Goal: Task Accomplishment & Management: Manage account settings

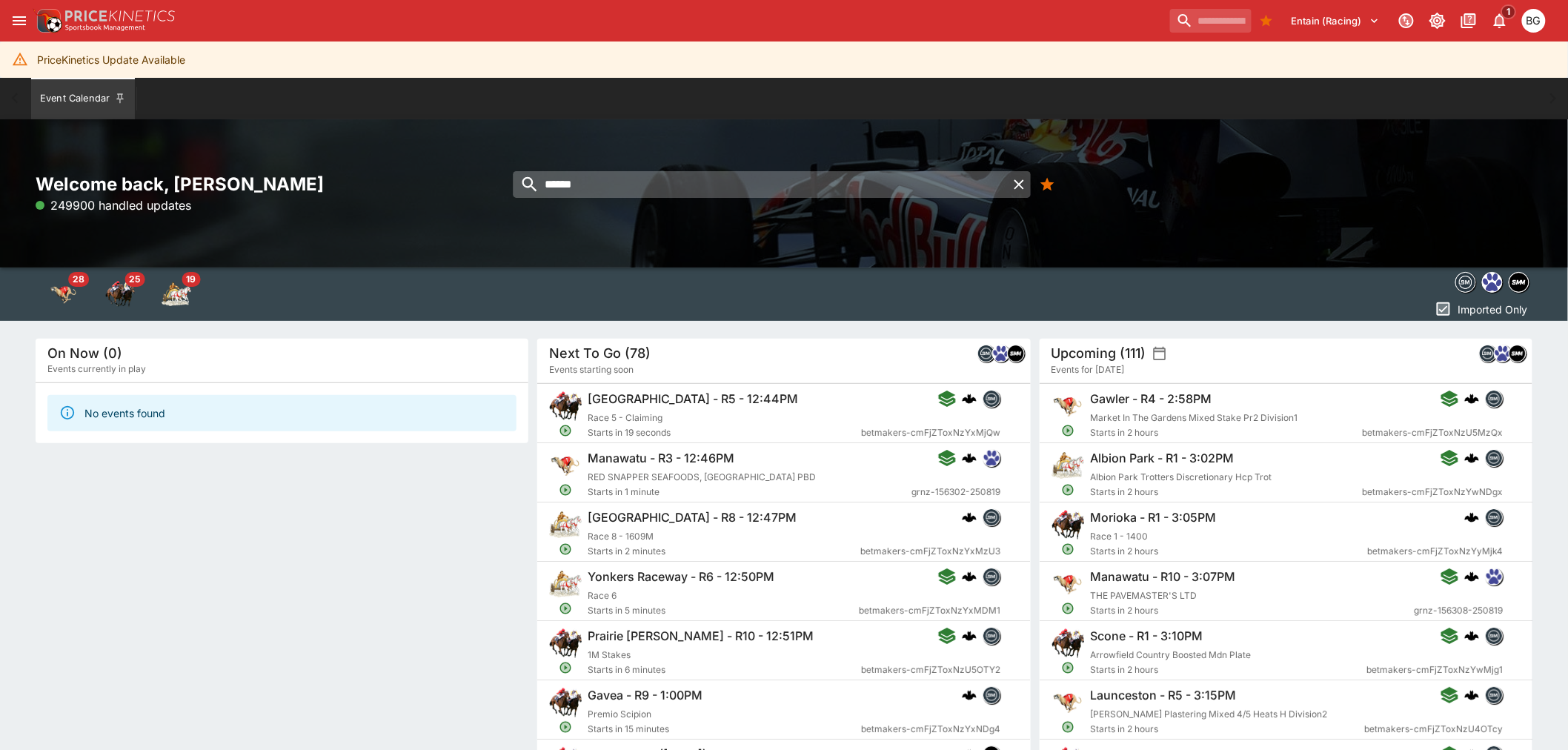
click at [616, 182] on input "******" at bounding box center [761, 184] width 494 height 26
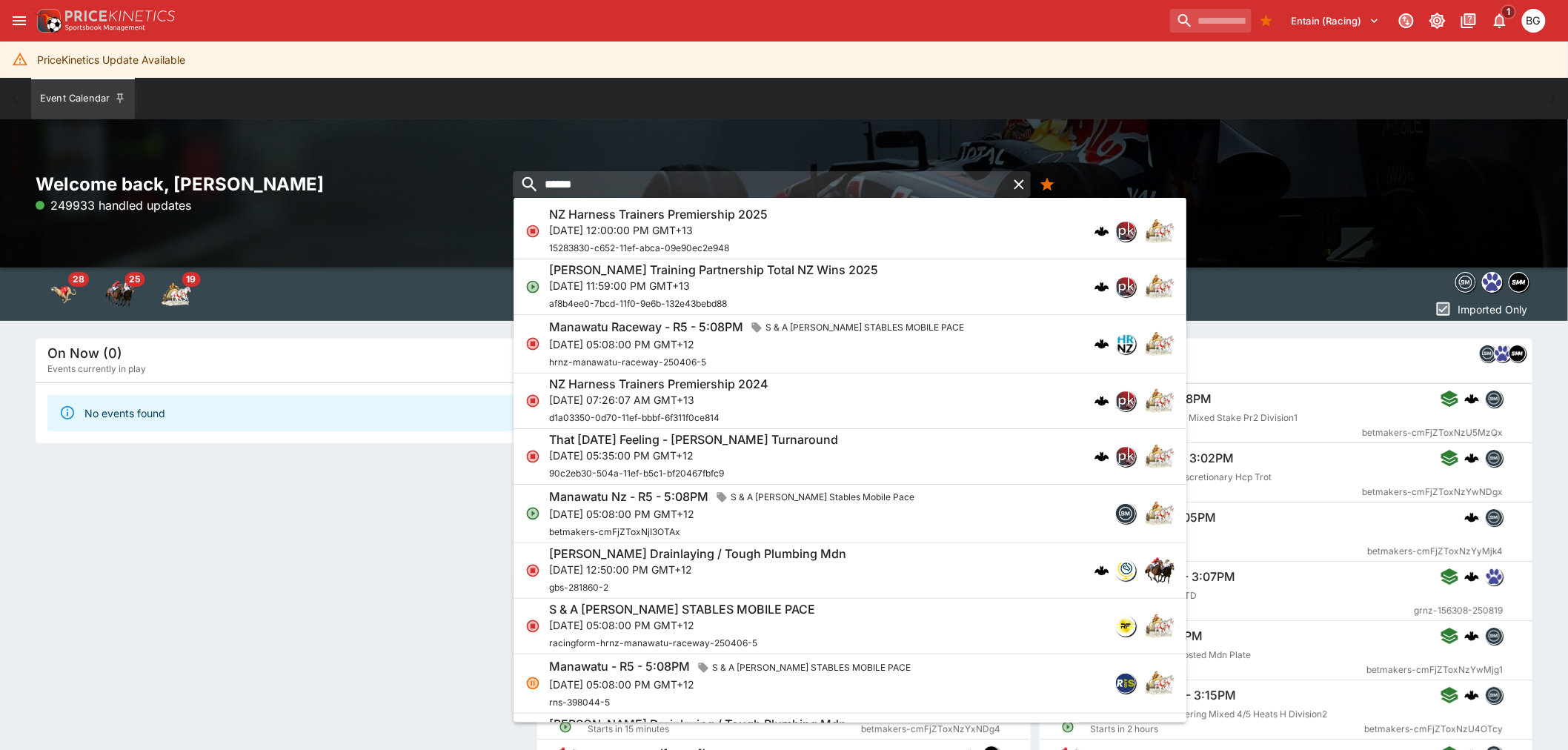
click at [655, 286] on p "[DATE] 11:59:00 PM GMT+13" at bounding box center [714, 285] width 329 height 15
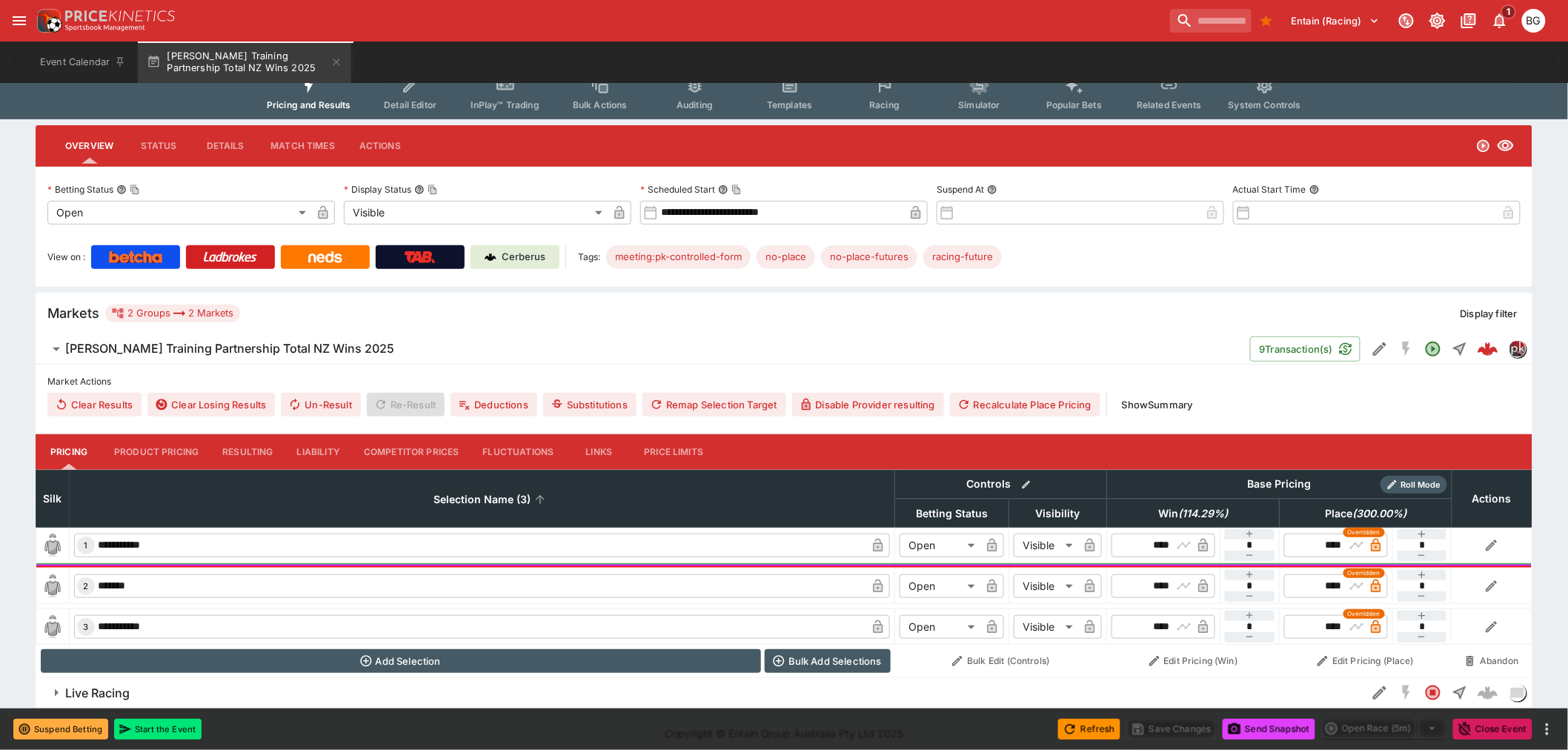
scroll to position [209, 0]
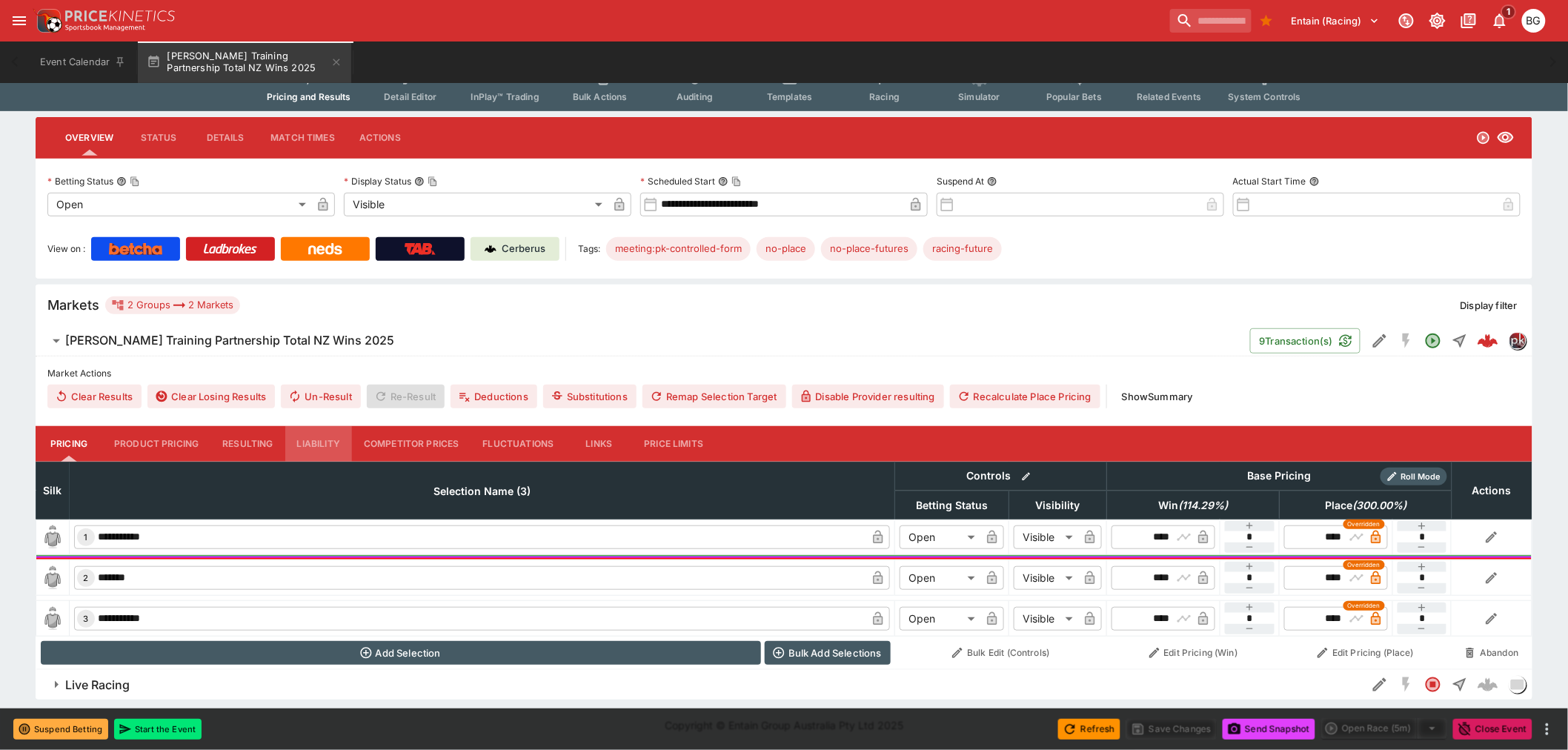
click at [335, 439] on button "Liability" at bounding box center [318, 444] width 67 height 36
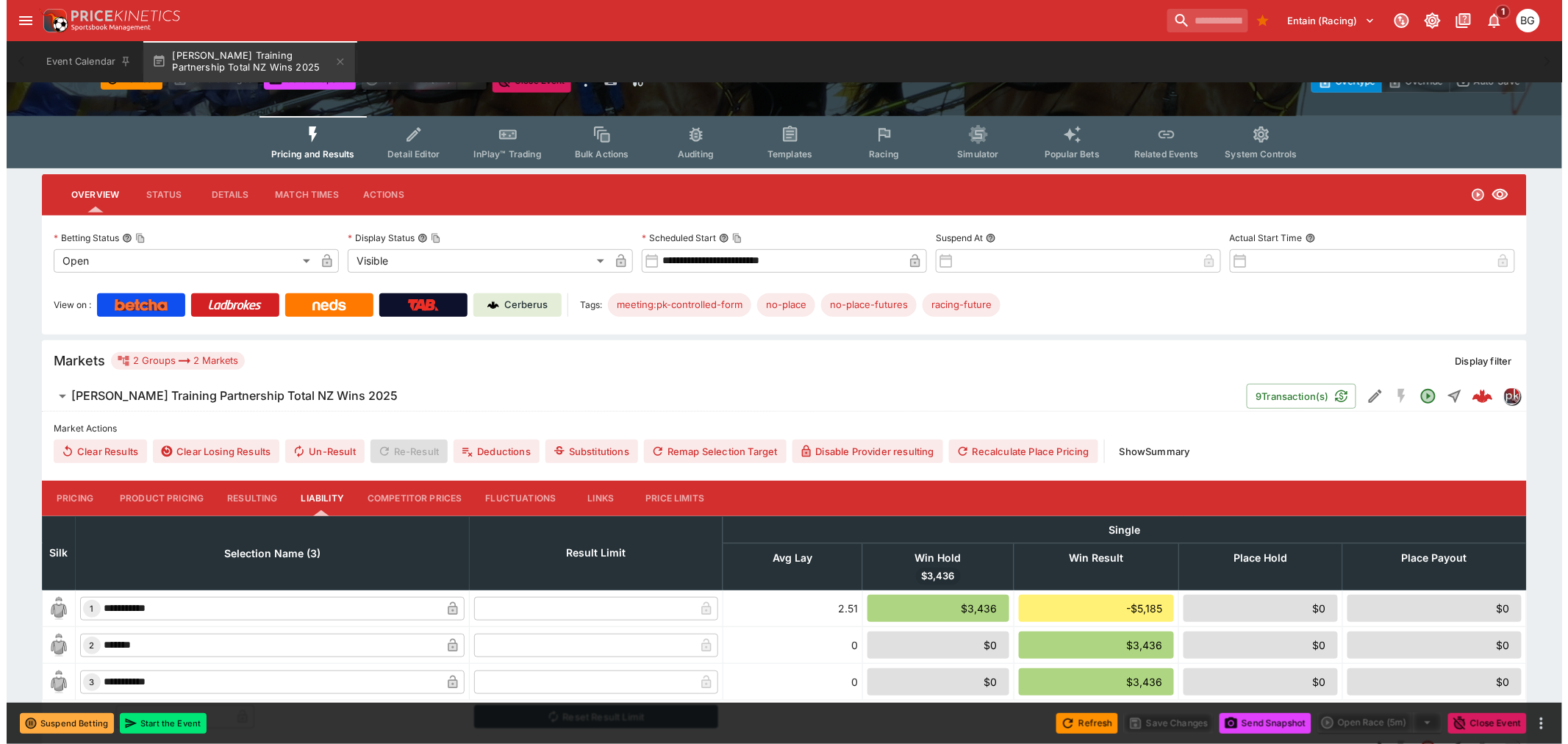
scroll to position [163, 0]
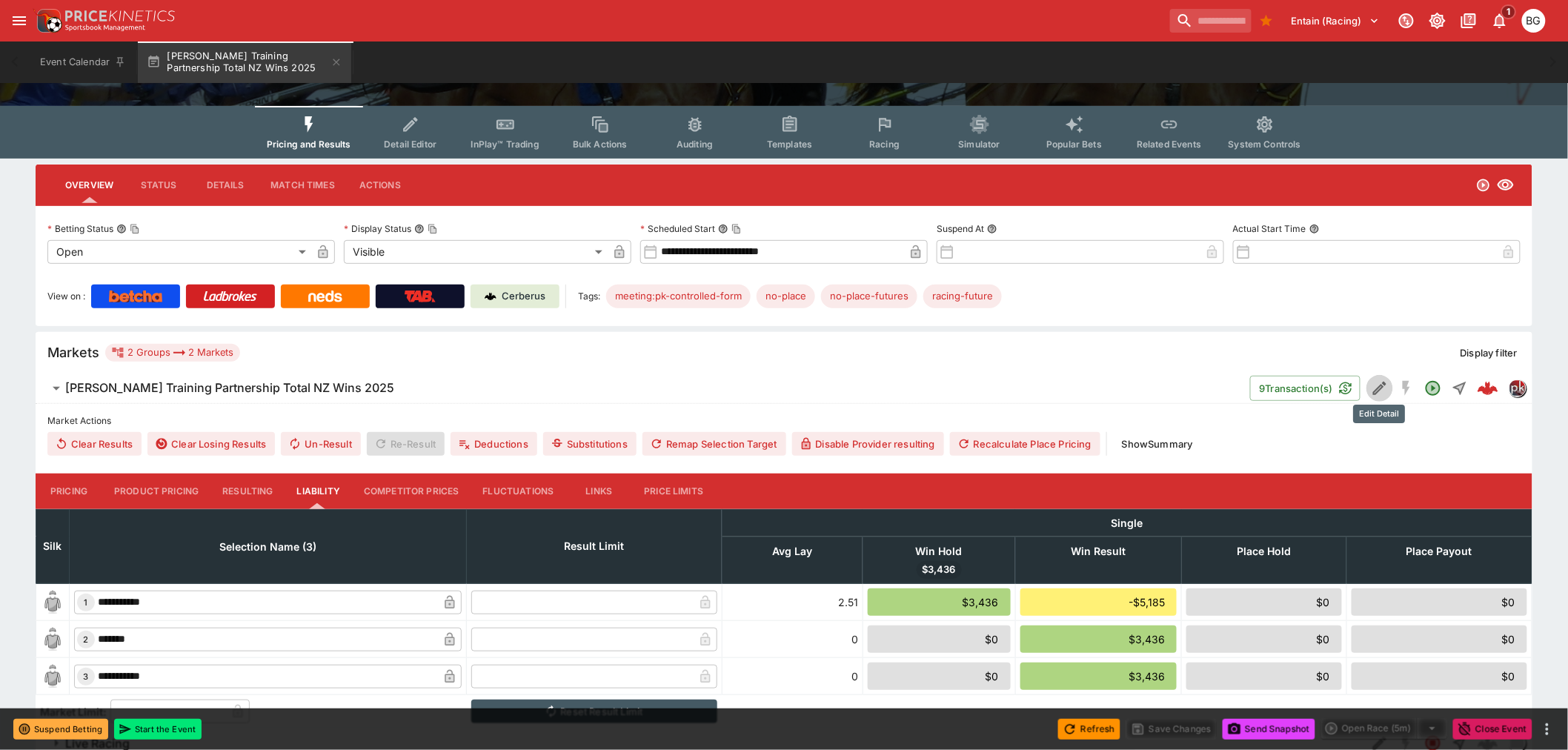
click at [1383, 390] on icon "Edit Detail" at bounding box center [1379, 388] width 18 height 18
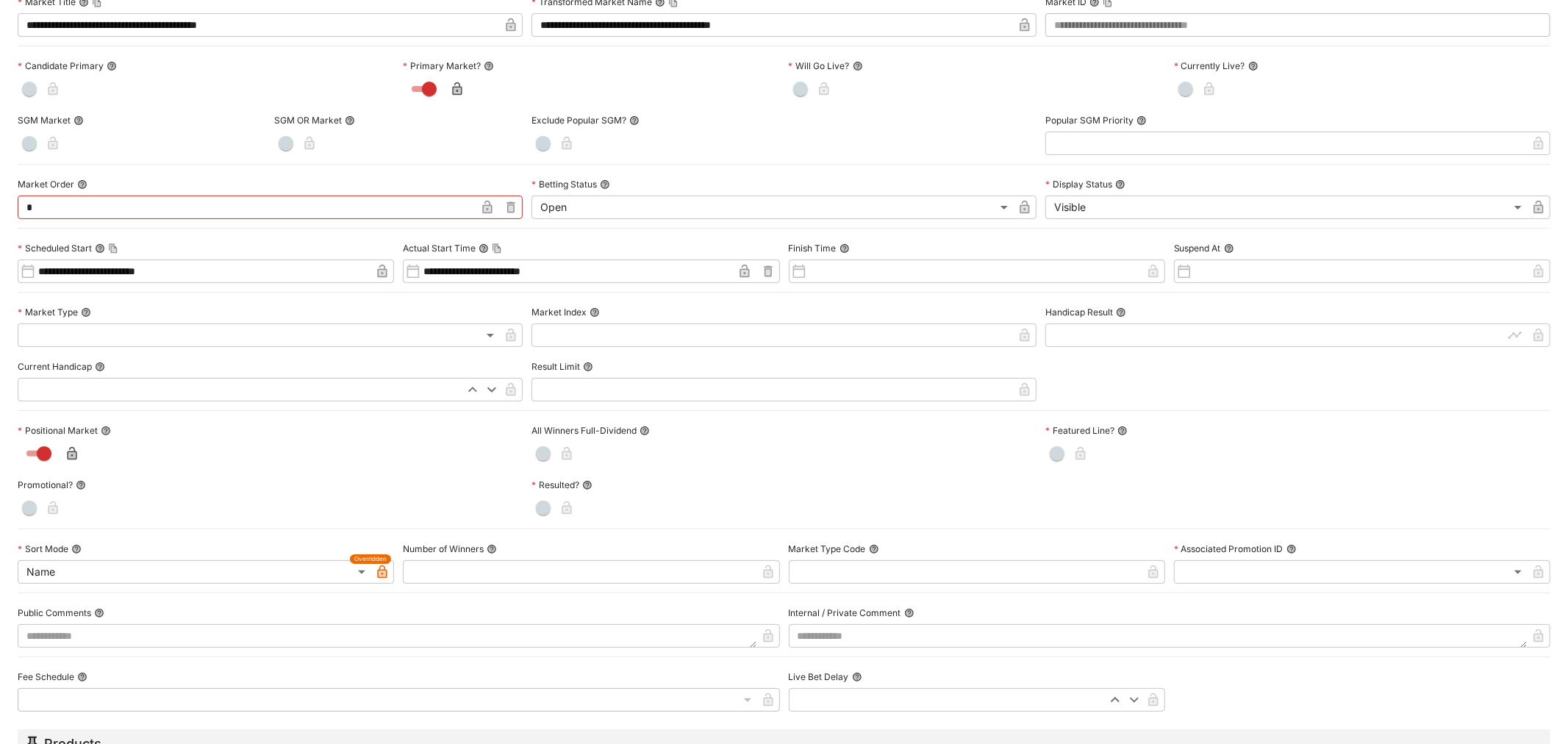
scroll to position [245, 0]
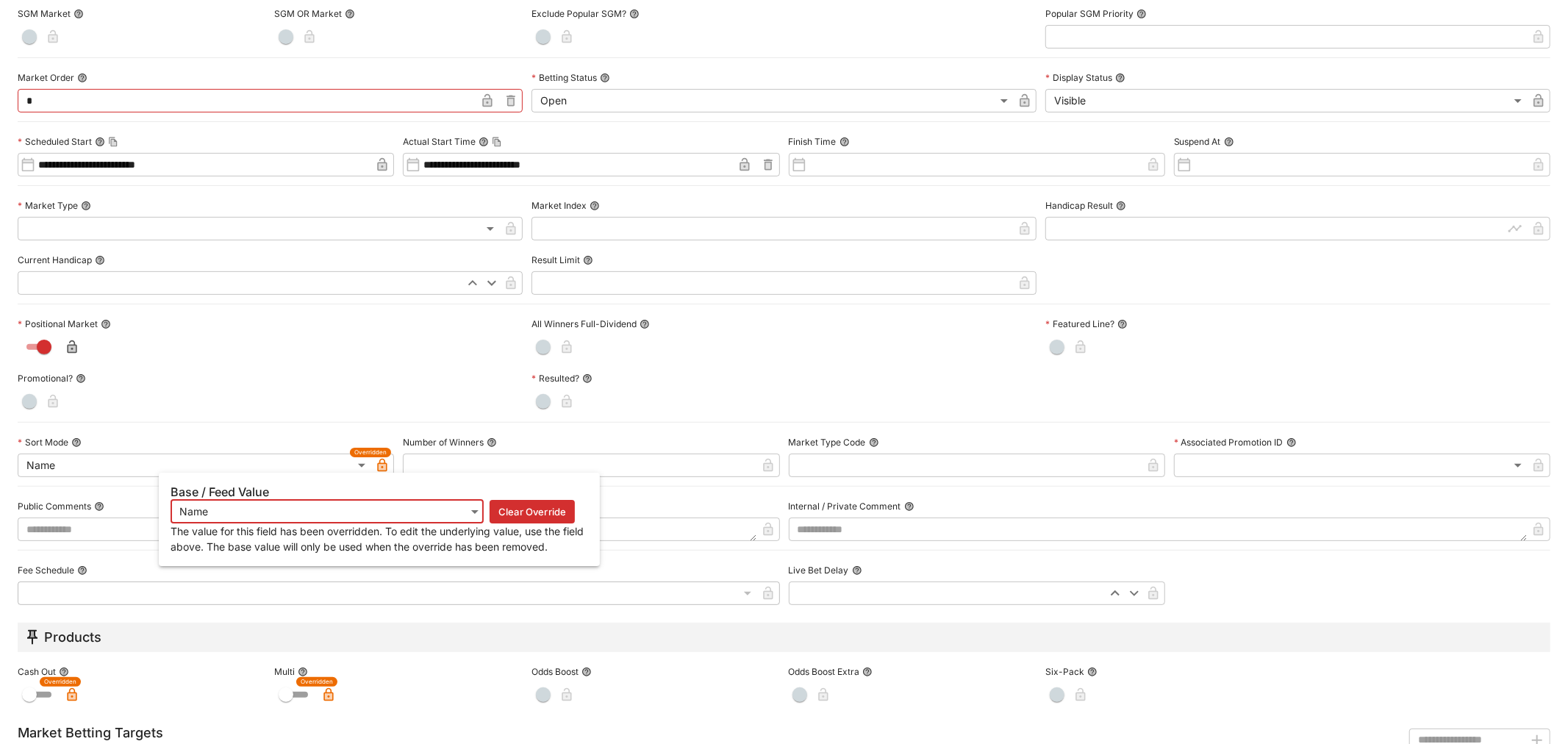
click at [380, 463] on icon "button" at bounding box center [382, 465] width 14 height 14
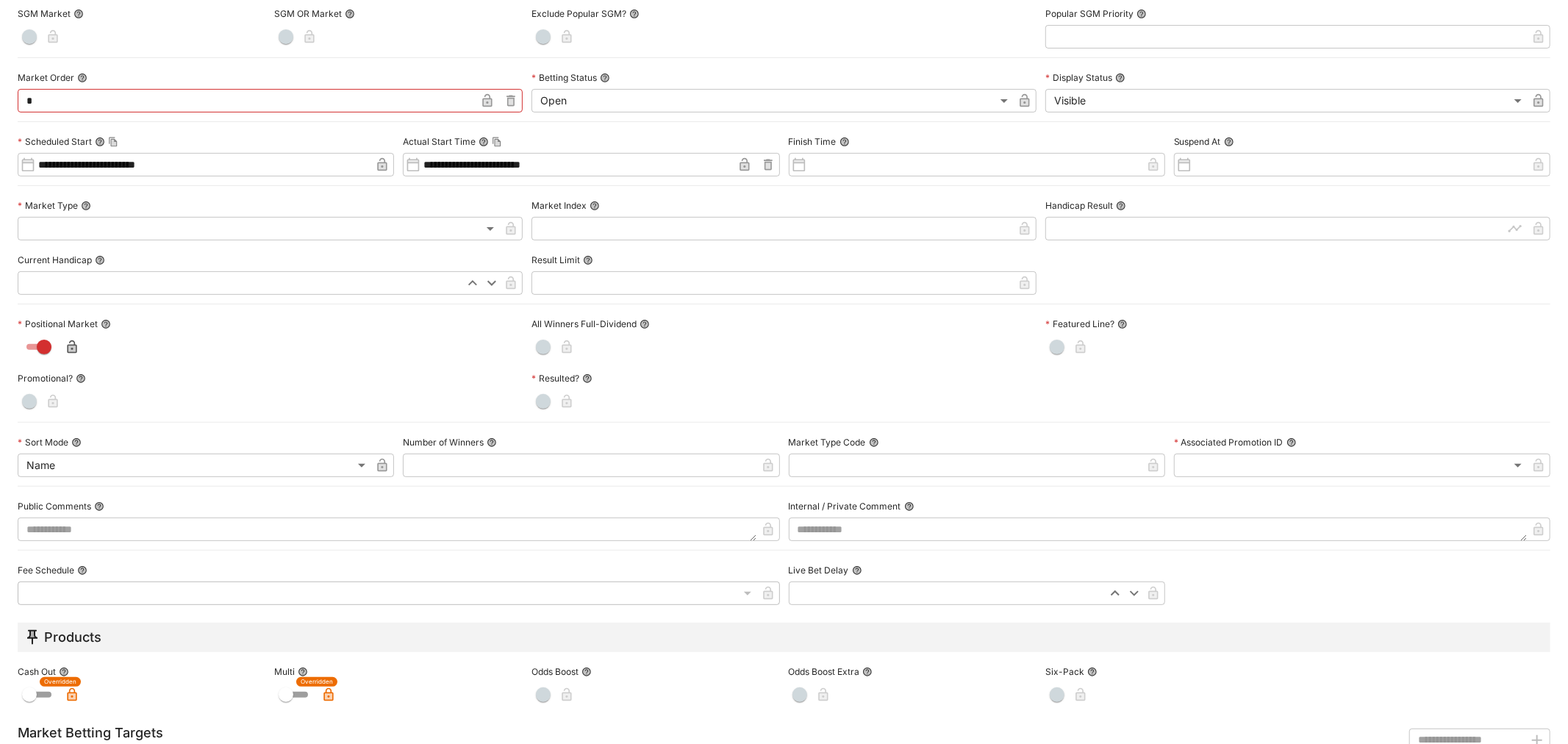
click at [306, 466] on body "**********" at bounding box center [784, 319] width 1568 height 966
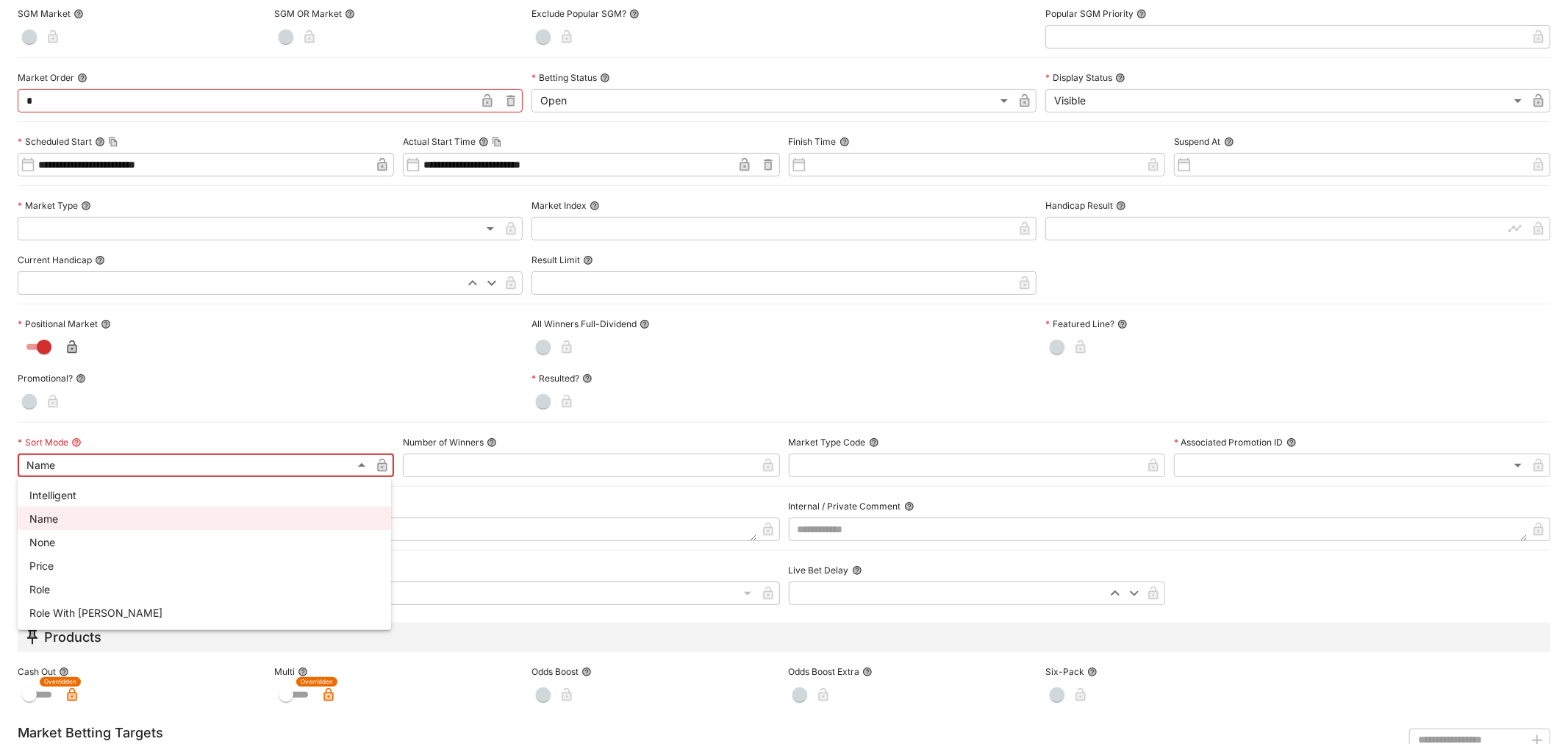
click at [209, 593] on li "Role" at bounding box center [204, 589] width 373 height 24
type input "**********"
click at [383, 461] on icon "button" at bounding box center [382, 466] width 9 height 14
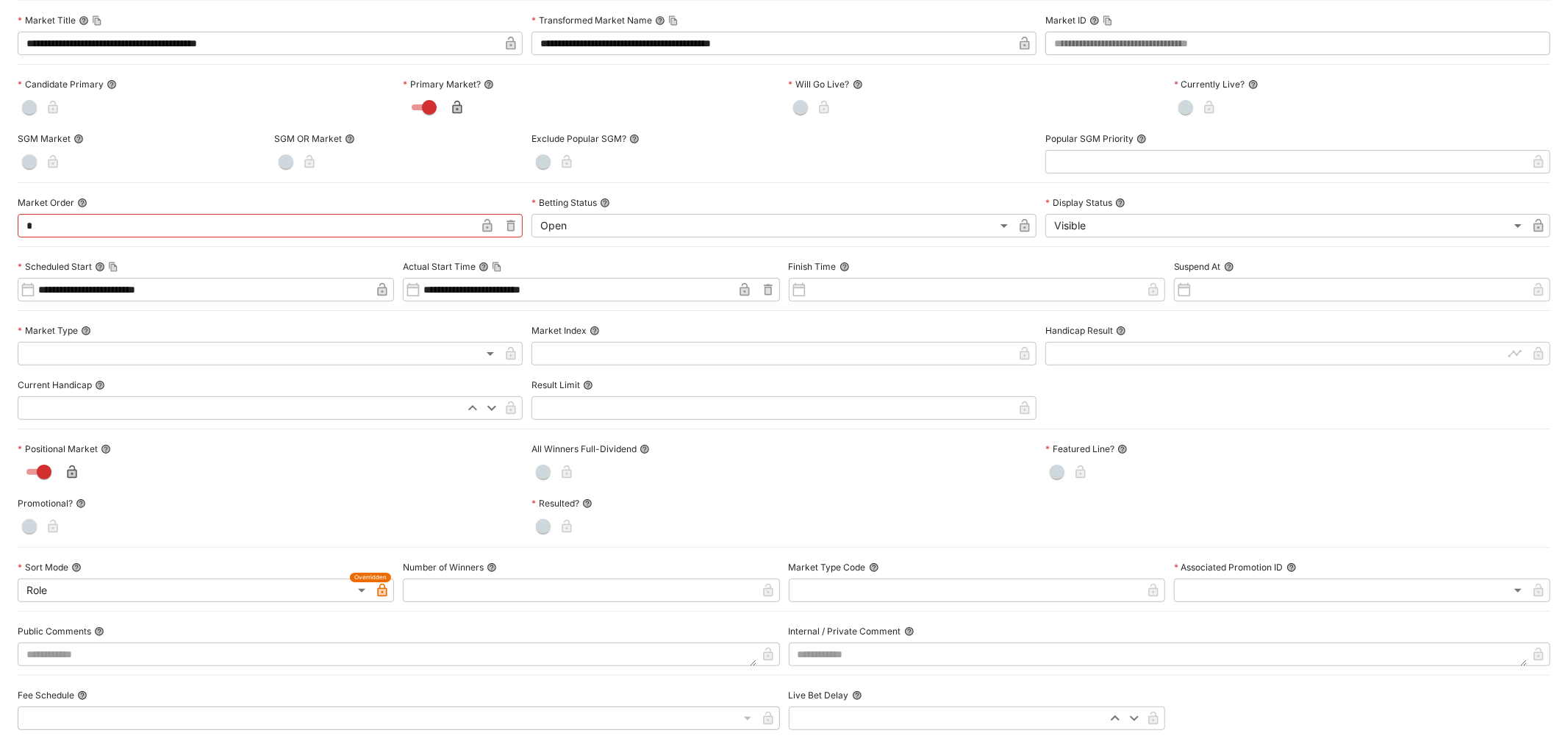
scroll to position [0, 0]
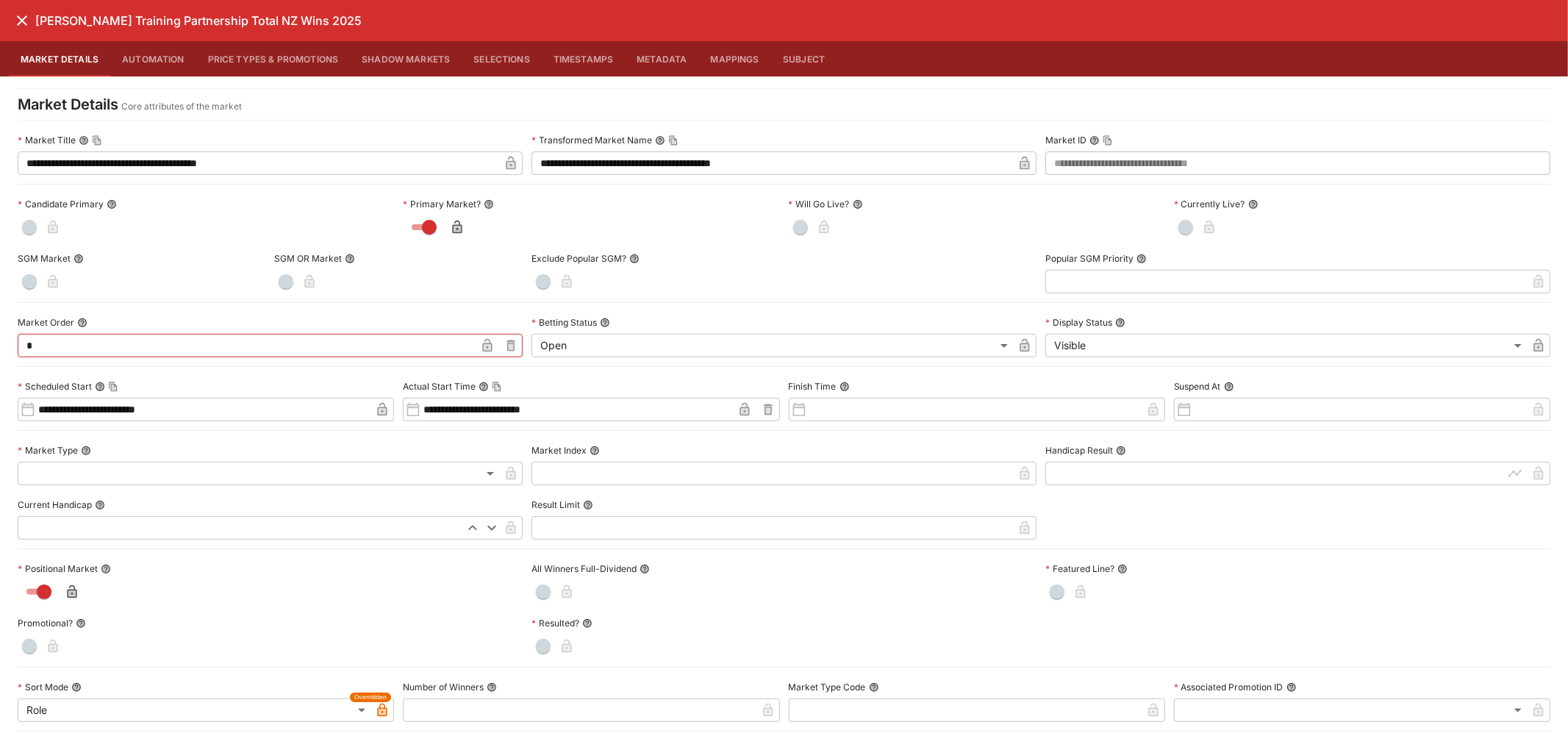
click at [501, 50] on button "Selections" at bounding box center [501, 59] width 80 height 36
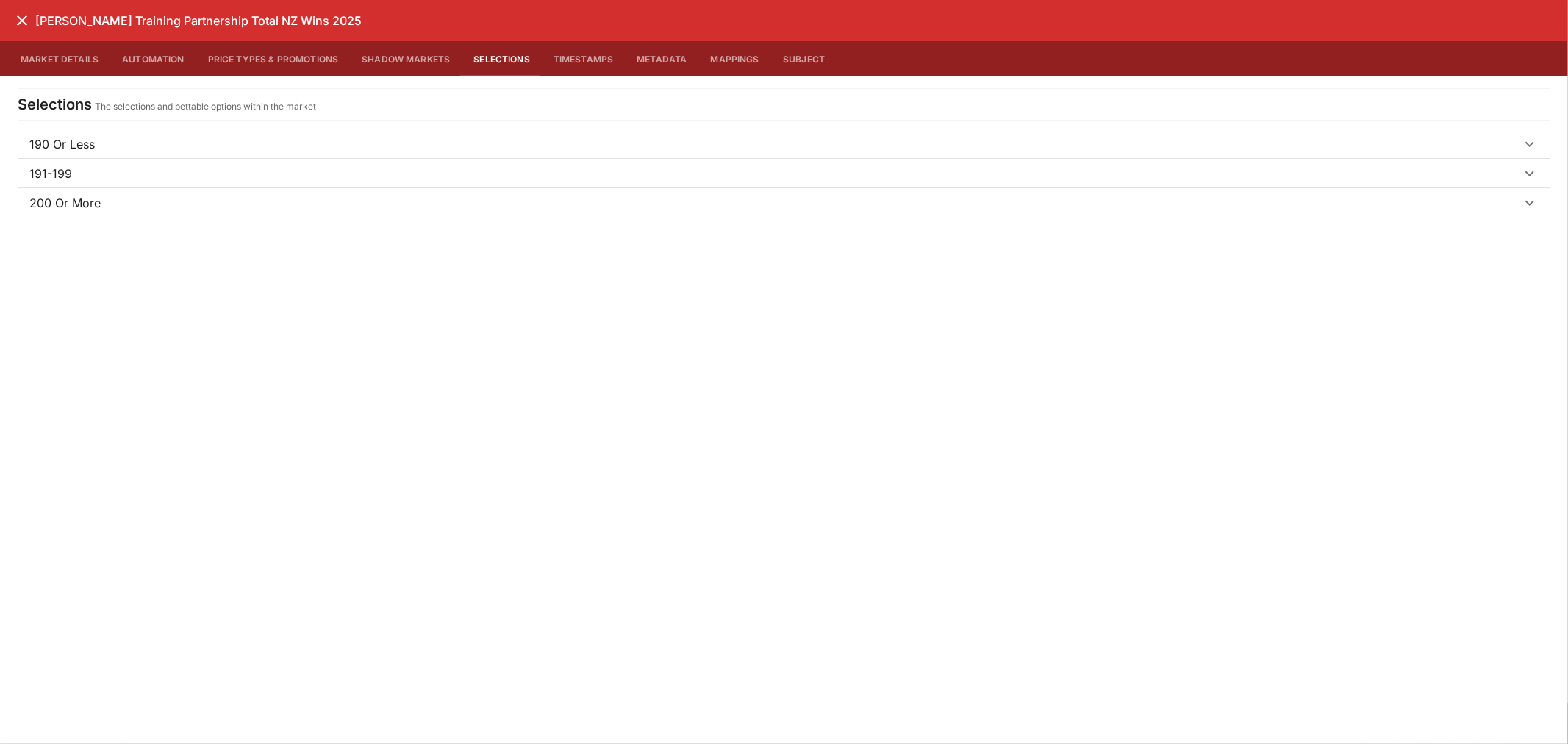
click at [438, 143] on span "190 Or Less" at bounding box center [776, 144] width 1492 height 18
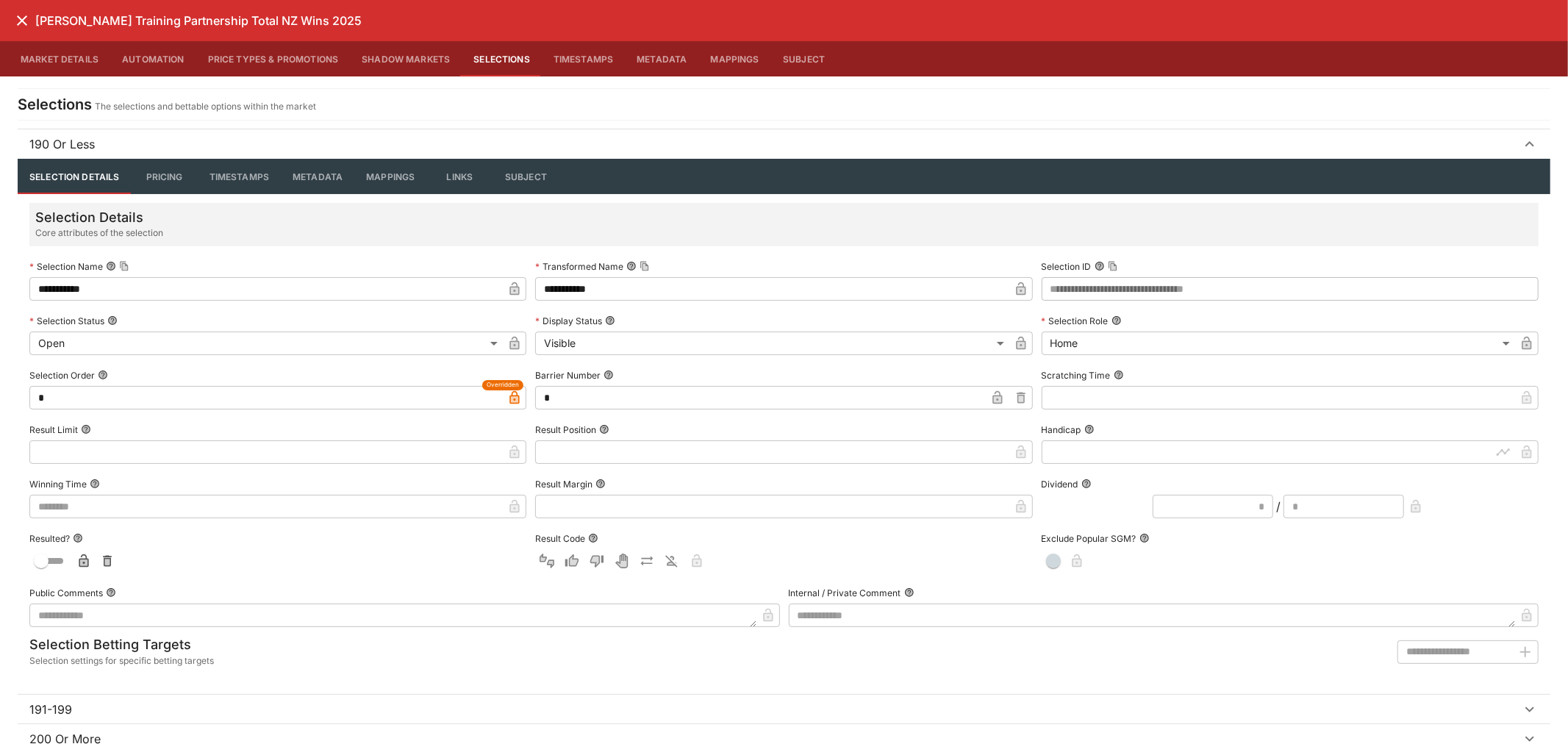
click at [351, 141] on span "190 Or Less" at bounding box center [776, 144] width 1492 height 18
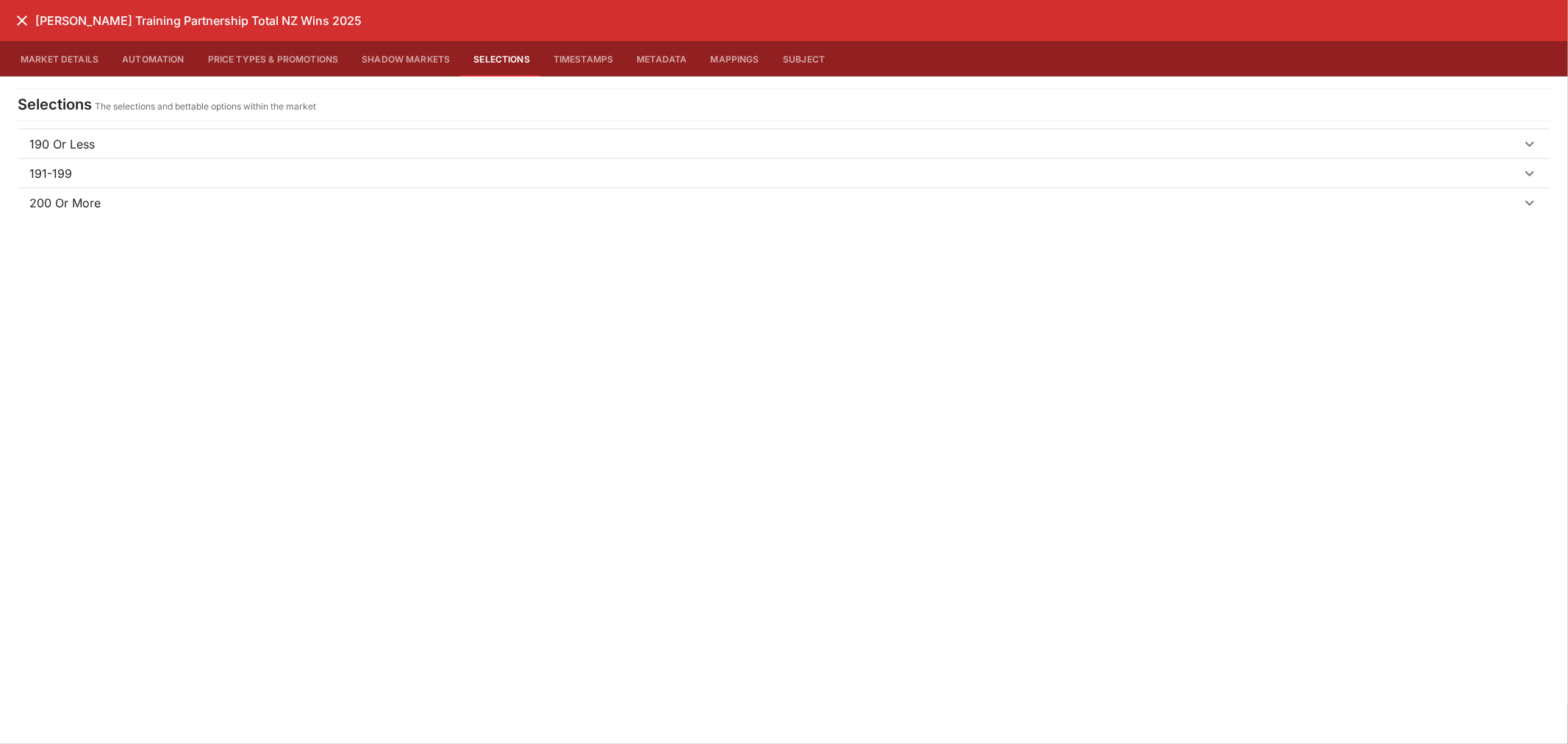
click at [158, 181] on span "191-199" at bounding box center [776, 174] width 1492 height 18
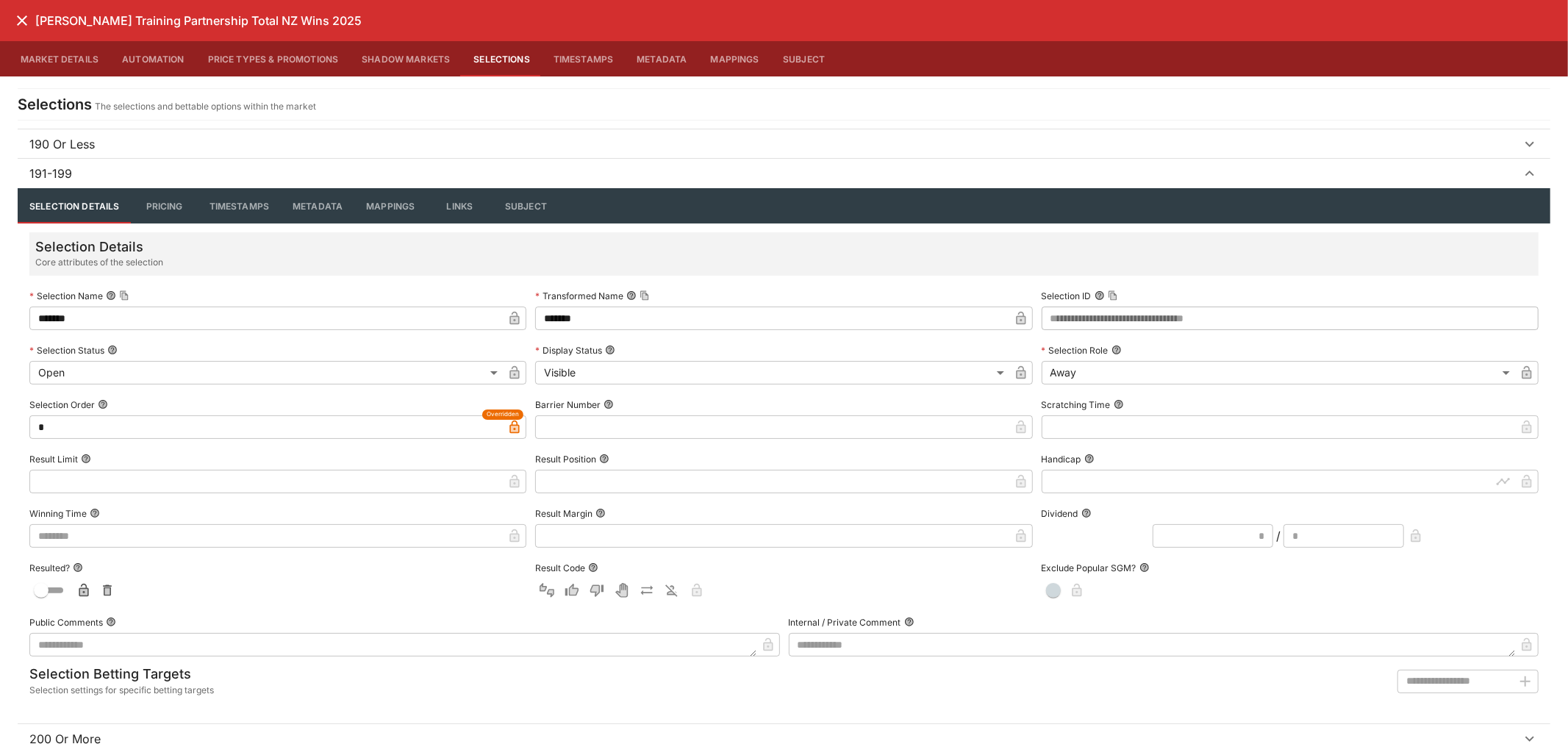
click at [158, 181] on span "191-199" at bounding box center [776, 174] width 1492 height 18
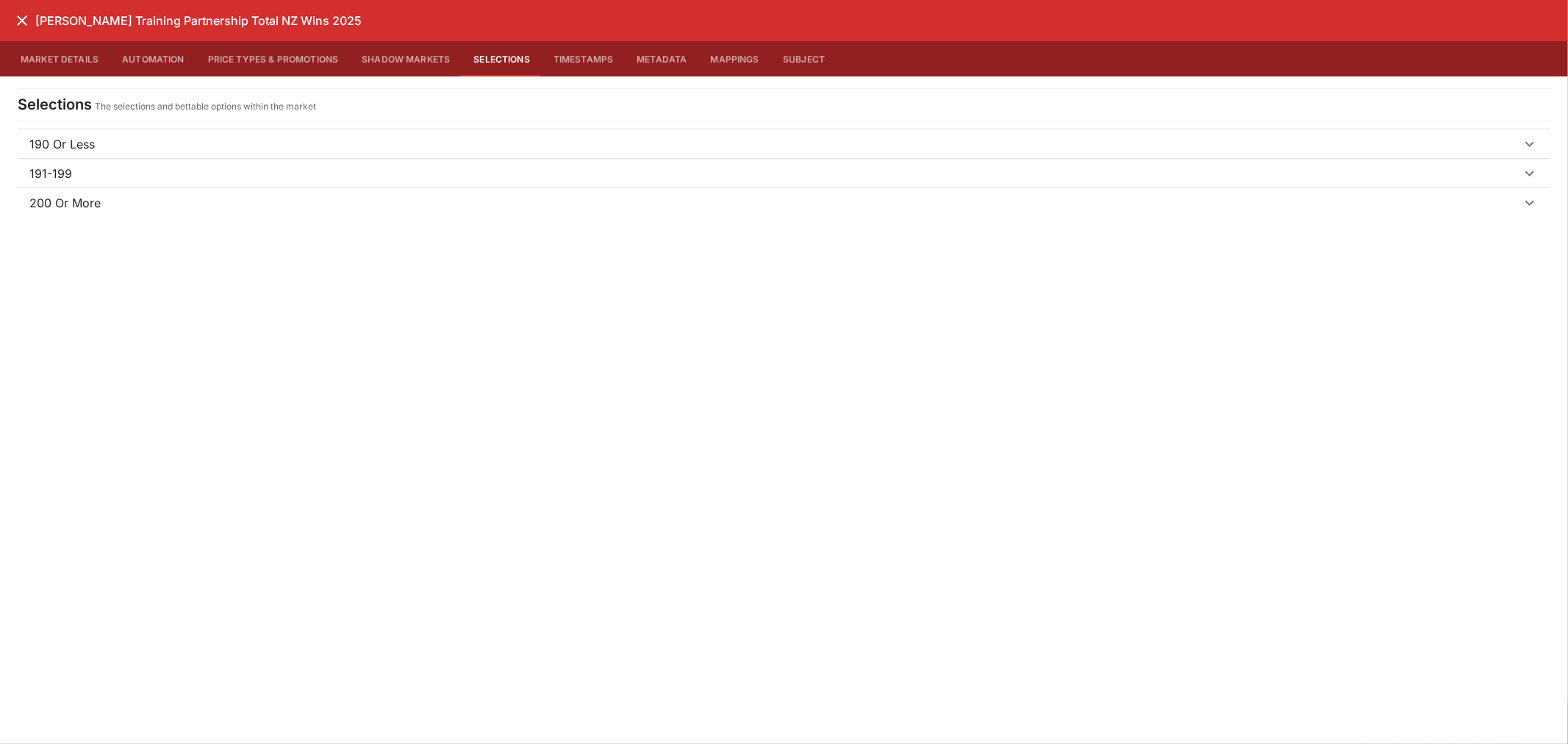
click at [19, 16] on icon "close" at bounding box center [22, 20] width 18 height 18
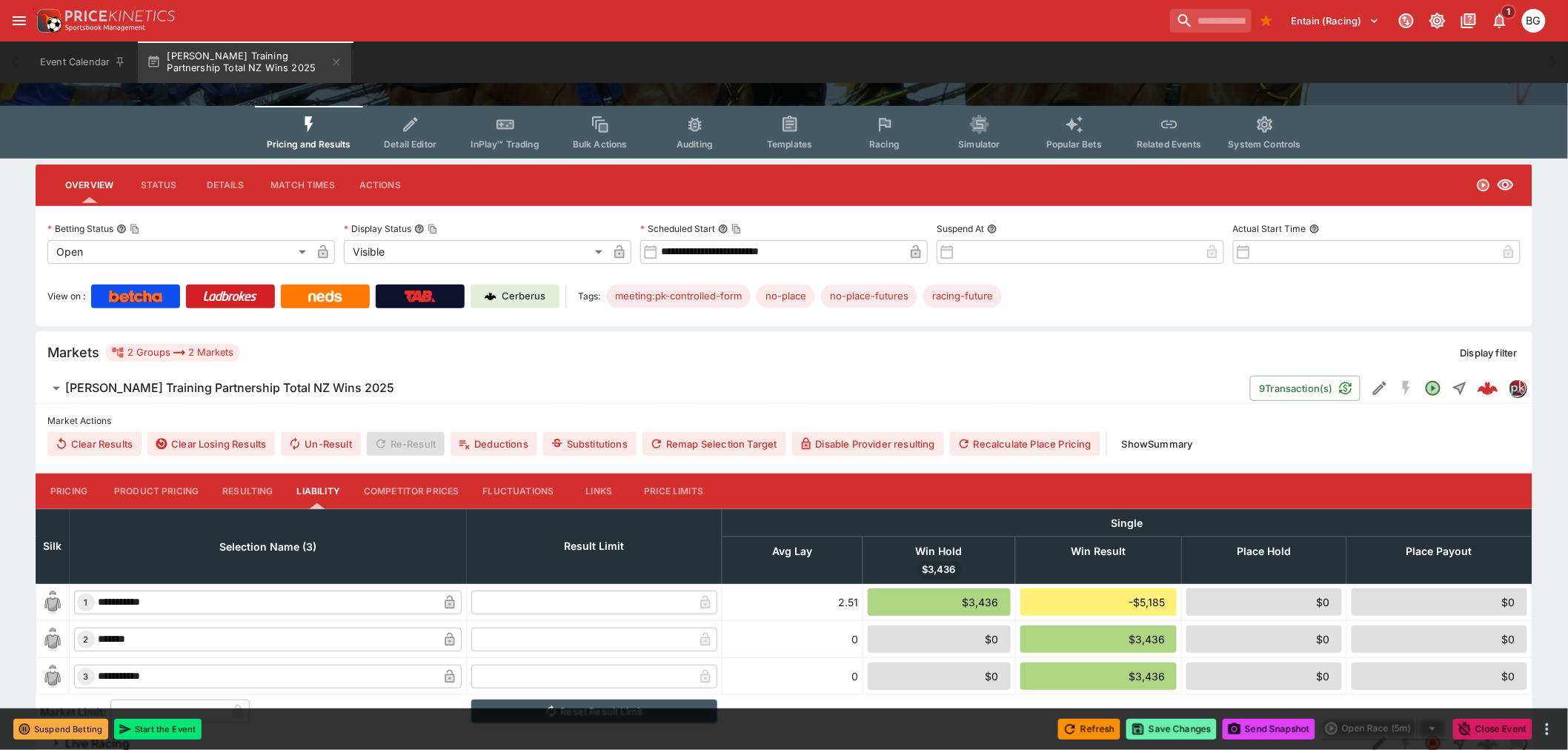
click at [1167, 724] on button "Save Changes" at bounding box center [1172, 729] width 90 height 20
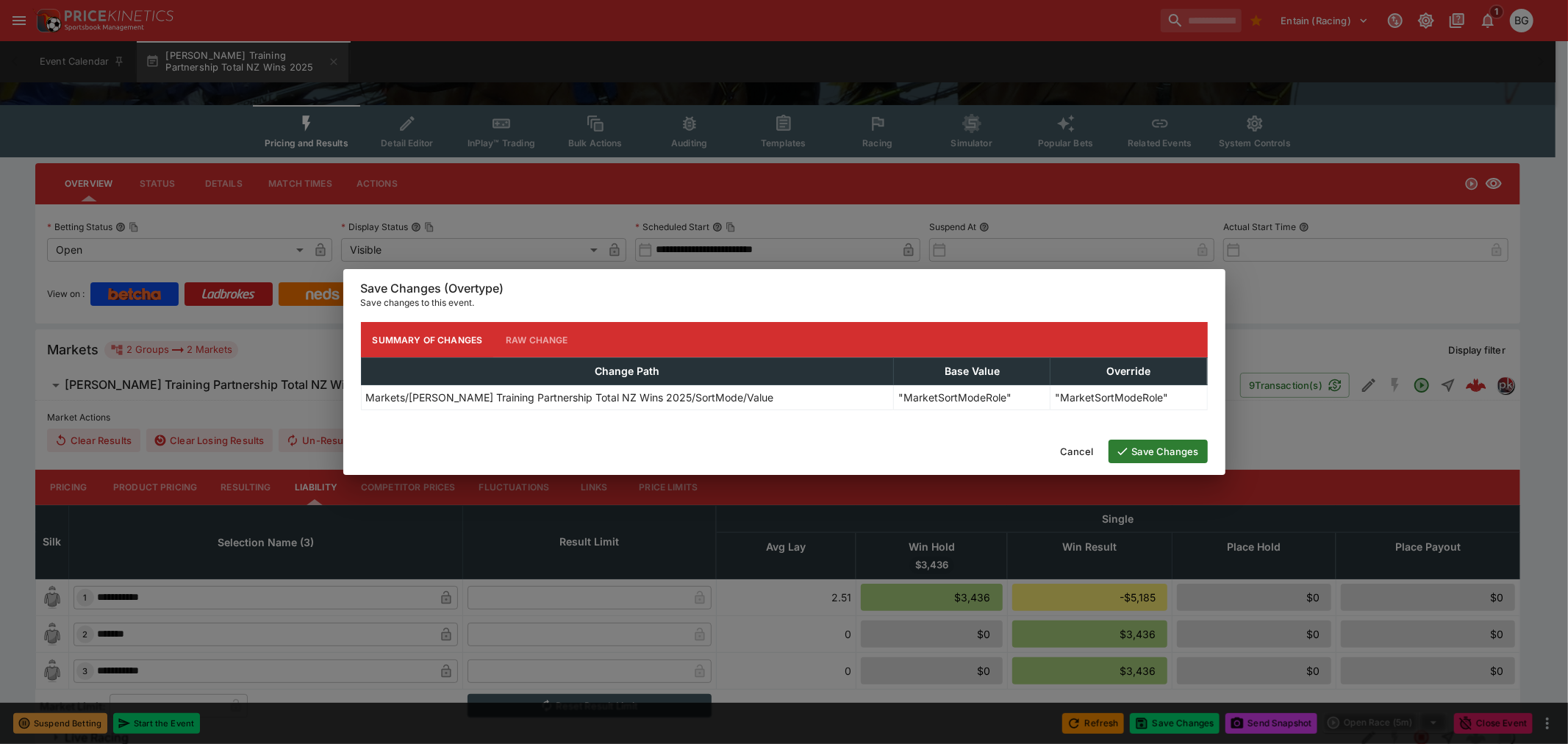
click at [1160, 449] on button "Save Changes" at bounding box center [1157, 451] width 99 height 24
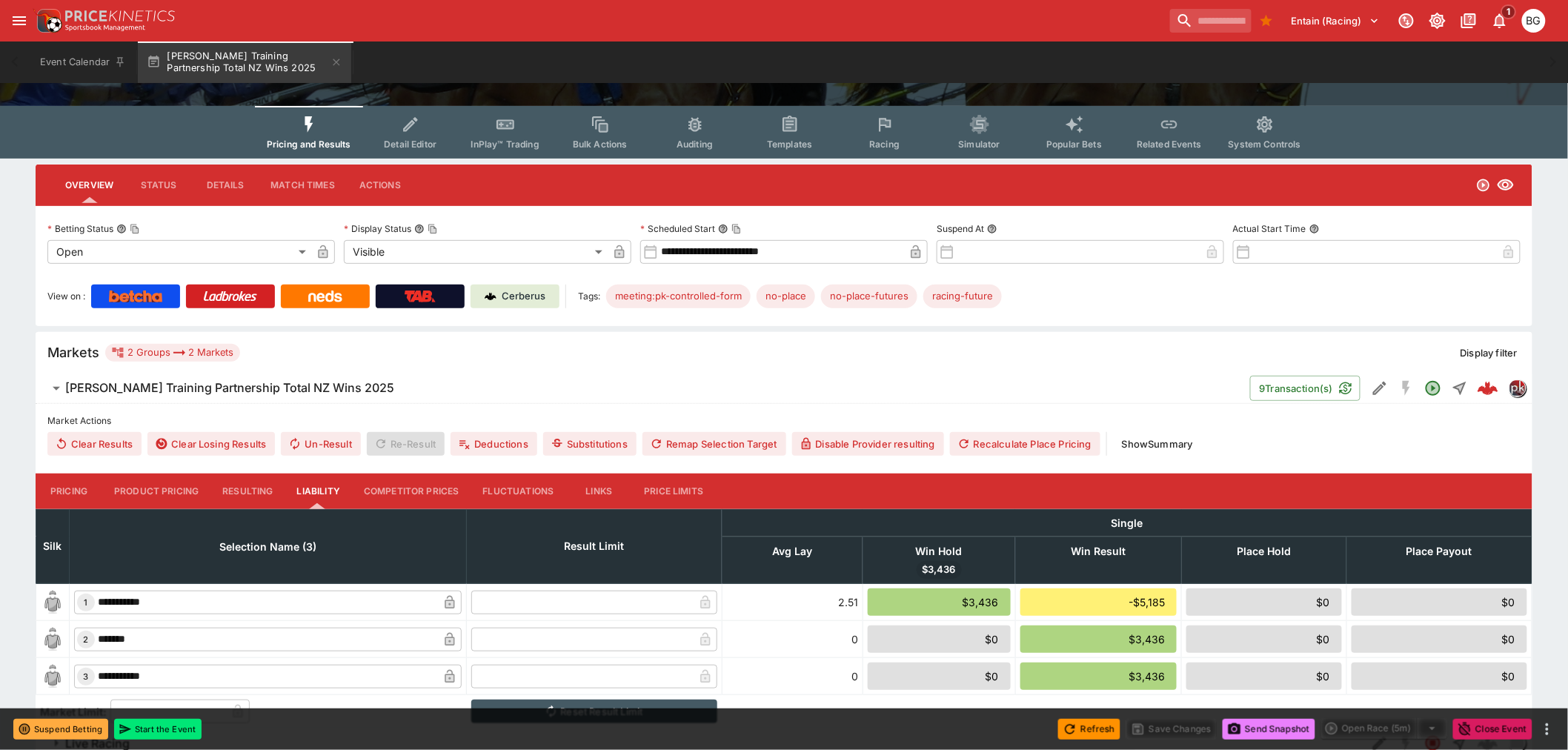
click at [1283, 730] on button "Send Snapshot" at bounding box center [1269, 729] width 93 height 20
click at [1243, 728] on button "Send Snapshot" at bounding box center [1269, 729] width 93 height 20
click at [1082, 729] on button "Refresh" at bounding box center [1089, 729] width 62 height 20
click at [1379, 383] on icon "Edit Detail" at bounding box center [1380, 388] width 14 height 14
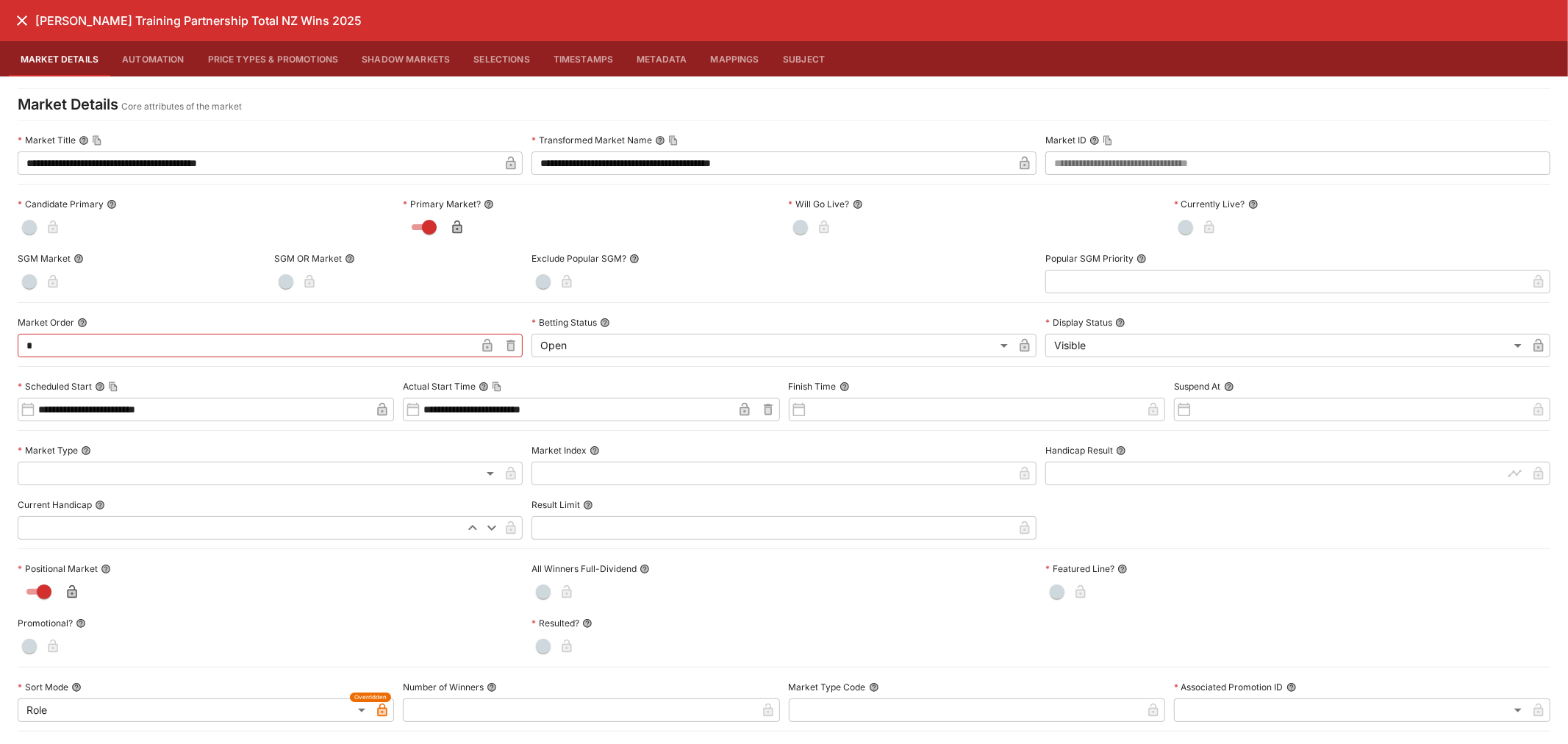
click at [499, 54] on button "Selections" at bounding box center [501, 59] width 80 height 36
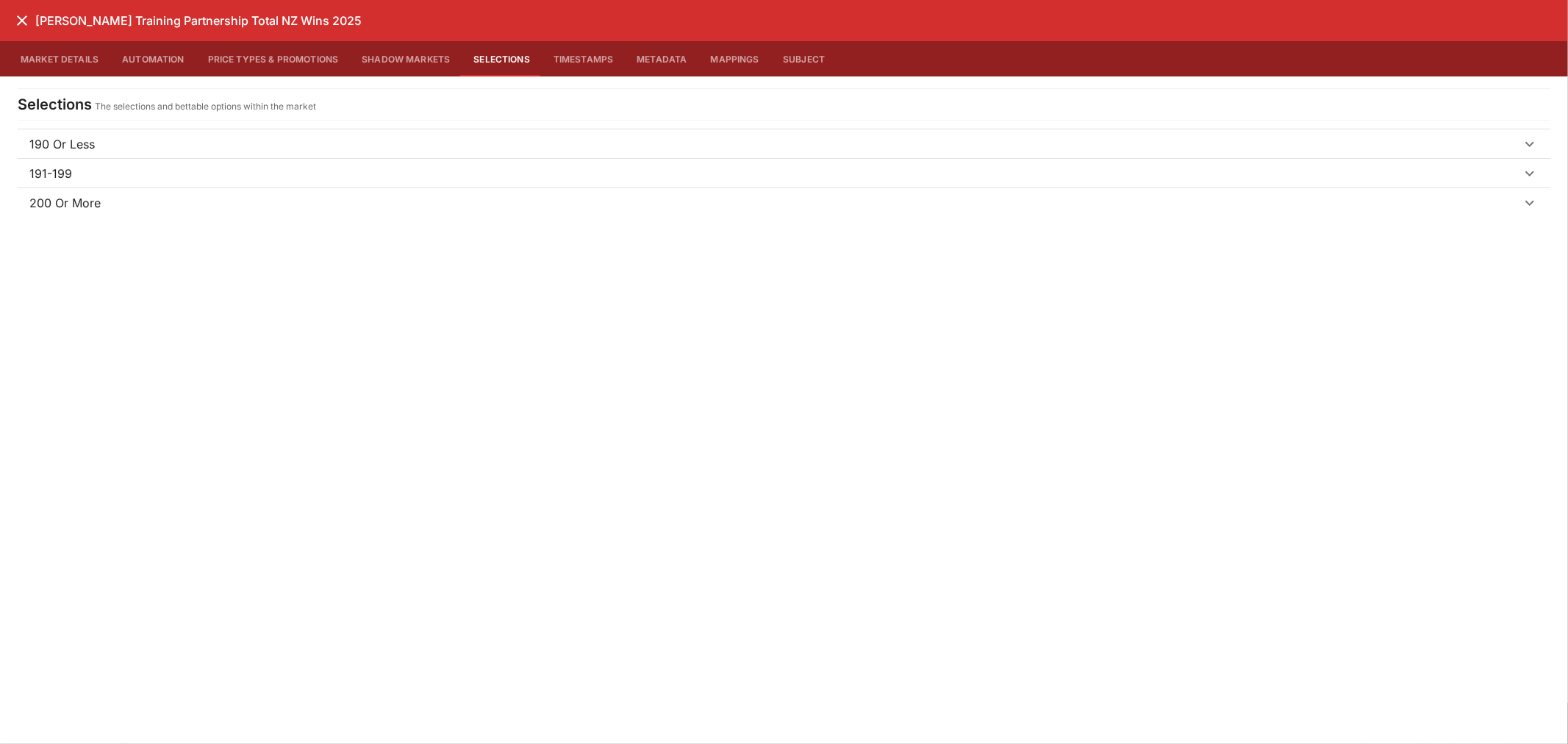
click at [181, 147] on span "190 Or Less" at bounding box center [776, 144] width 1492 height 18
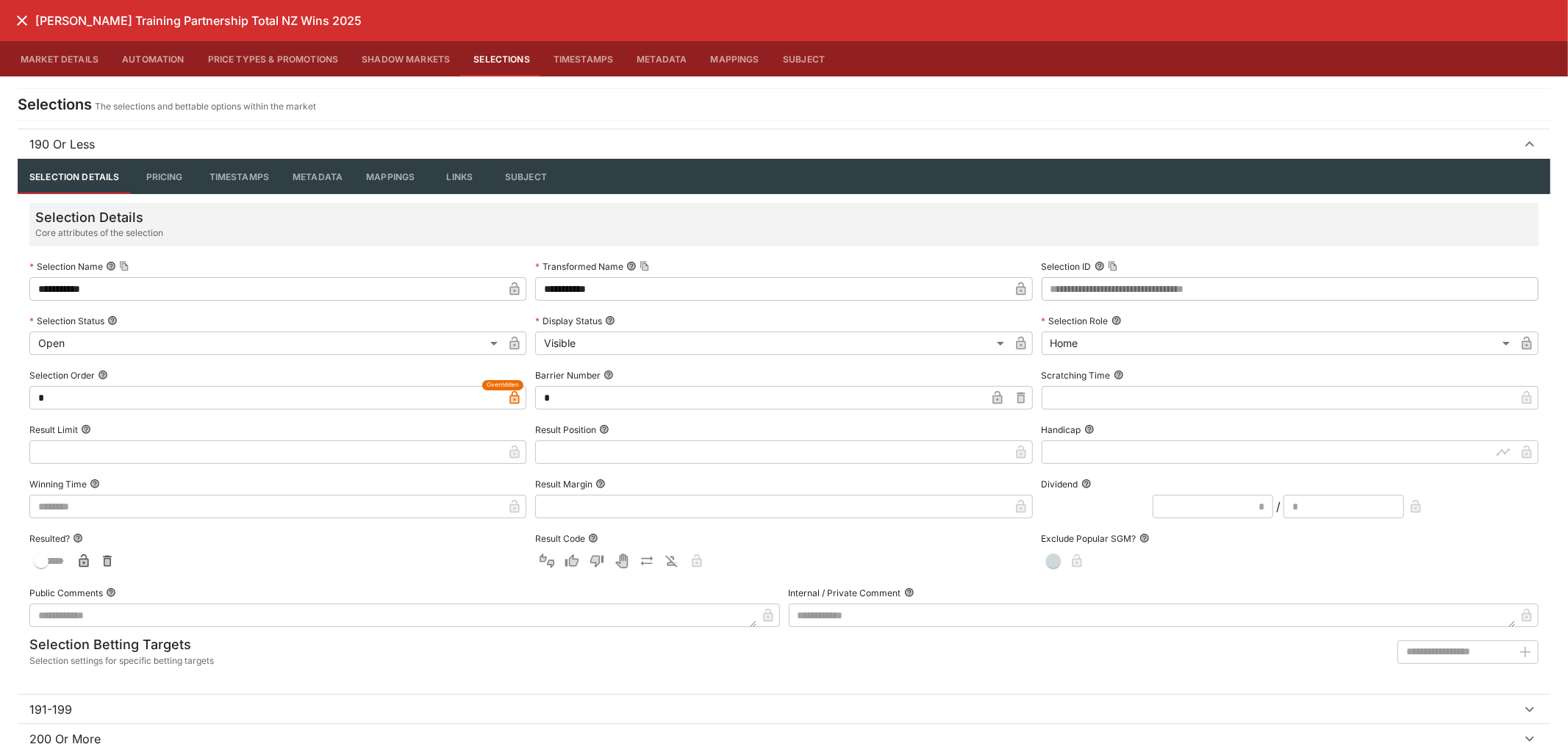
click at [181, 147] on span "190 Or Less" at bounding box center [776, 144] width 1492 height 18
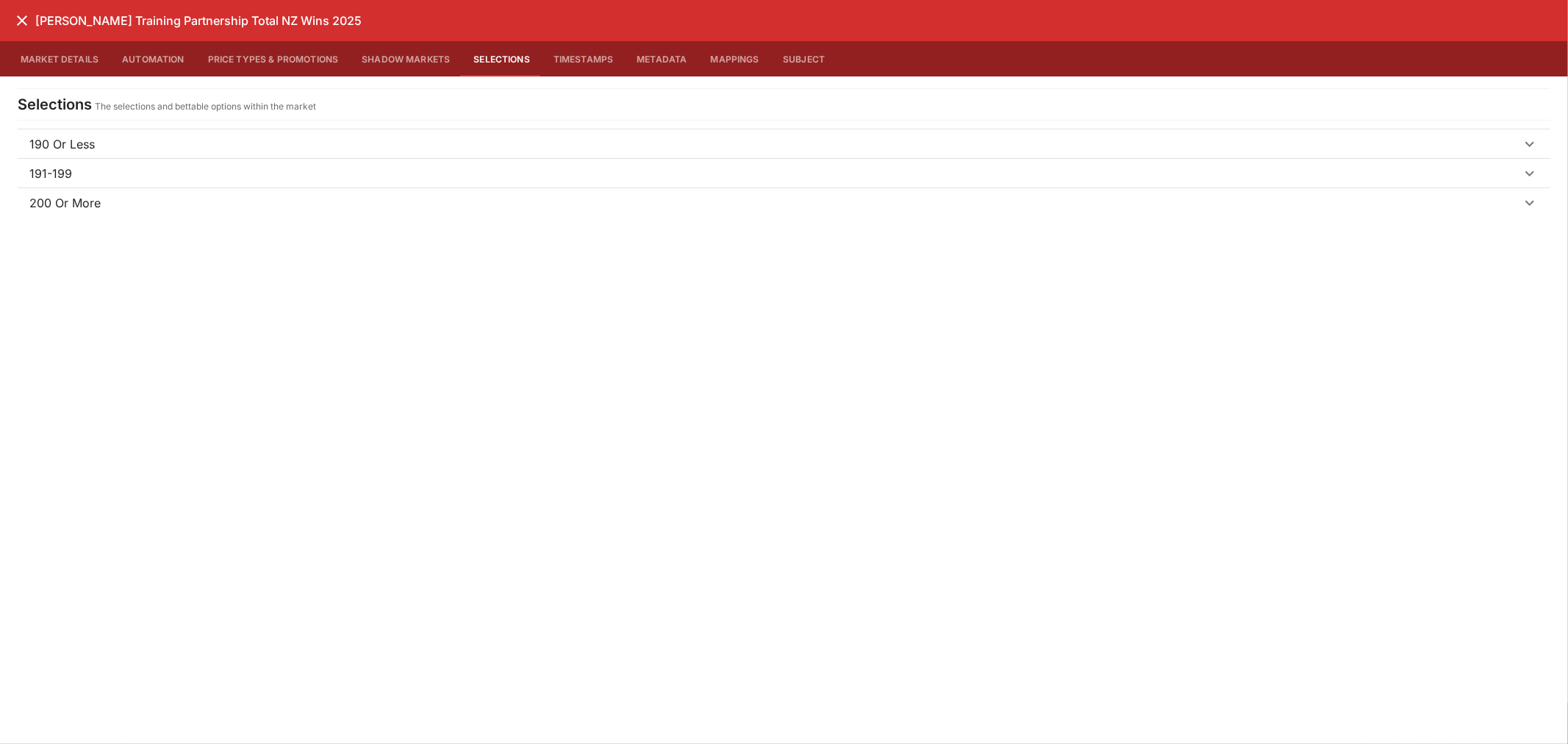
click at [125, 180] on span "191-199" at bounding box center [776, 174] width 1492 height 18
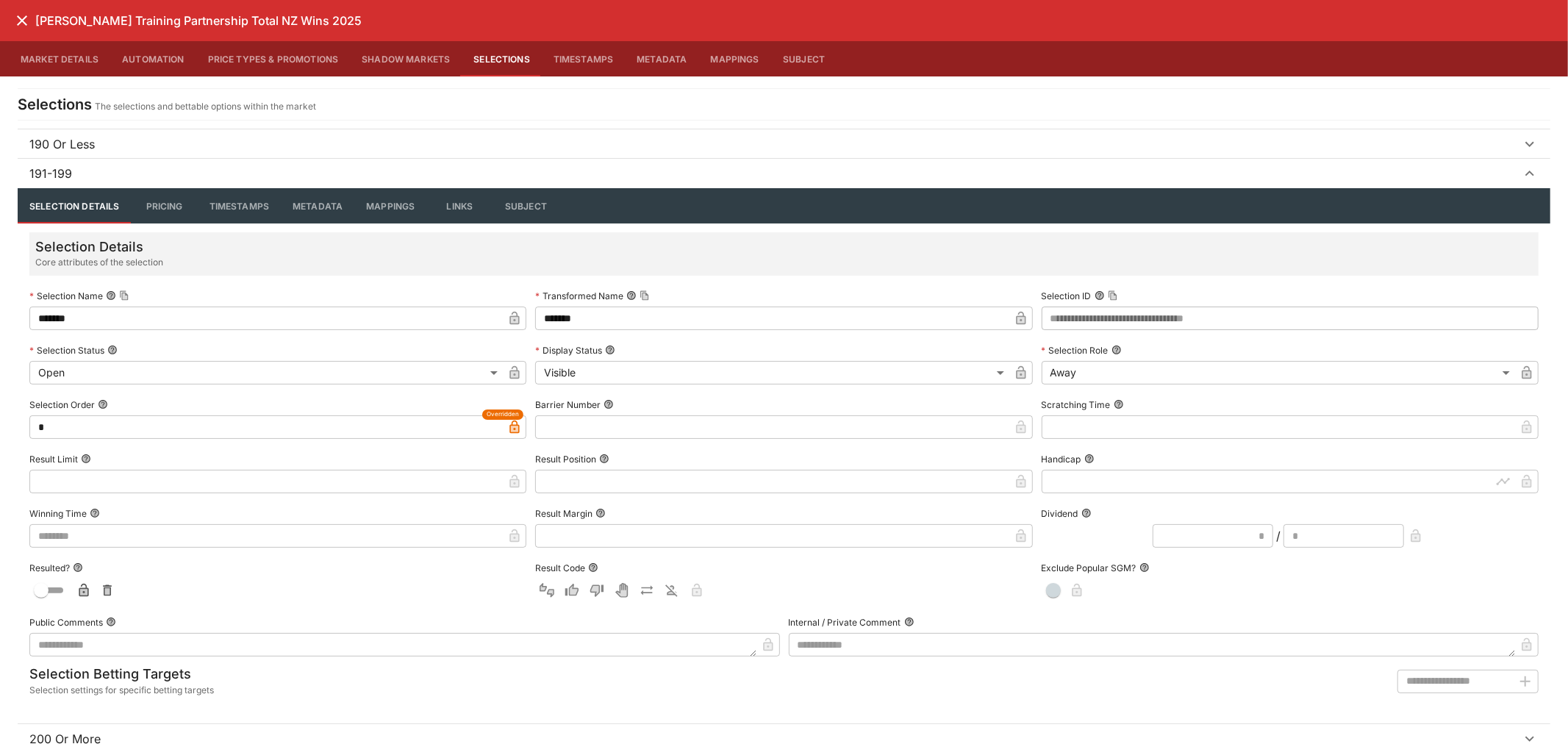
click at [125, 180] on span "191-199" at bounding box center [776, 174] width 1492 height 18
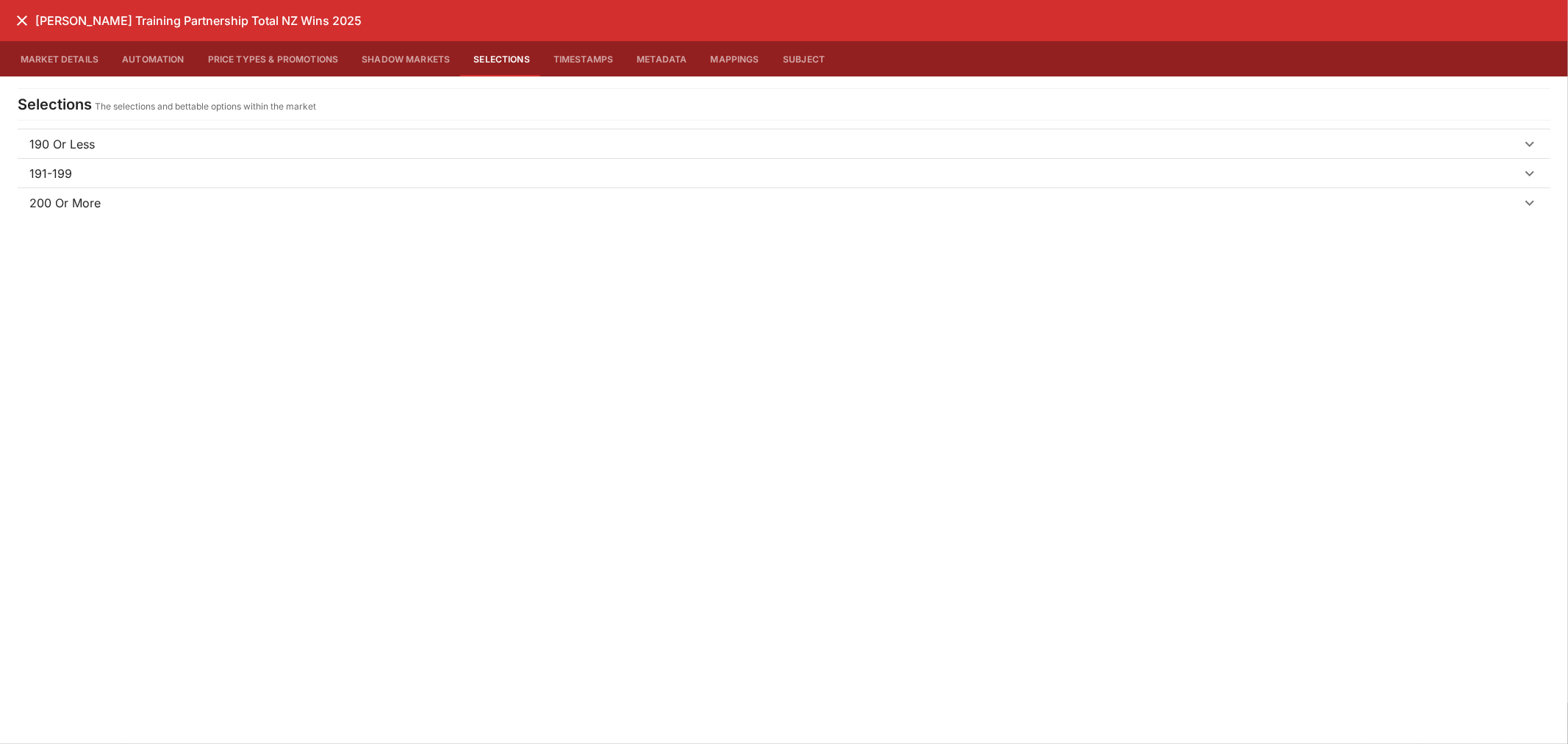
click at [119, 209] on span "200 Or More" at bounding box center [776, 202] width 1492 height 18
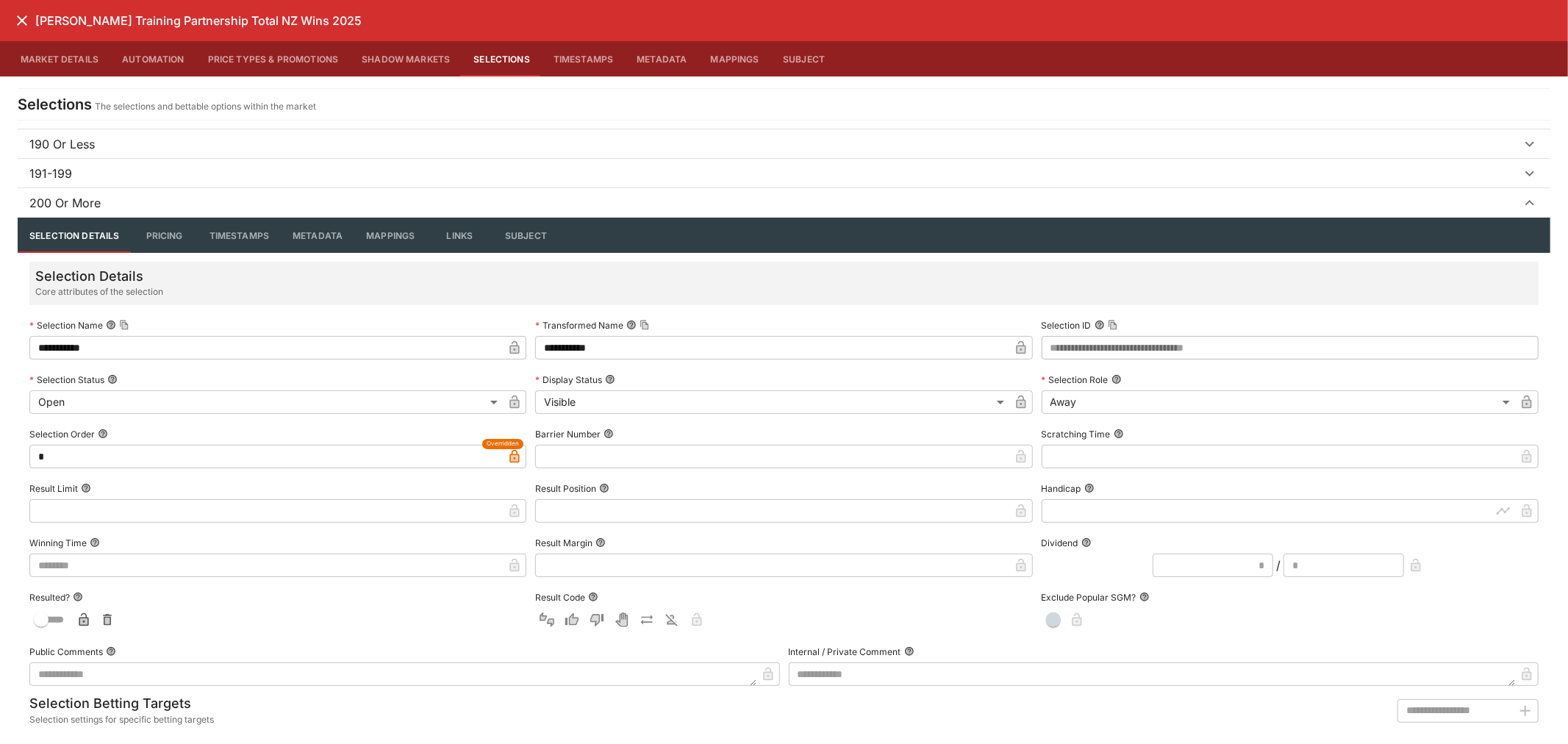
click at [118, 209] on span "200 Or More" at bounding box center [776, 202] width 1492 height 18
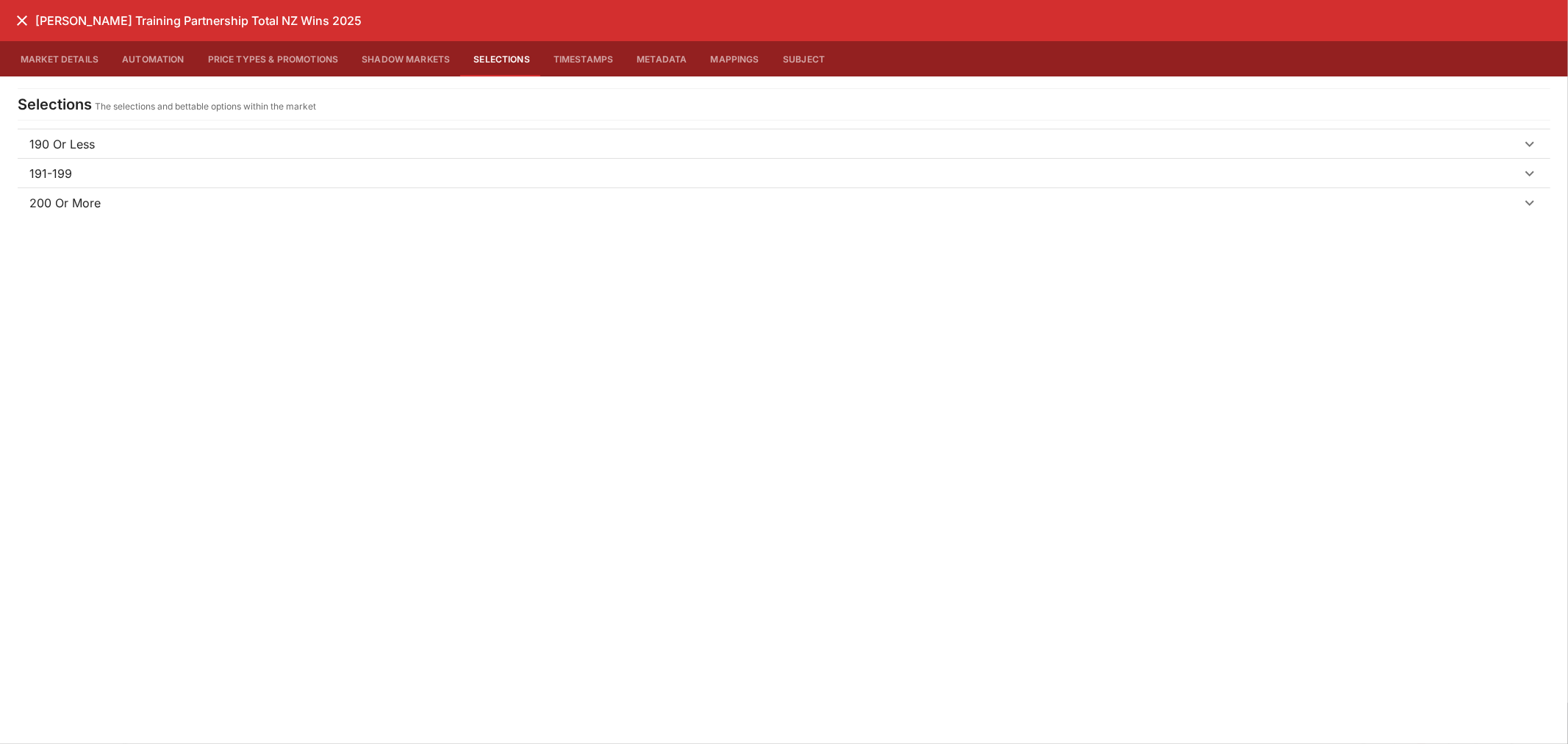
click at [15, 17] on icon "close" at bounding box center [22, 20] width 18 height 18
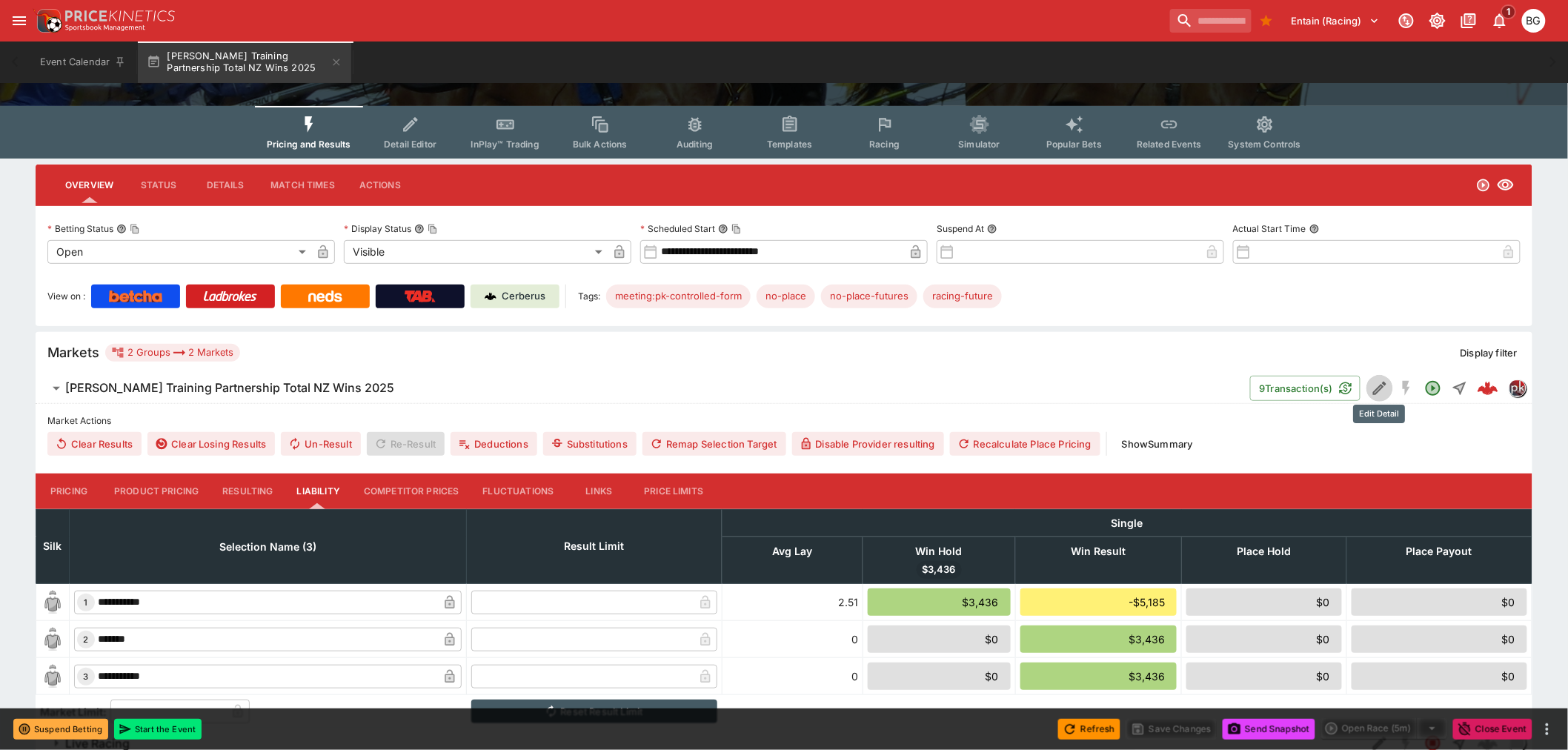
click at [1384, 386] on icon "Edit Detail" at bounding box center [1379, 388] width 18 height 18
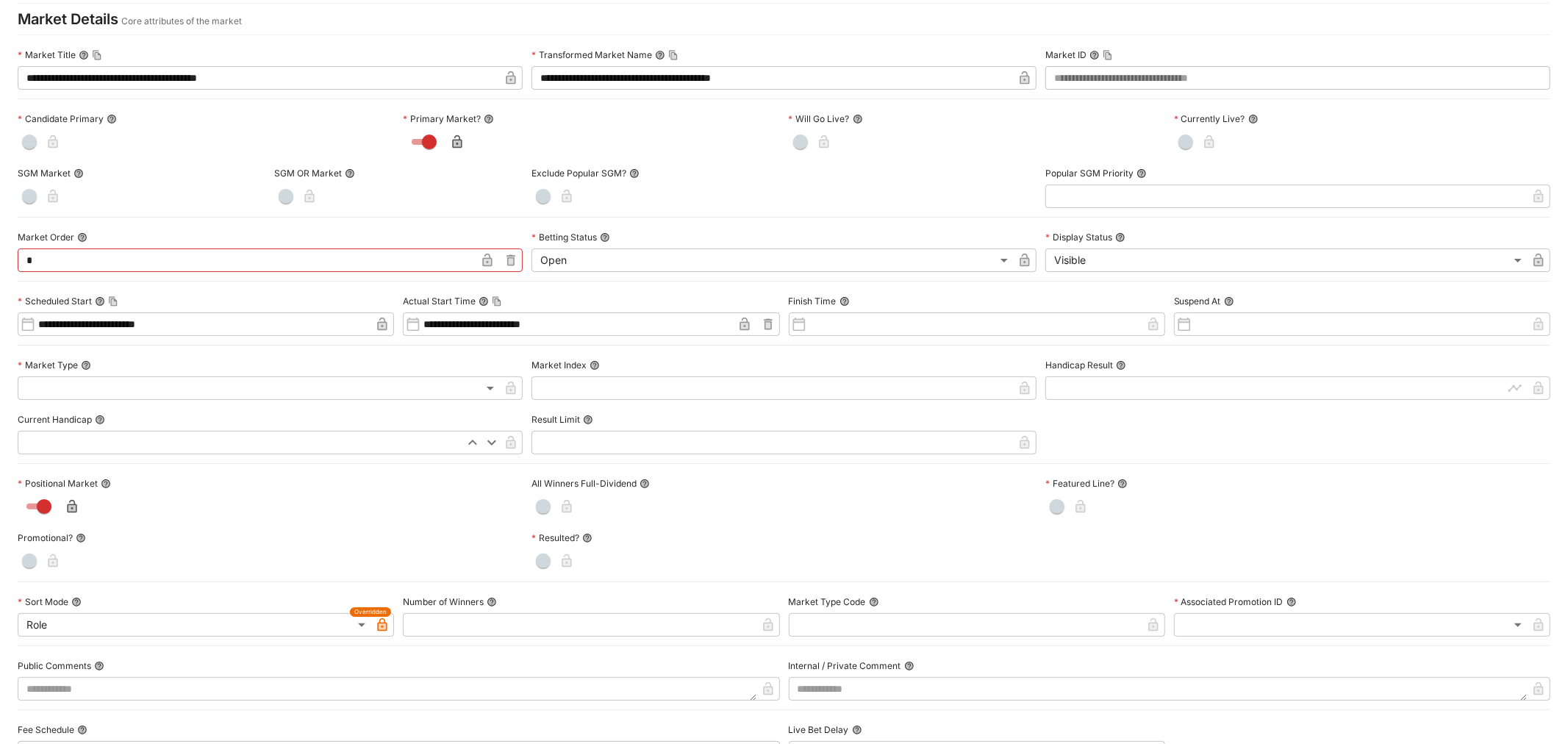
scroll to position [163, 0]
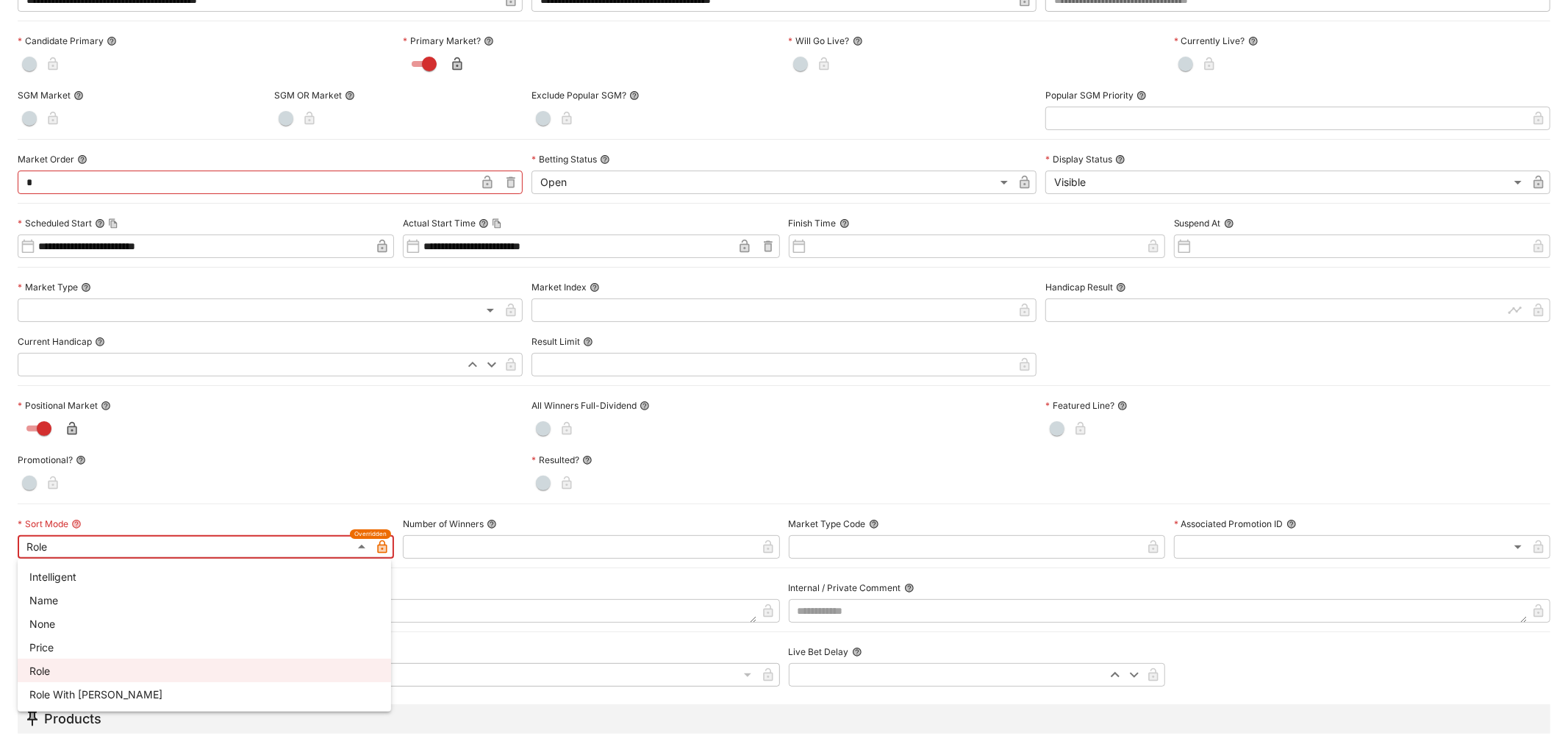
click at [263, 542] on body "**********" at bounding box center [784, 319] width 1568 height 966
click at [340, 504] on div at bounding box center [784, 372] width 1568 height 744
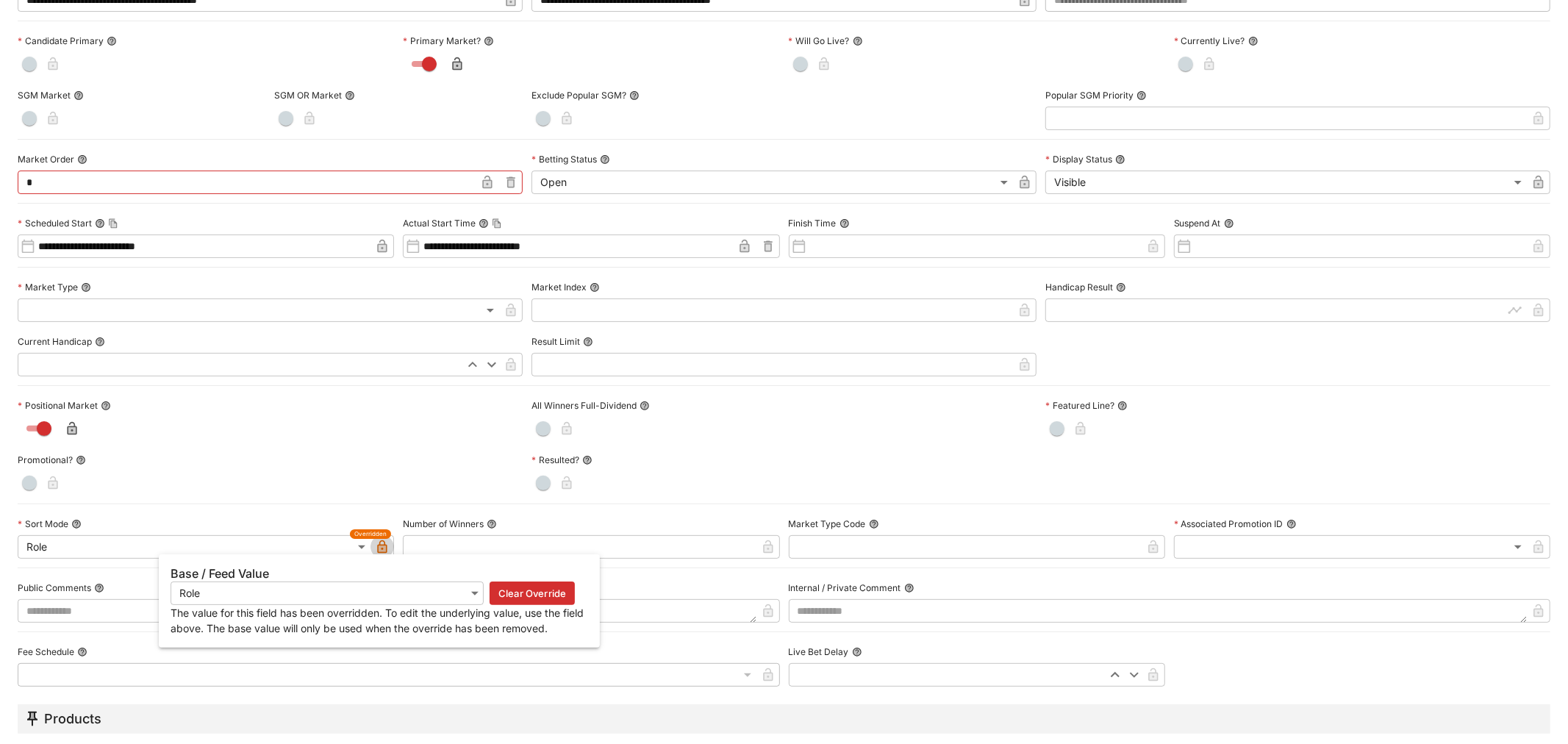
click at [378, 543] on icon "button" at bounding box center [382, 547] width 9 height 14
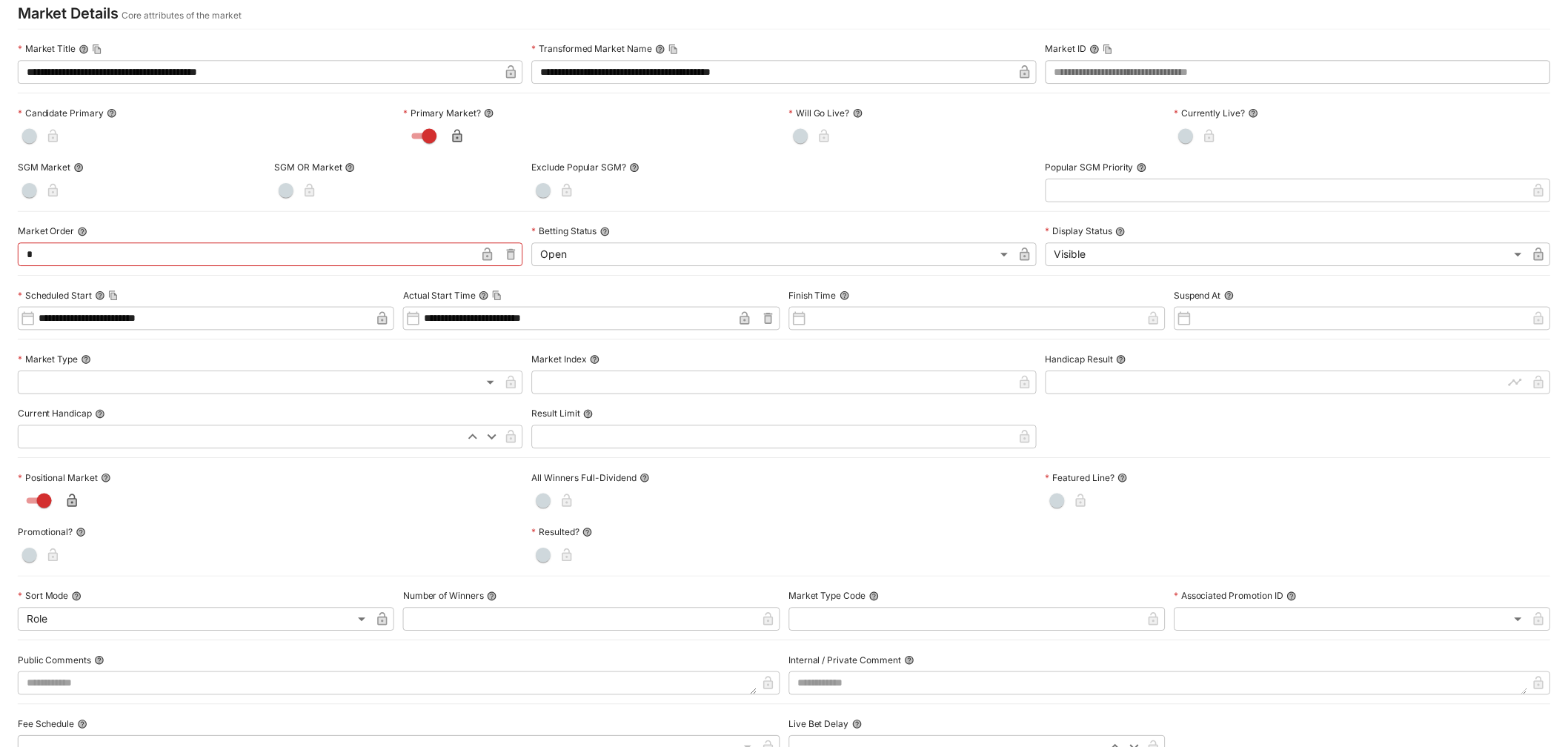
scroll to position [0, 0]
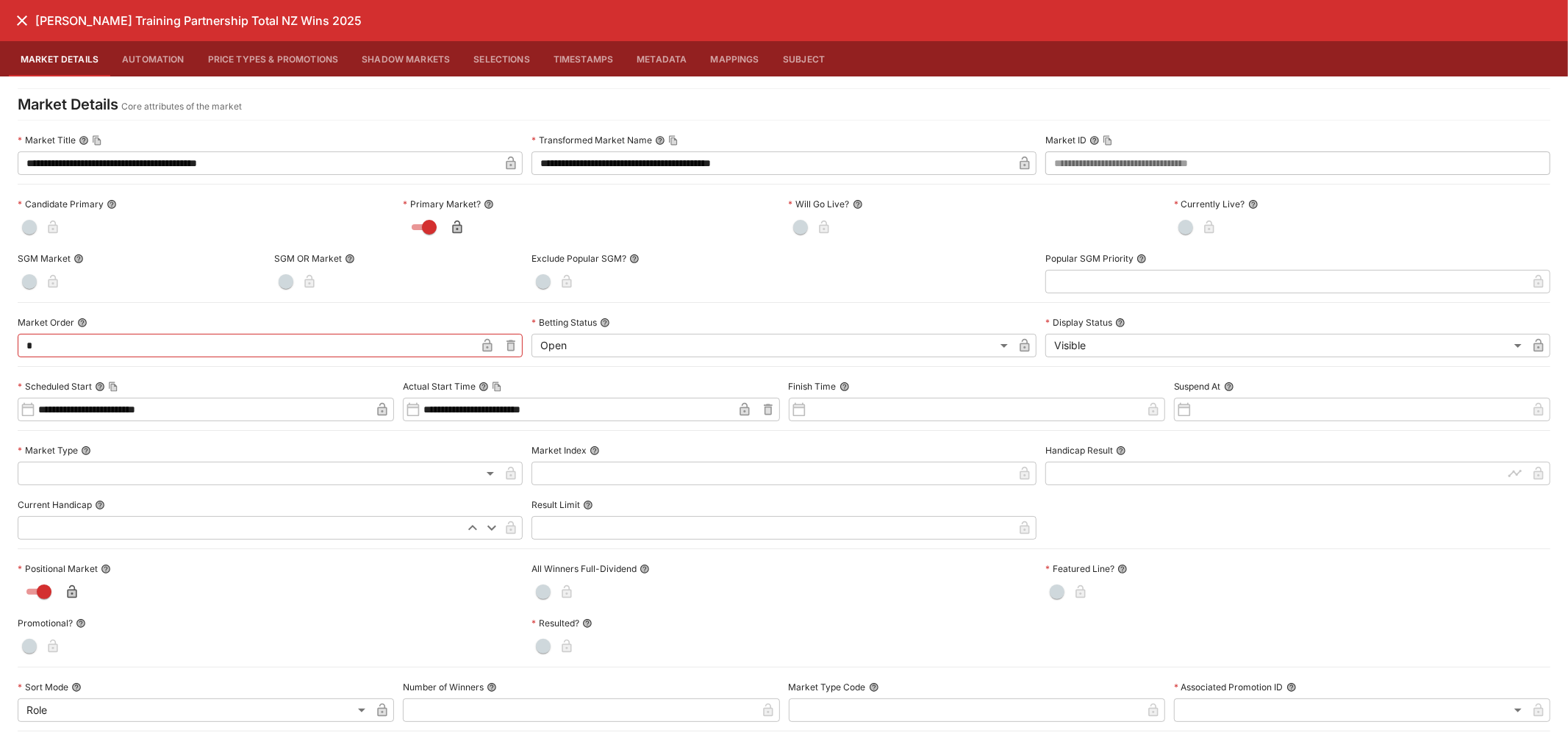
click at [505, 55] on button "Selections" at bounding box center [501, 59] width 80 height 36
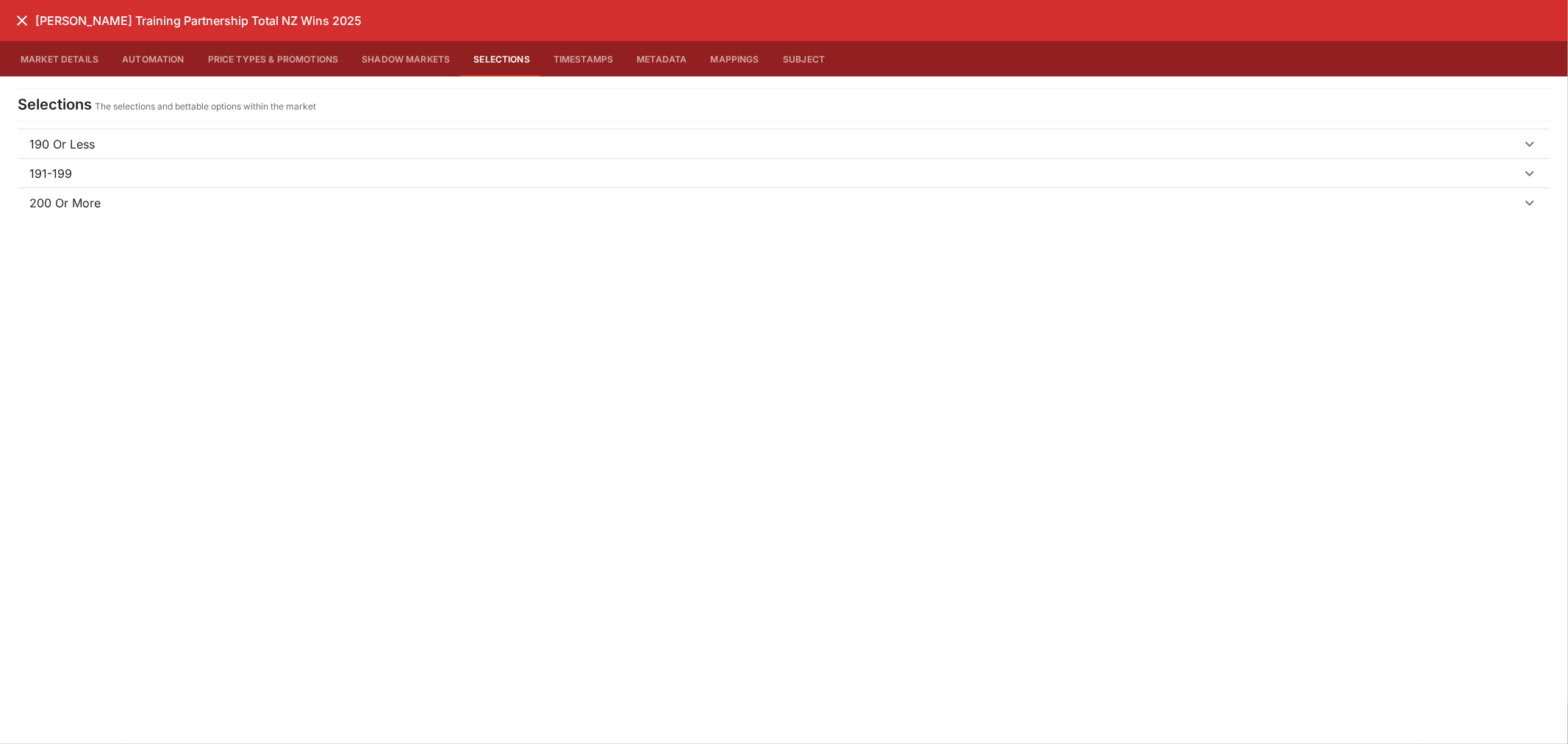
click at [81, 137] on p "190 Or Less" at bounding box center [62, 144] width 65 height 18
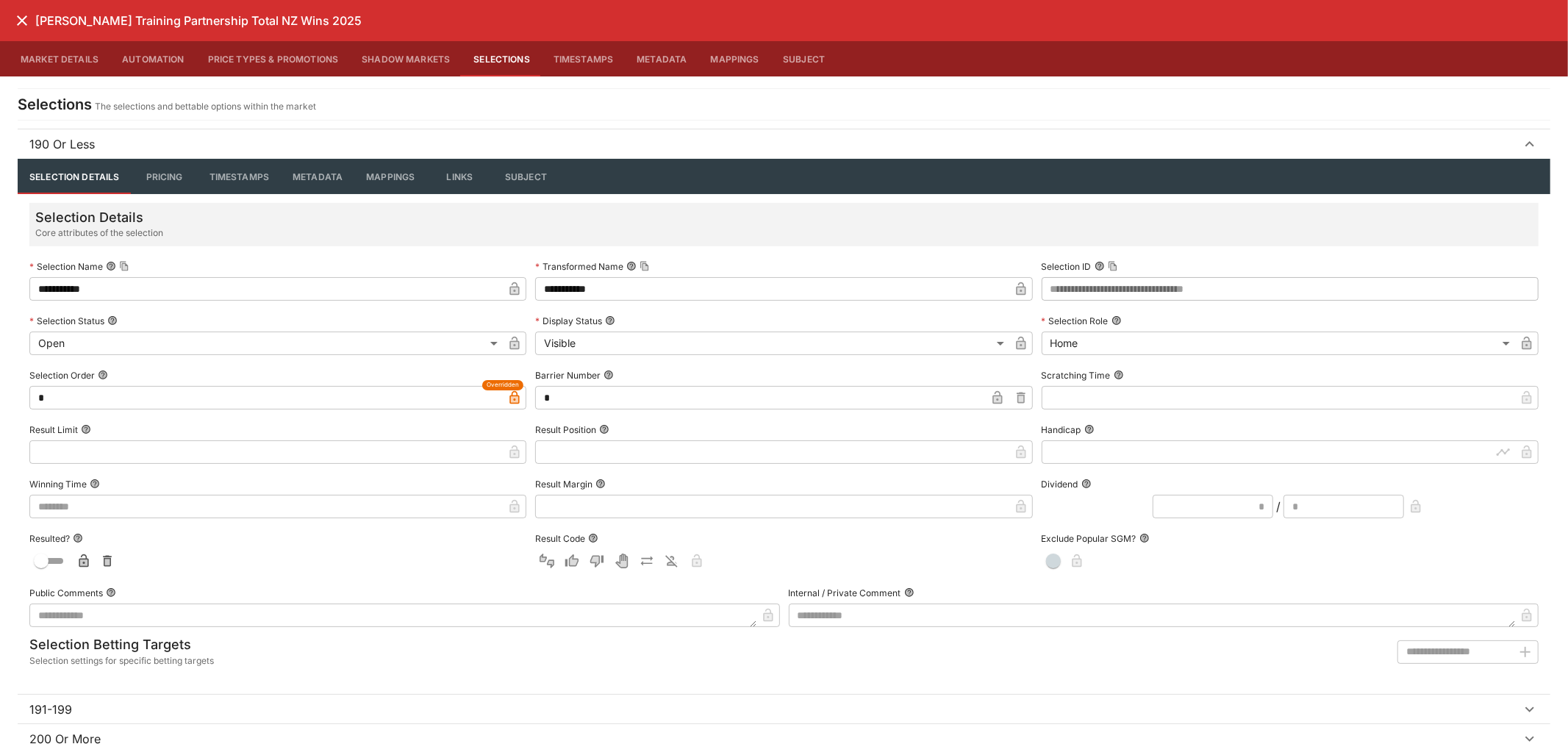
click at [82, 143] on p "190 Or Less" at bounding box center [62, 144] width 65 height 18
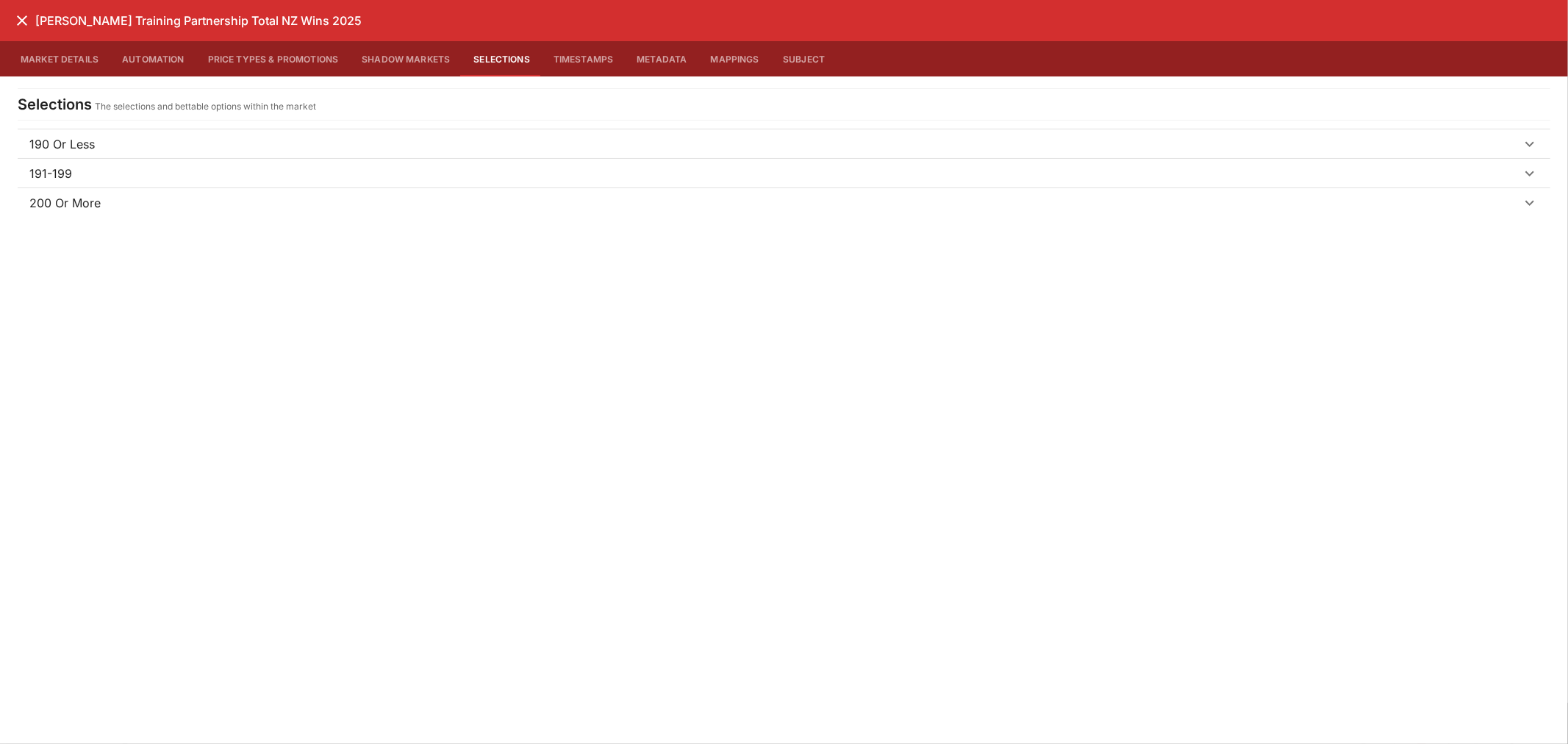
click at [71, 177] on span "191-199" at bounding box center [776, 174] width 1492 height 18
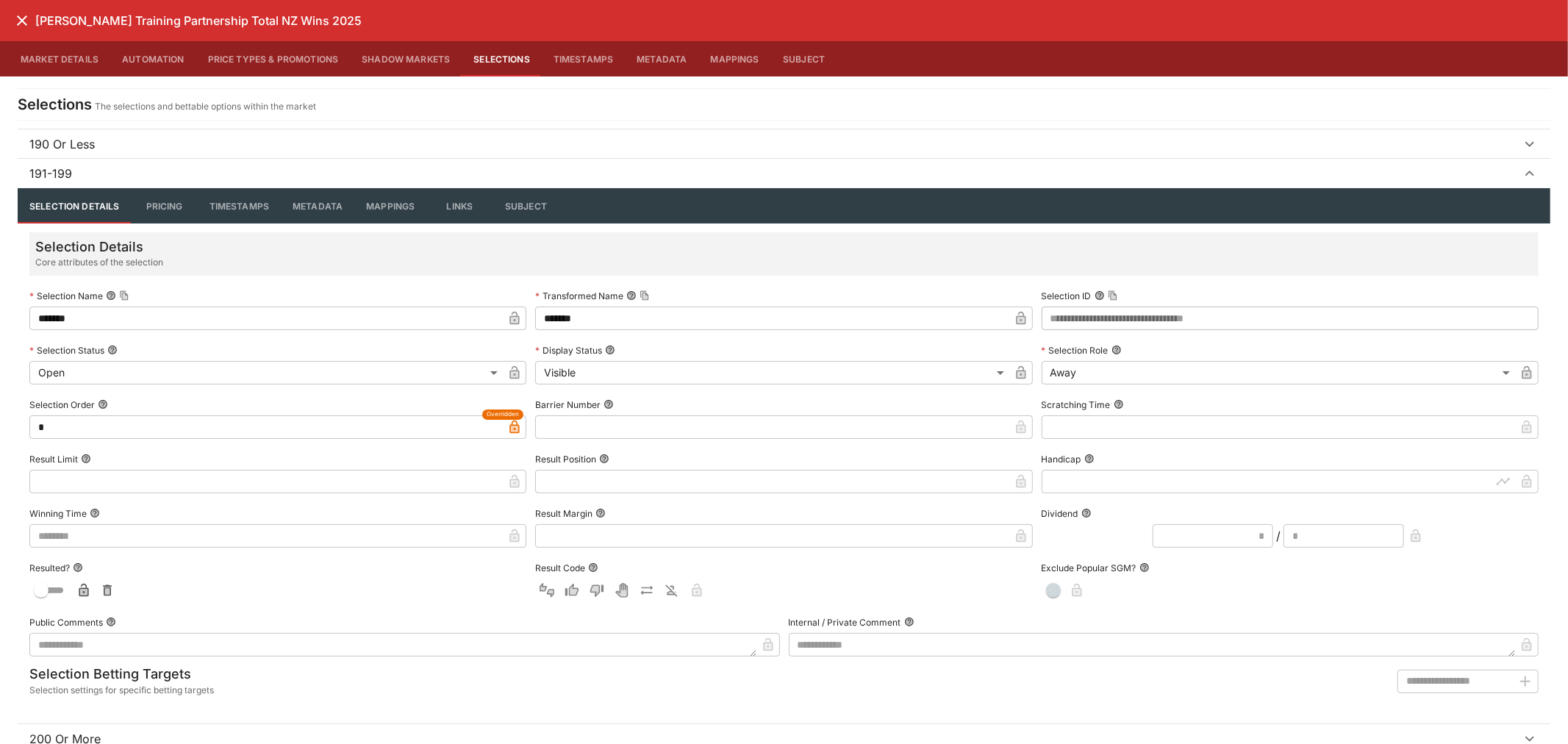
click at [90, 165] on span "191-199" at bounding box center [776, 174] width 1492 height 18
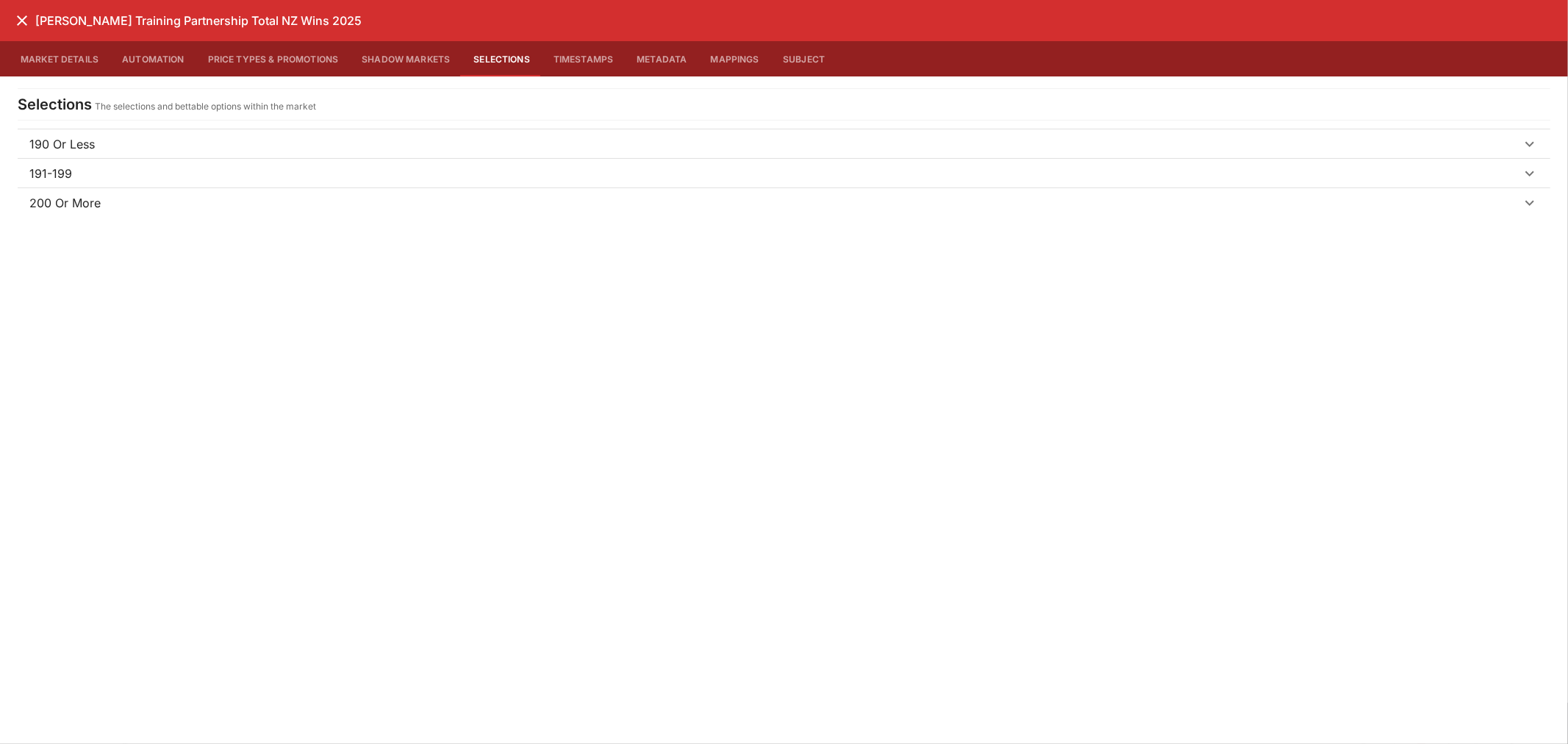
click at [86, 202] on p "200 Or More" at bounding box center [65, 202] width 71 height 18
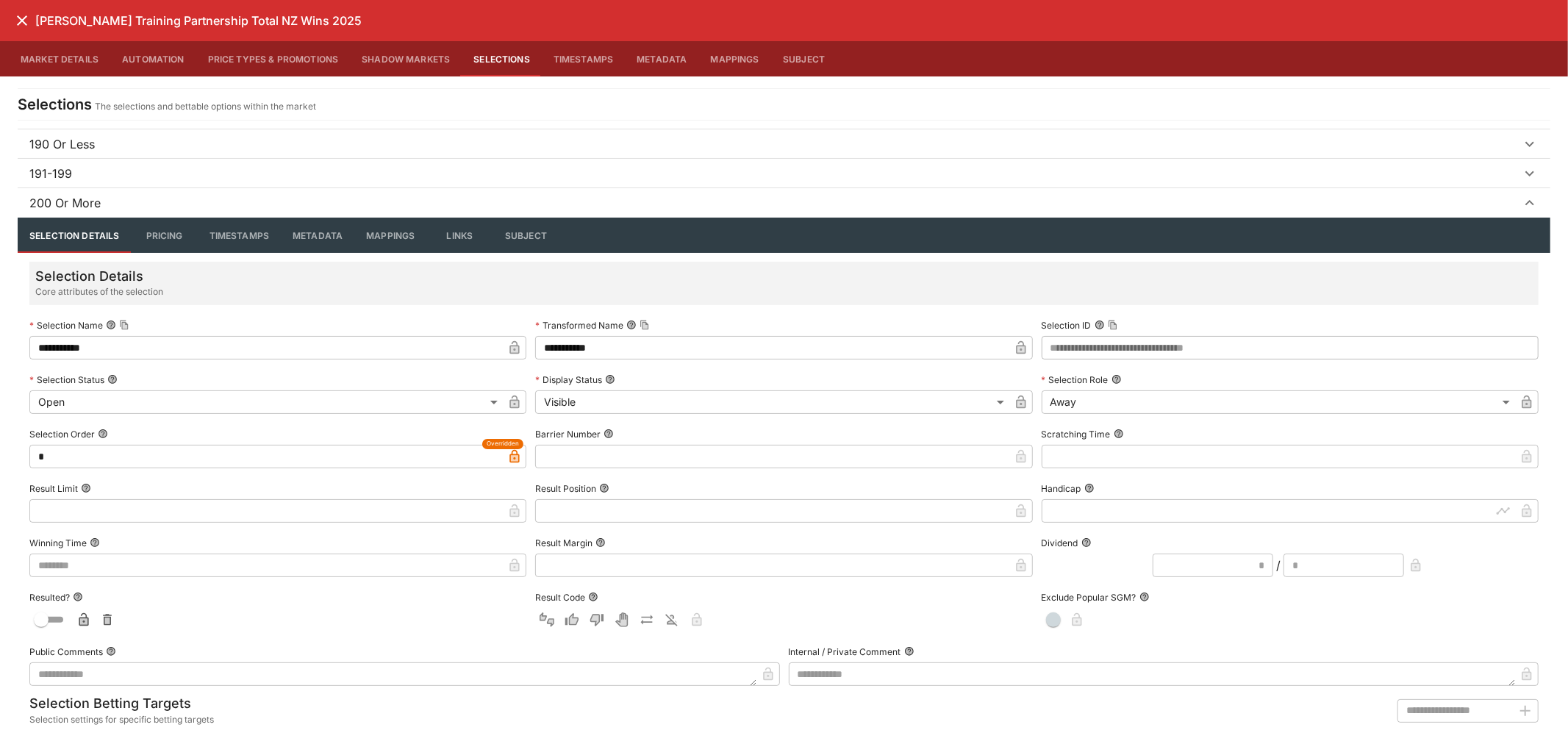
click at [20, 16] on icon "close" at bounding box center [22, 20] width 18 height 18
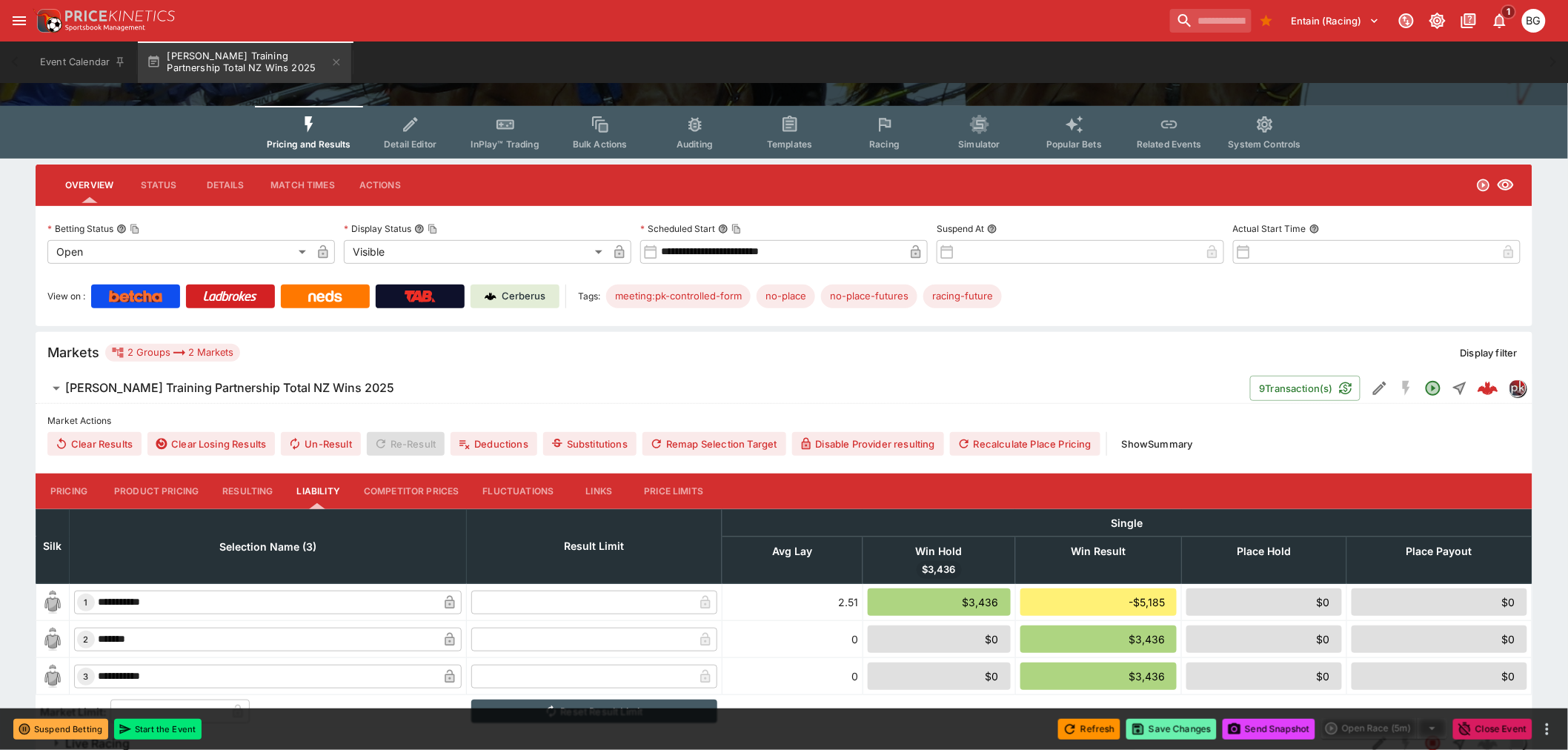
click at [1193, 726] on button "Save Changes" at bounding box center [1172, 729] width 90 height 20
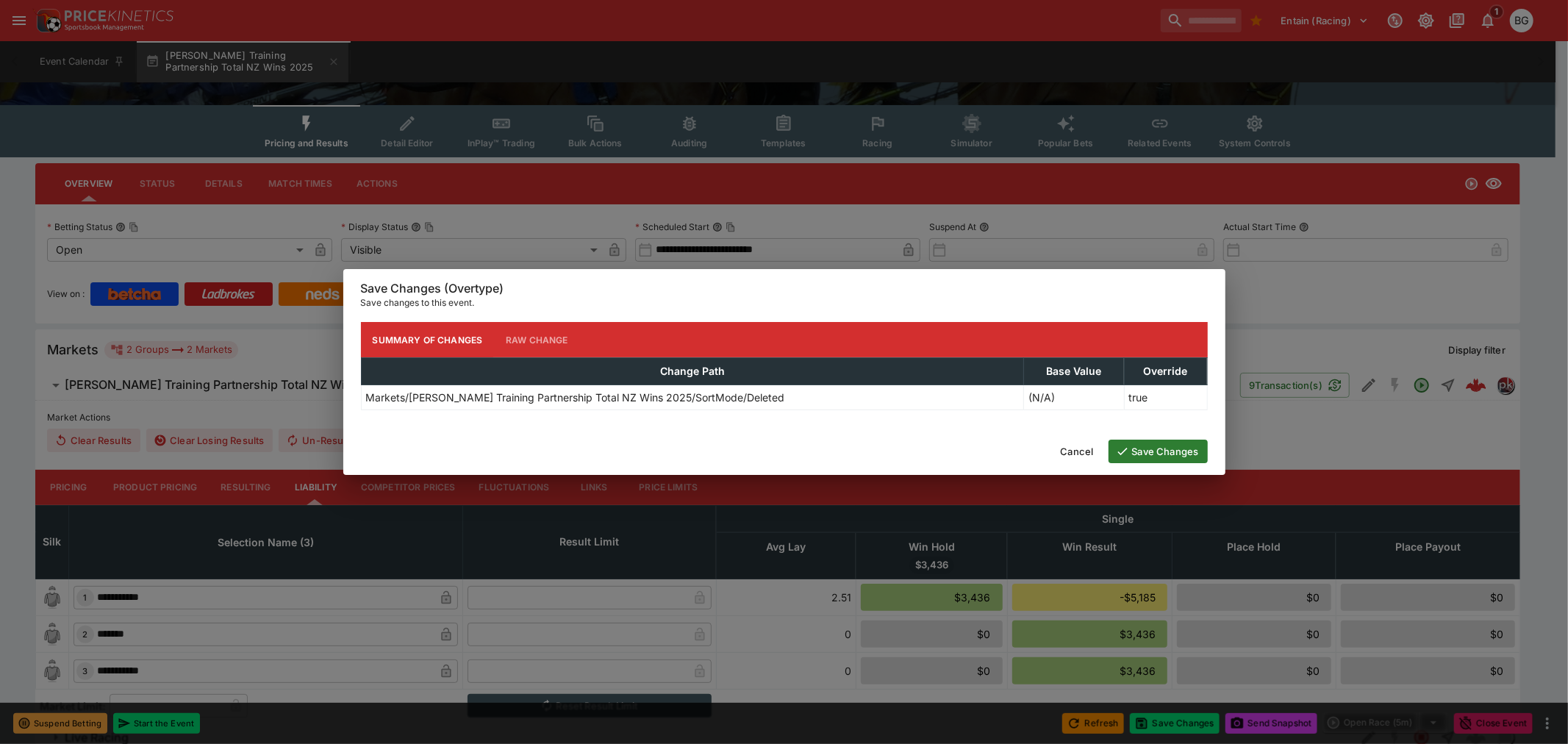
click at [1170, 450] on button "Save Changes" at bounding box center [1157, 451] width 99 height 24
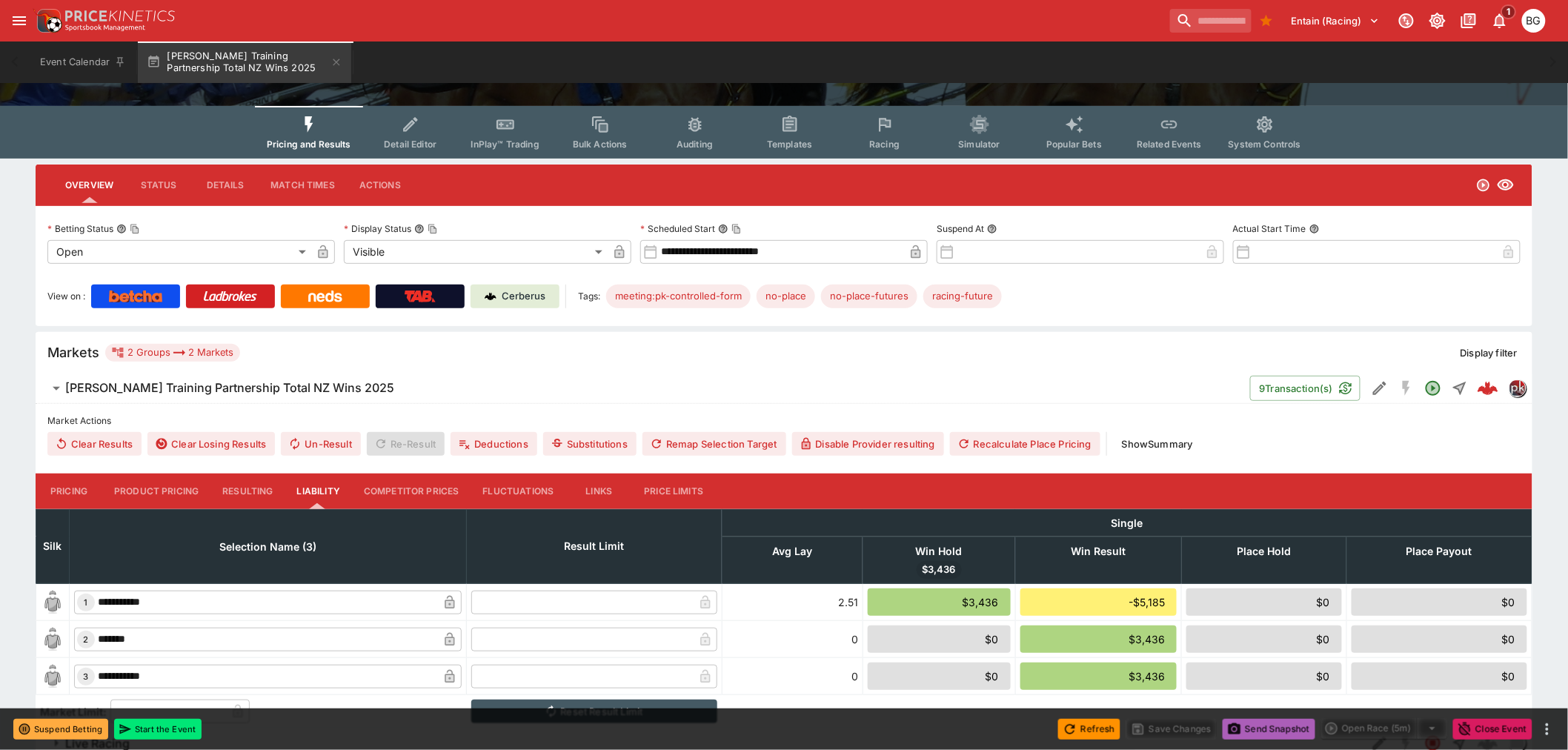
click at [1261, 724] on button "Send Snapshot" at bounding box center [1269, 729] width 93 height 20
click at [1261, 724] on span "Send Snapshot" at bounding box center [1269, 729] width 93 height 20
click at [1261, 724] on button "Send Snapshot" at bounding box center [1269, 729] width 93 height 20
click at [1261, 724] on span "Send Snapshot" at bounding box center [1269, 729] width 93 height 20
click at [1261, 724] on button "Send Snapshot" at bounding box center [1269, 729] width 93 height 20
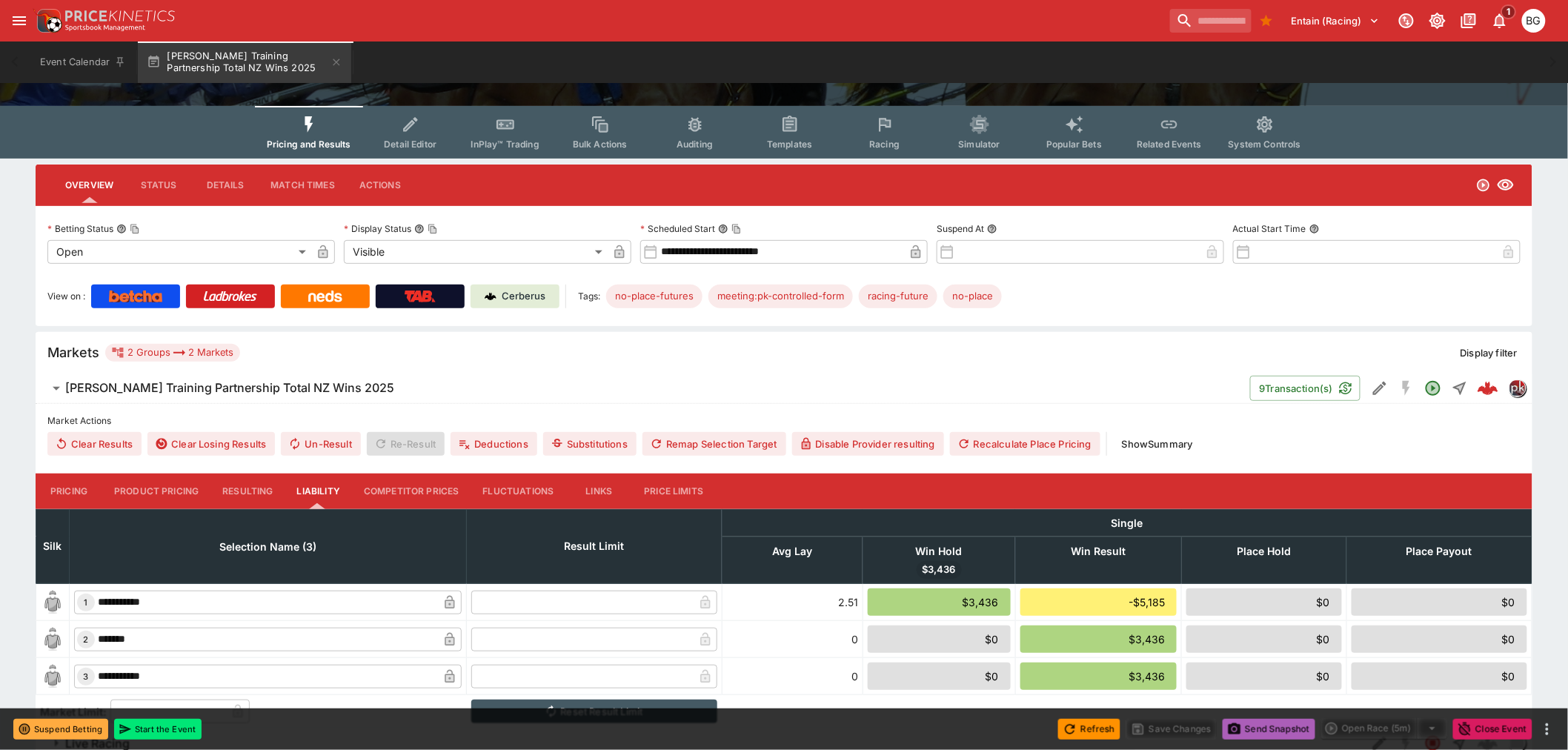
click at [1261, 724] on span "Send Snapshot" at bounding box center [1269, 729] width 93 height 20
click at [1261, 724] on button "Send Snapshot" at bounding box center [1269, 729] width 93 height 20
click at [1261, 724] on span "Send Snapshot" at bounding box center [1269, 729] width 93 height 20
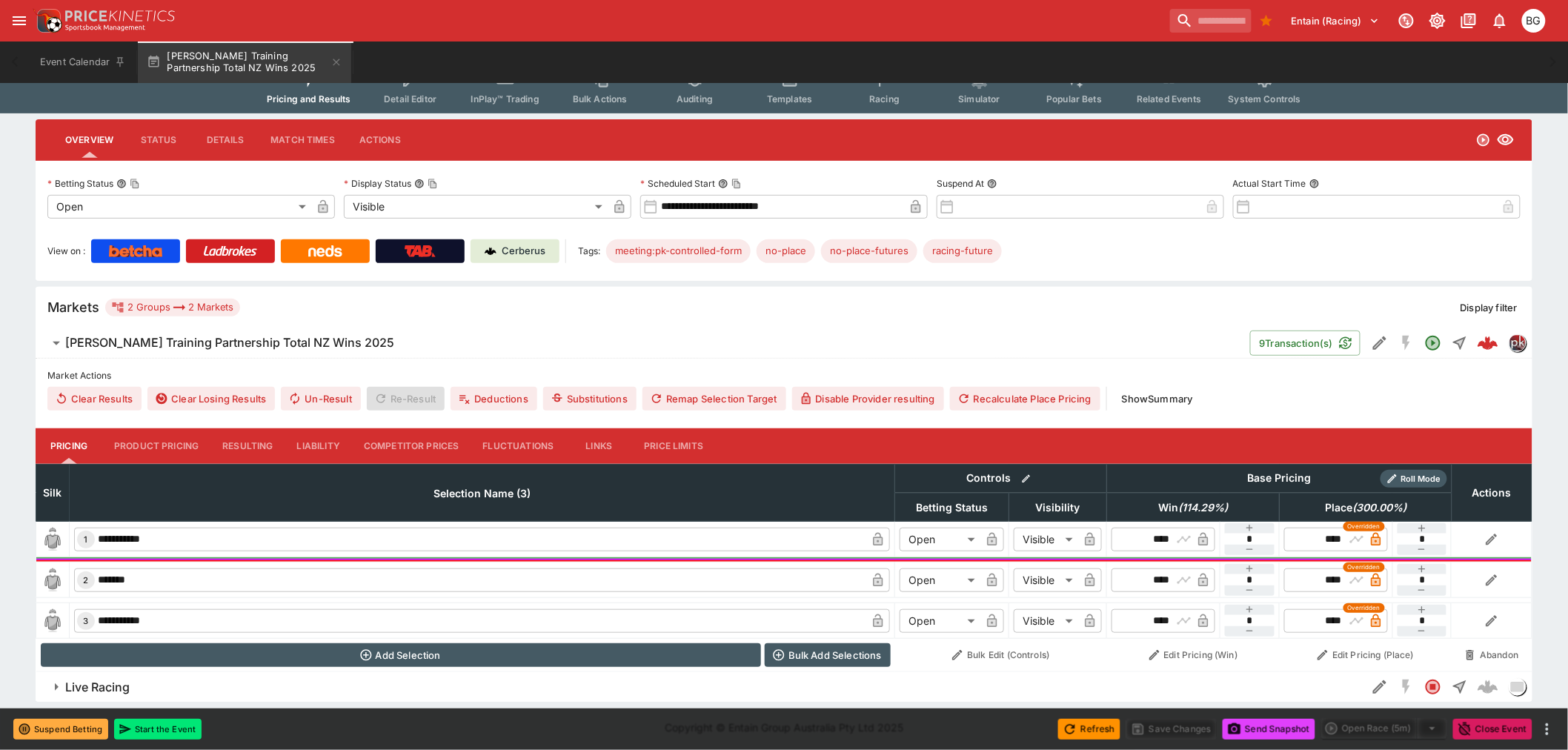
scroll to position [174, 0]
click at [1263, 723] on button "Send Snapshot" at bounding box center [1269, 729] width 93 height 20
click at [1103, 724] on button "Refresh" at bounding box center [1089, 729] width 62 height 20
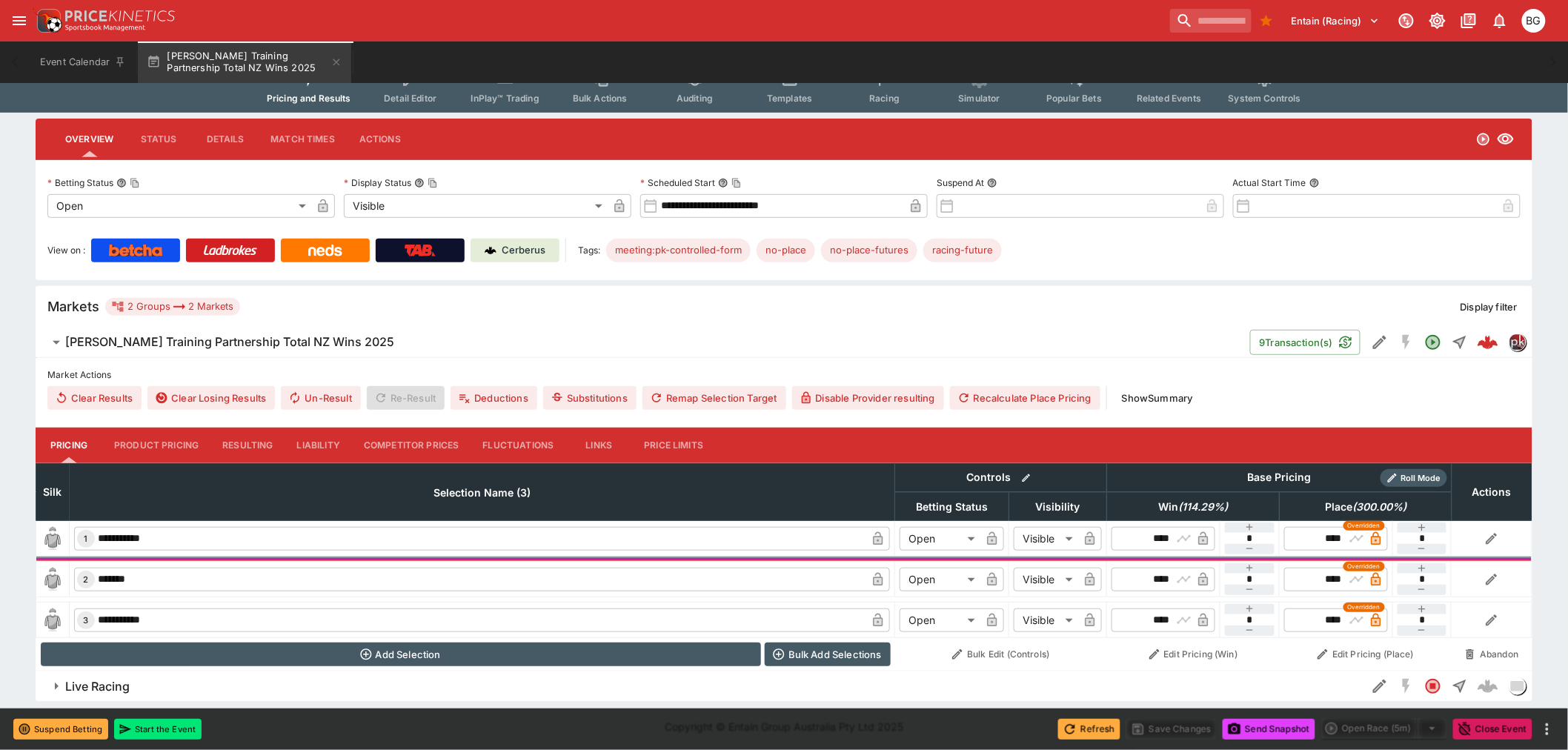
click at [1103, 724] on button "Refresh" at bounding box center [1089, 729] width 62 height 20
click at [1261, 724] on button "Send Snapshot" at bounding box center [1269, 729] width 93 height 20
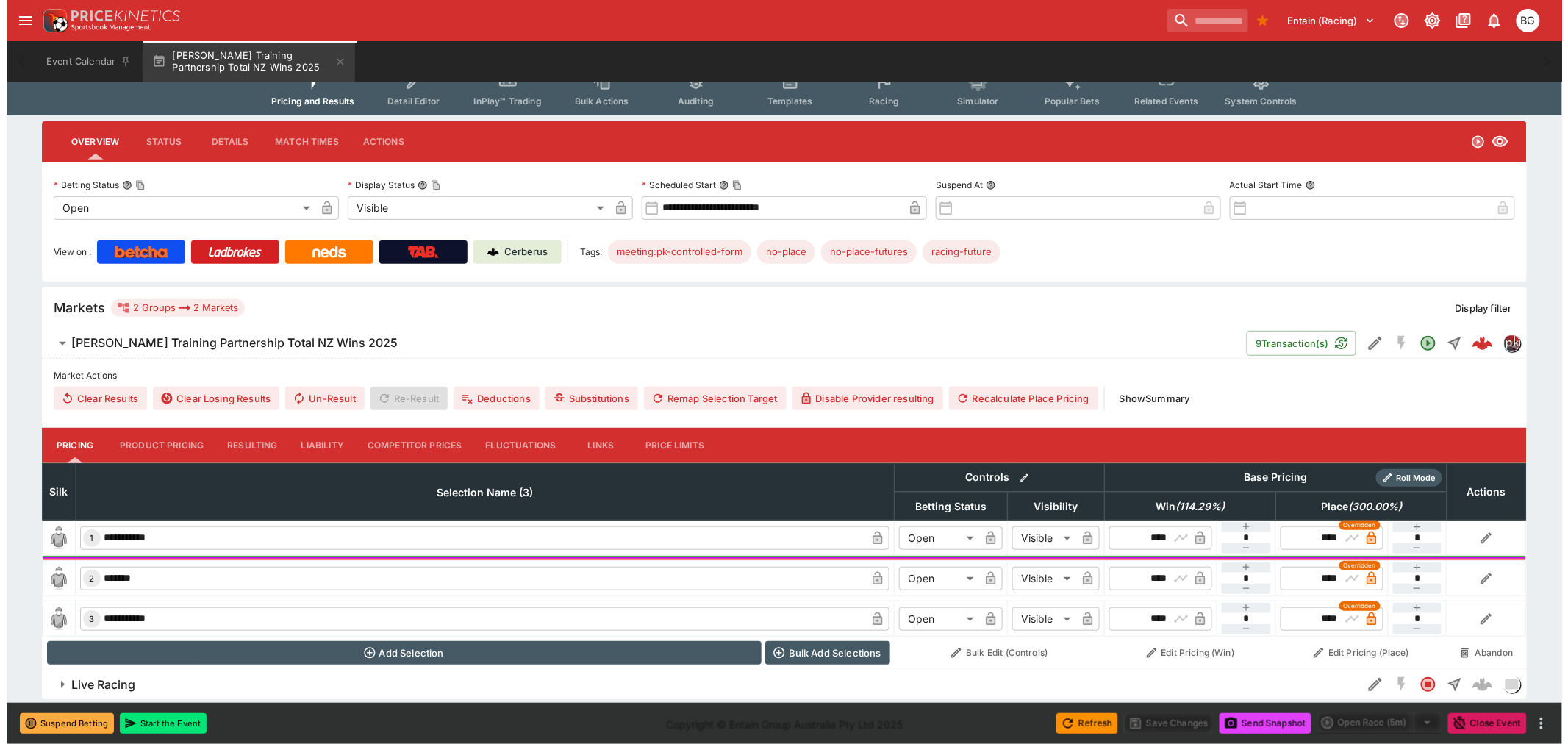
scroll to position [173, 0]
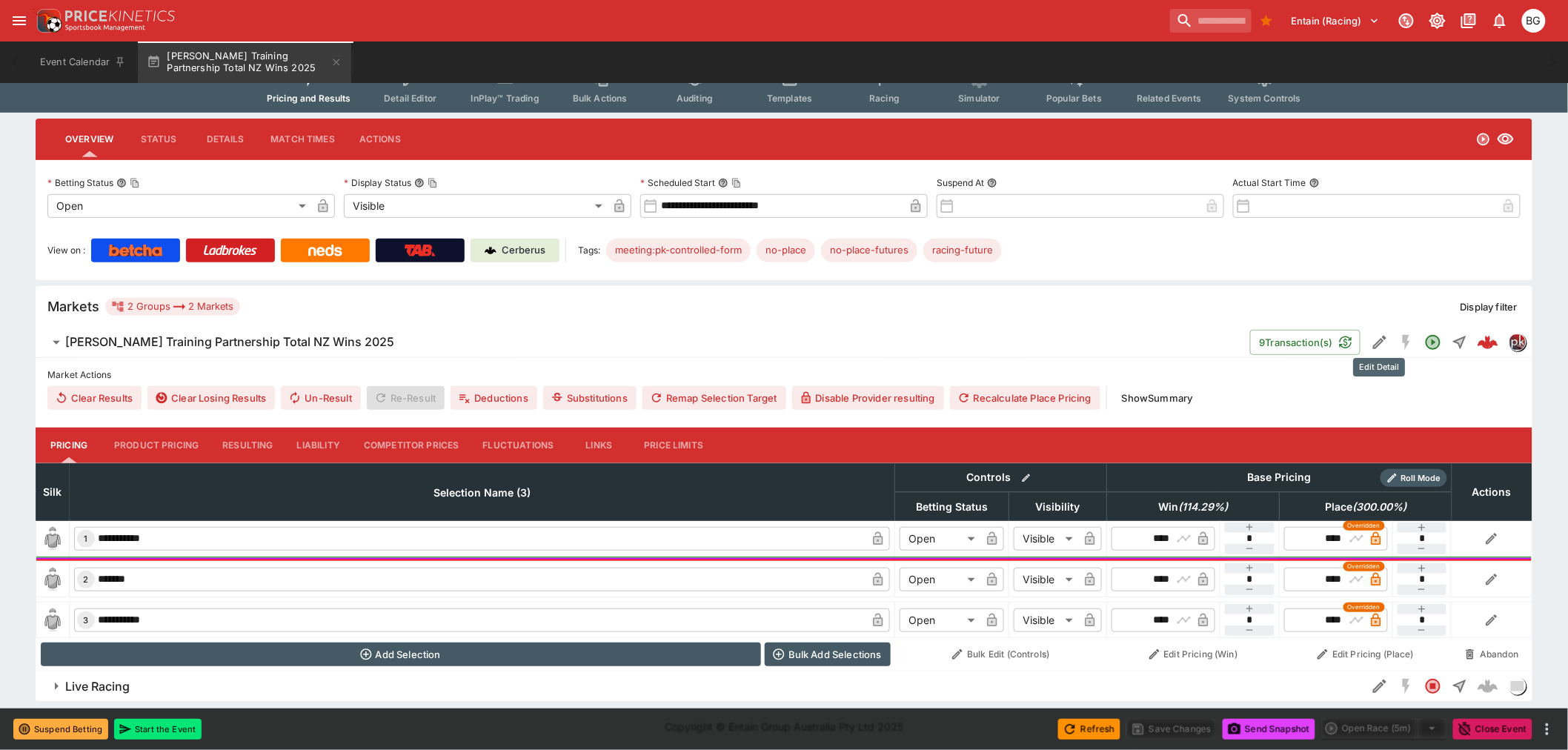
click at [1376, 339] on icon "Edit Detail" at bounding box center [1379, 342] width 18 height 18
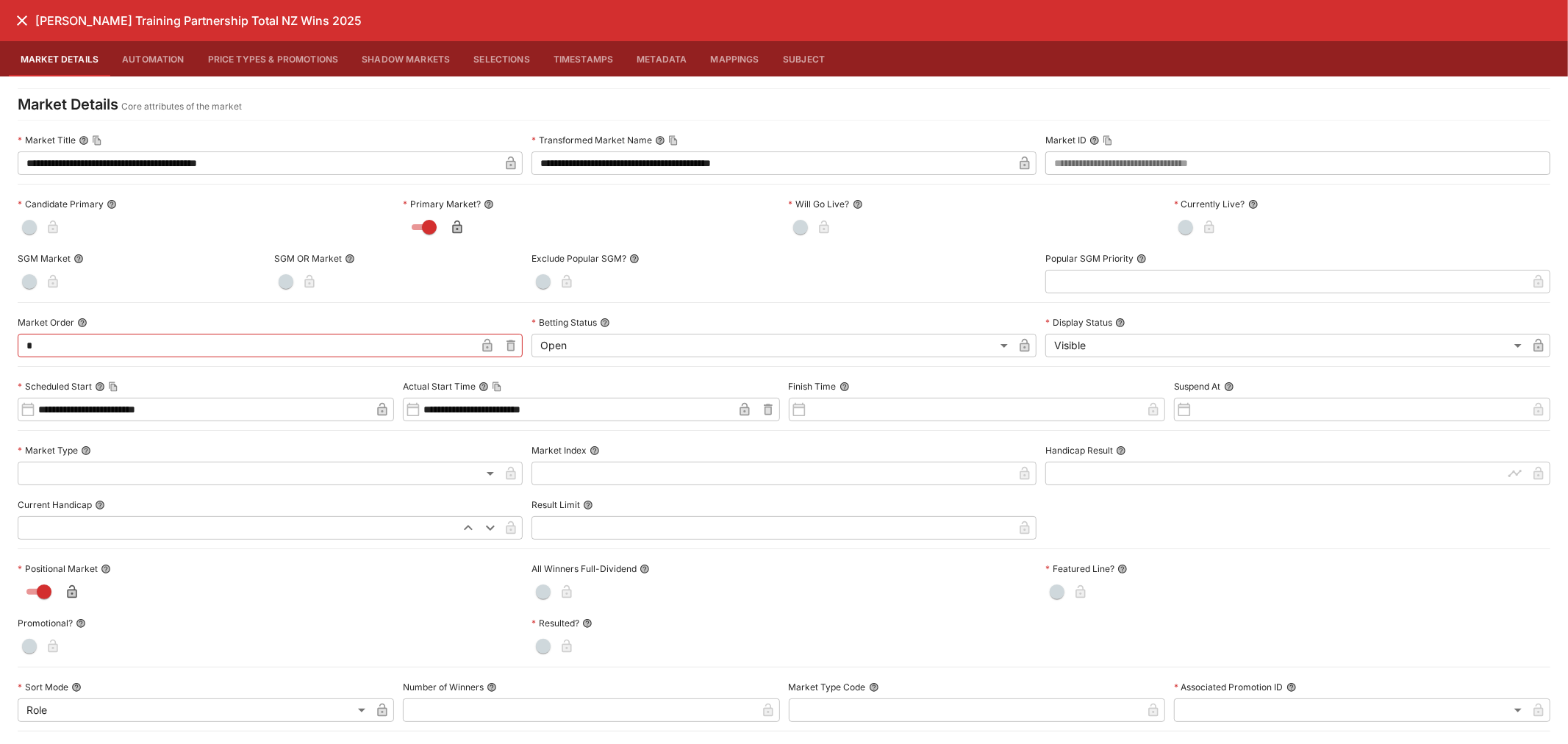
click at [402, 48] on button "Shadow Markets" at bounding box center [406, 59] width 112 height 36
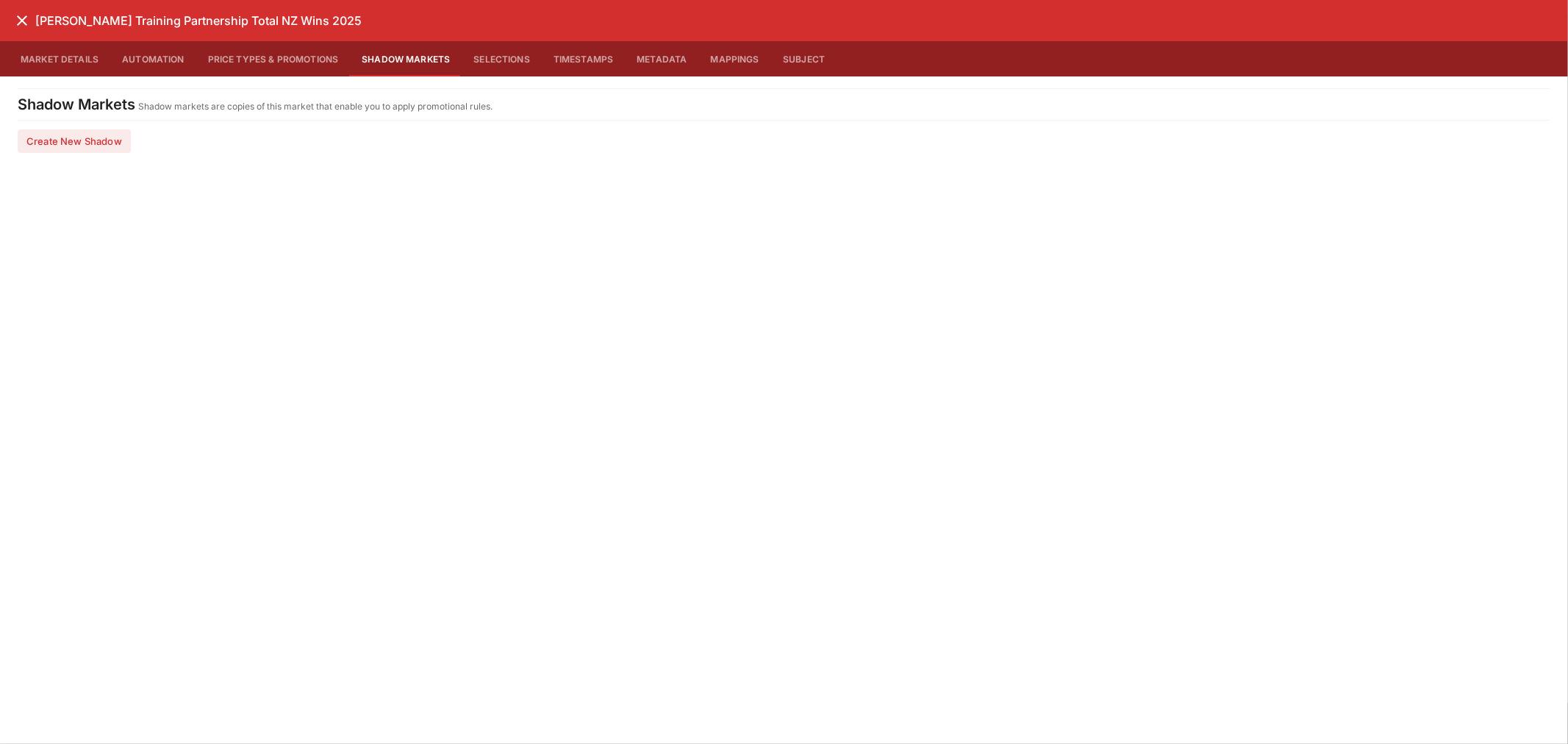
click at [482, 58] on button "Selections" at bounding box center [501, 59] width 80 height 36
click at [599, 61] on button "Timestamps" at bounding box center [583, 59] width 84 height 36
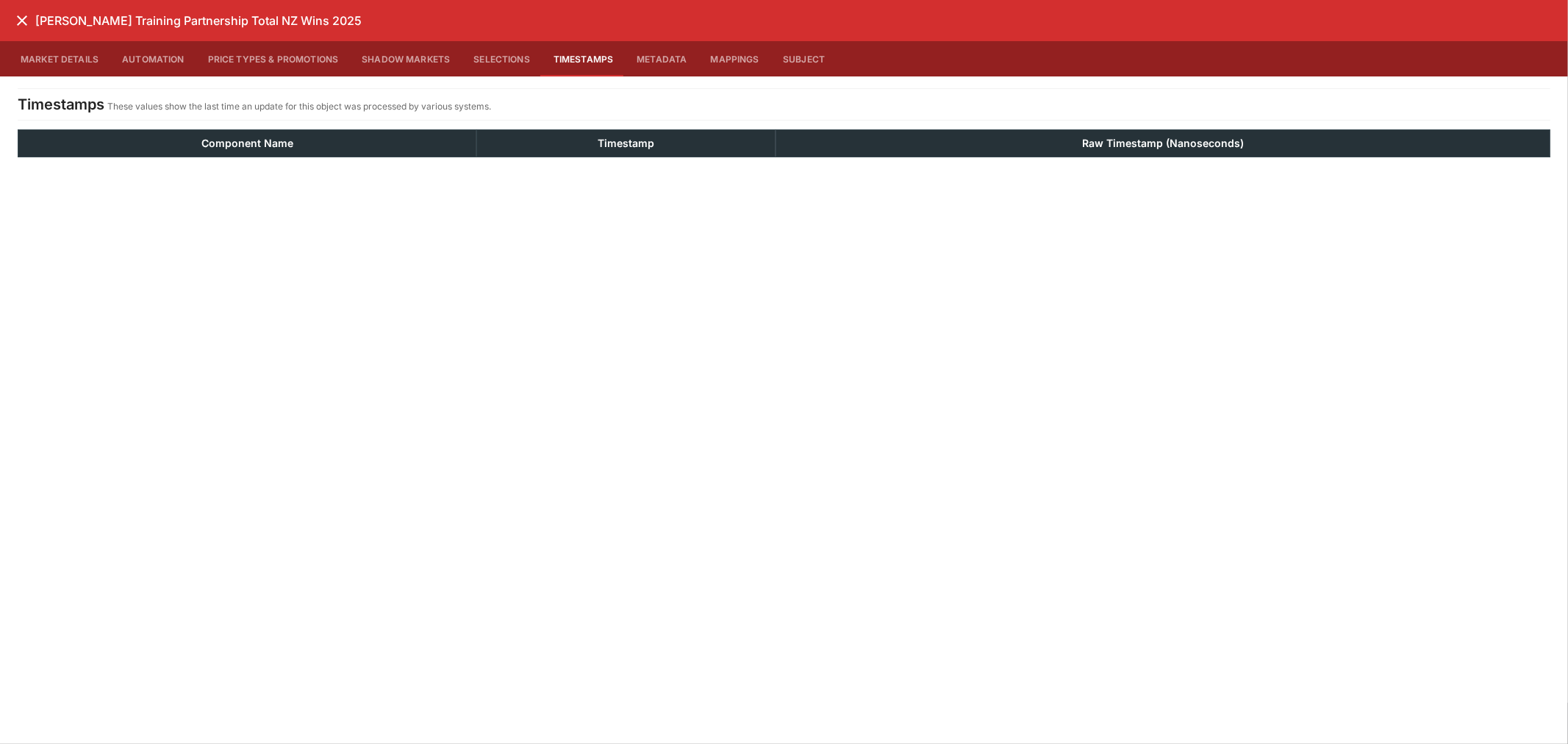
click at [511, 52] on button "Selections" at bounding box center [501, 59] width 80 height 36
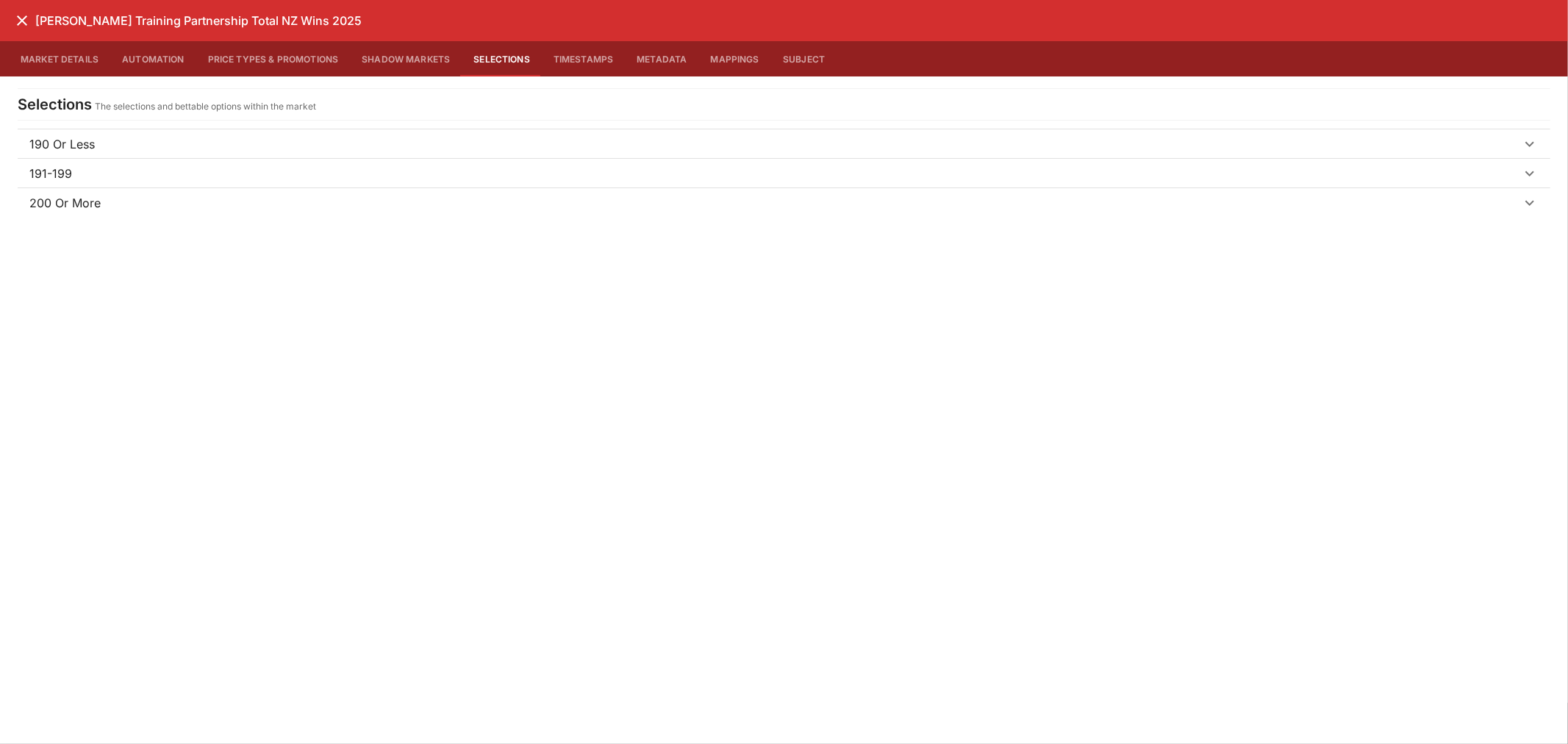
click at [44, 137] on p "190 Or Less" at bounding box center [62, 144] width 65 height 18
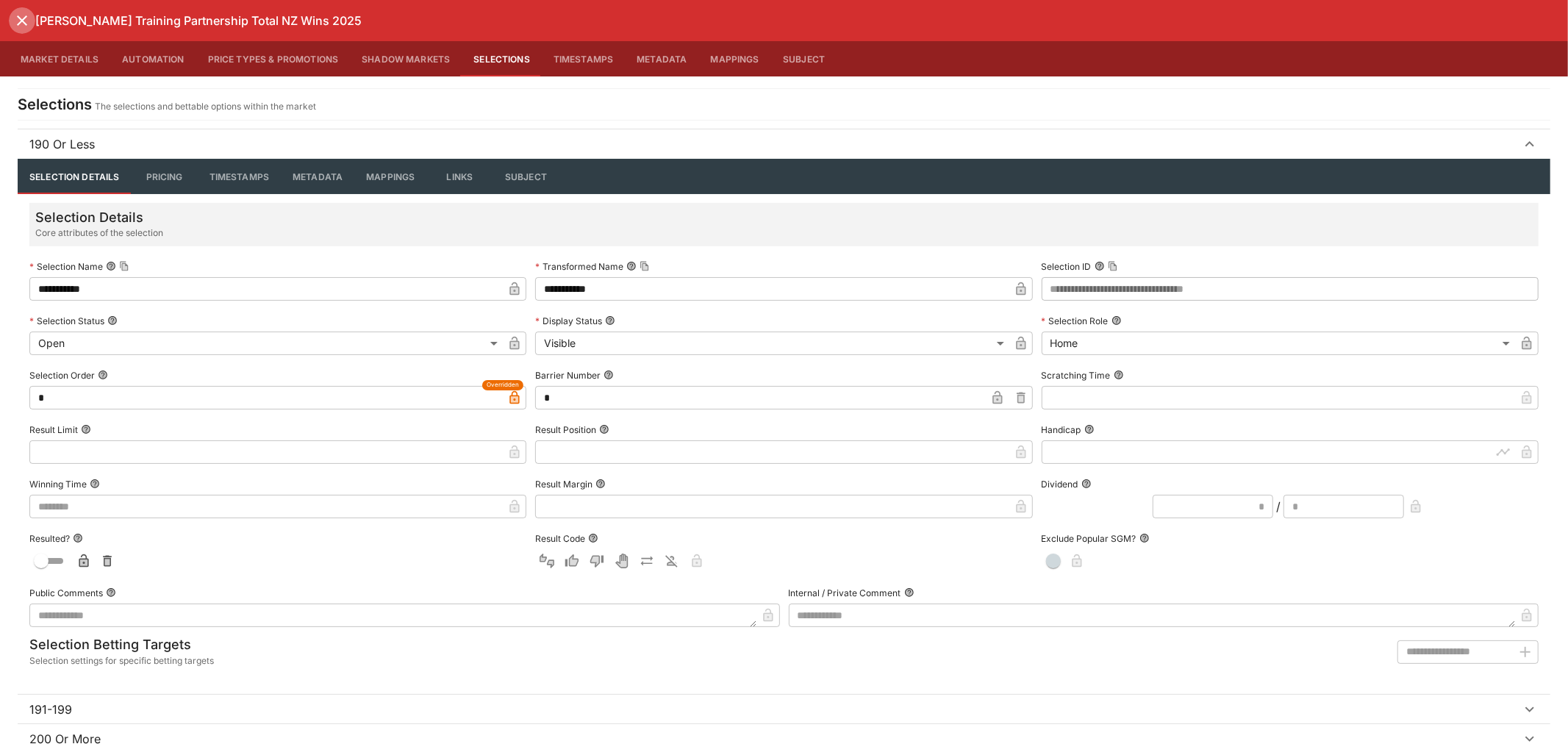
click at [16, 18] on icon "close" at bounding box center [22, 20] width 18 height 18
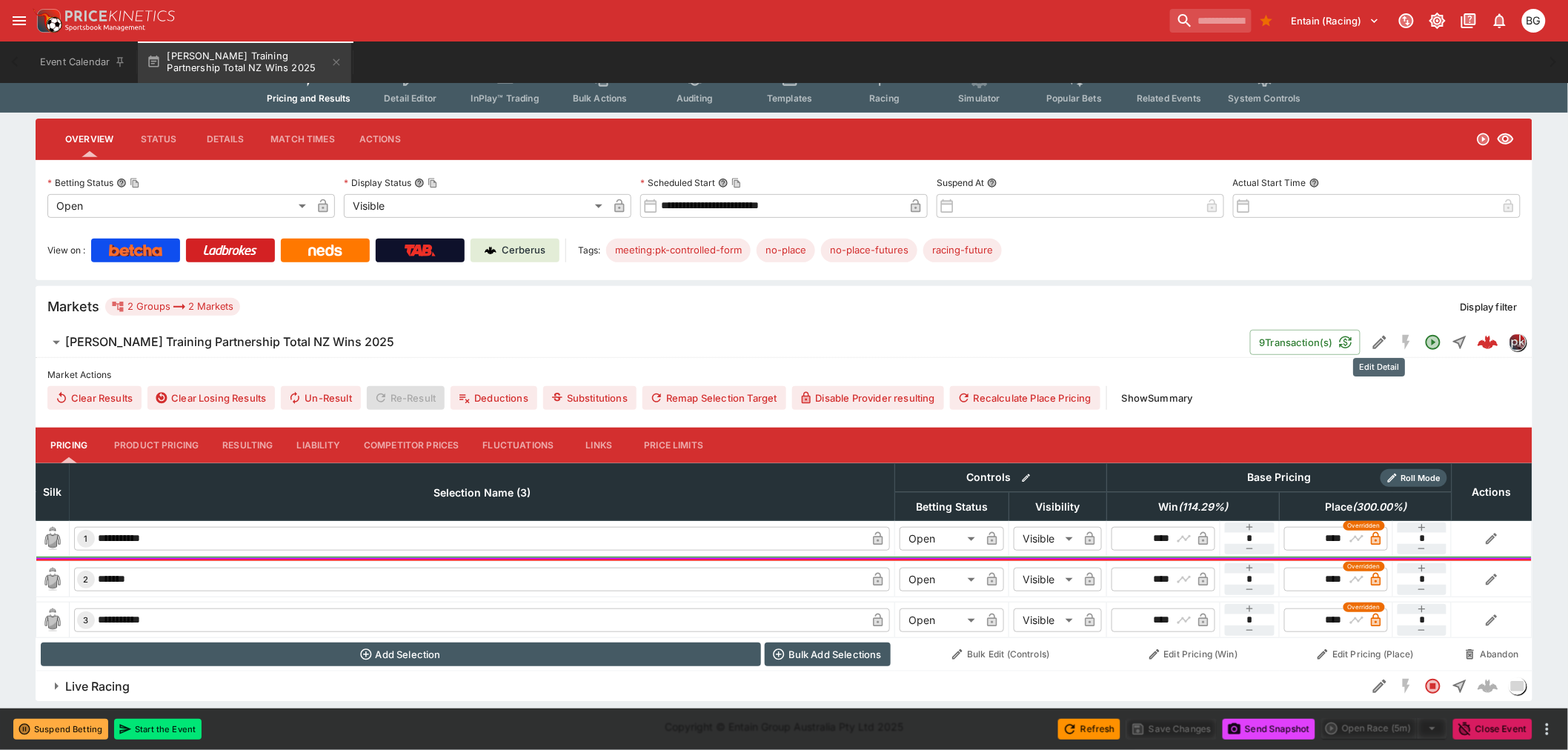
click at [1377, 335] on icon "Edit Detail" at bounding box center [1379, 342] width 18 height 18
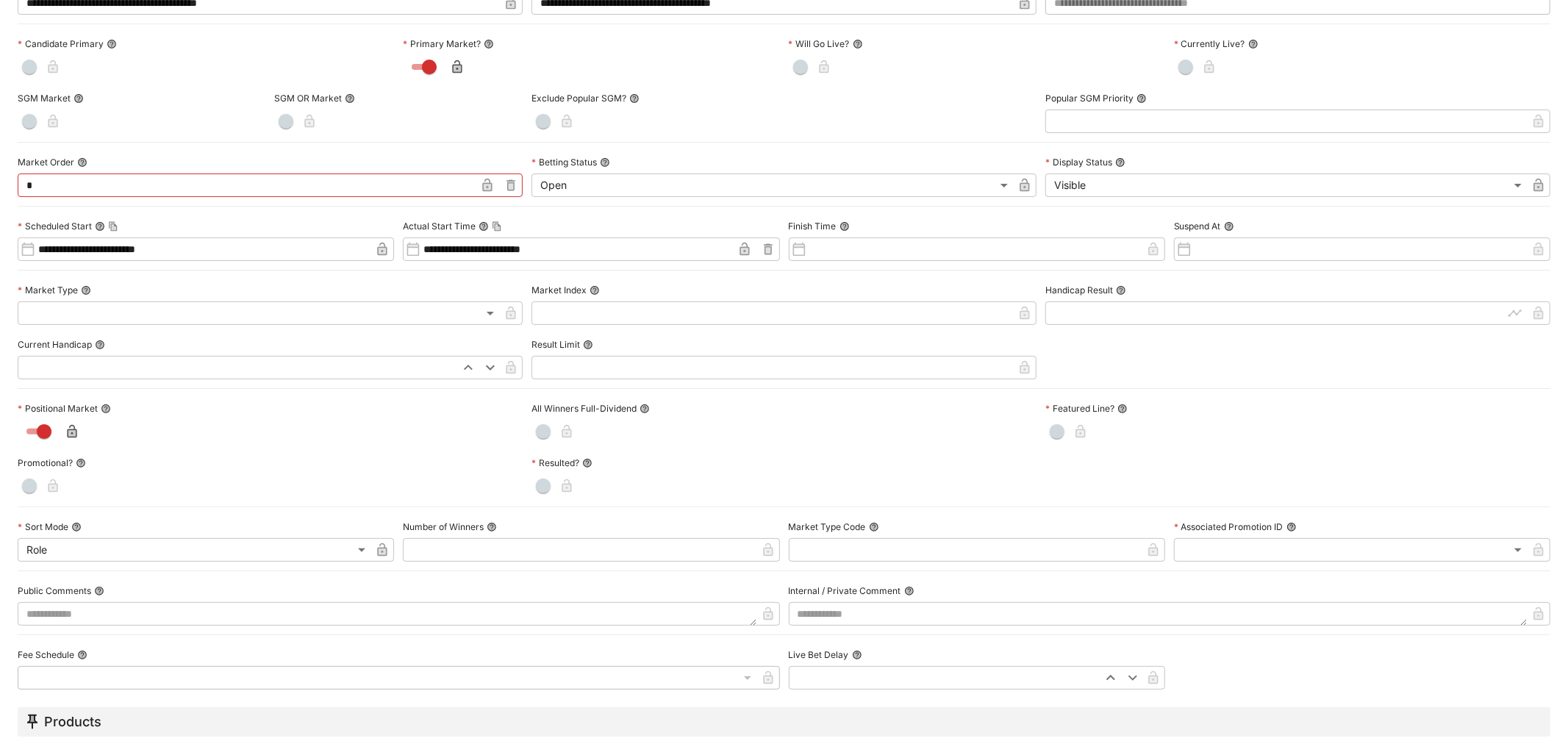
scroll to position [245, 0]
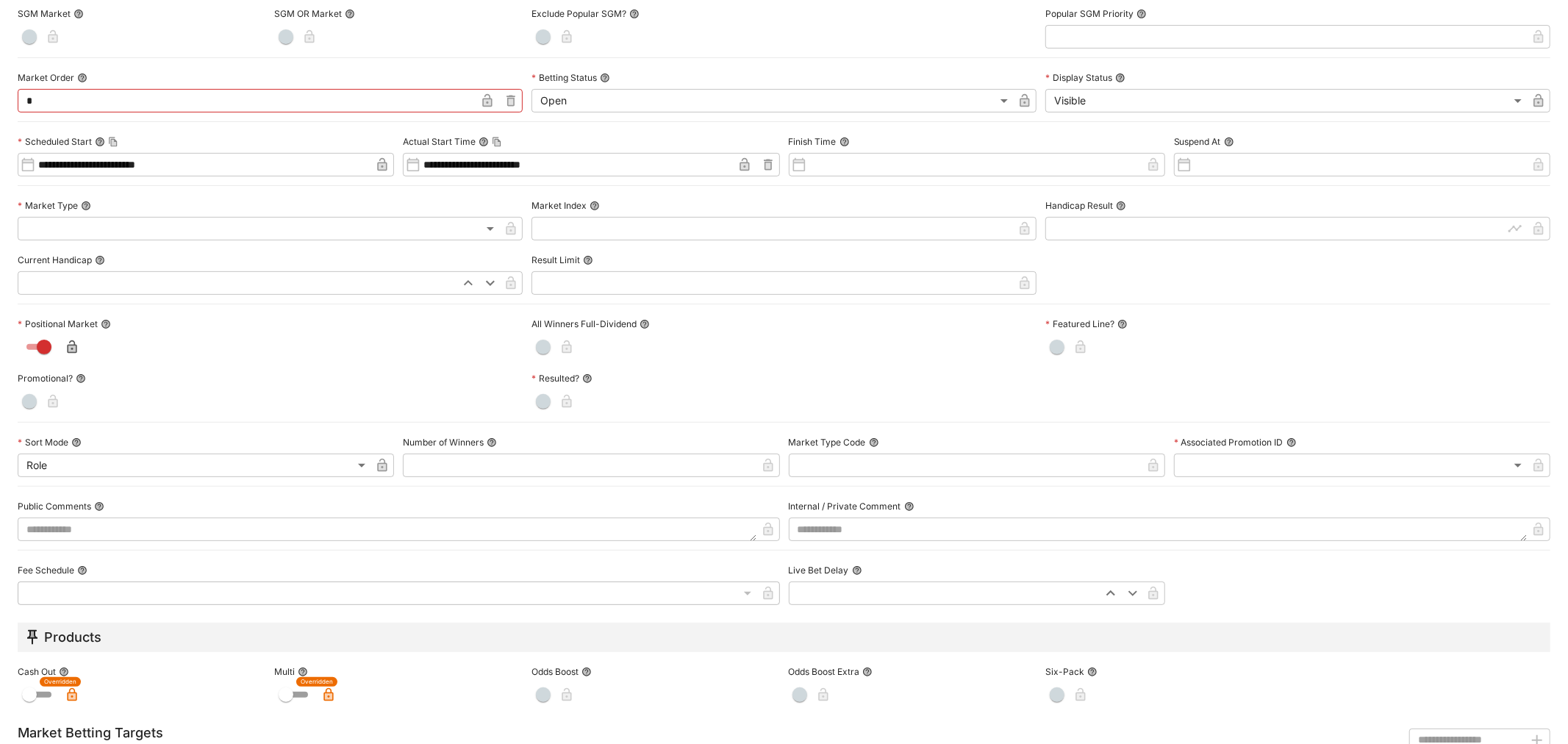
click at [127, 460] on body "**********" at bounding box center [784, 286] width 1568 height 918
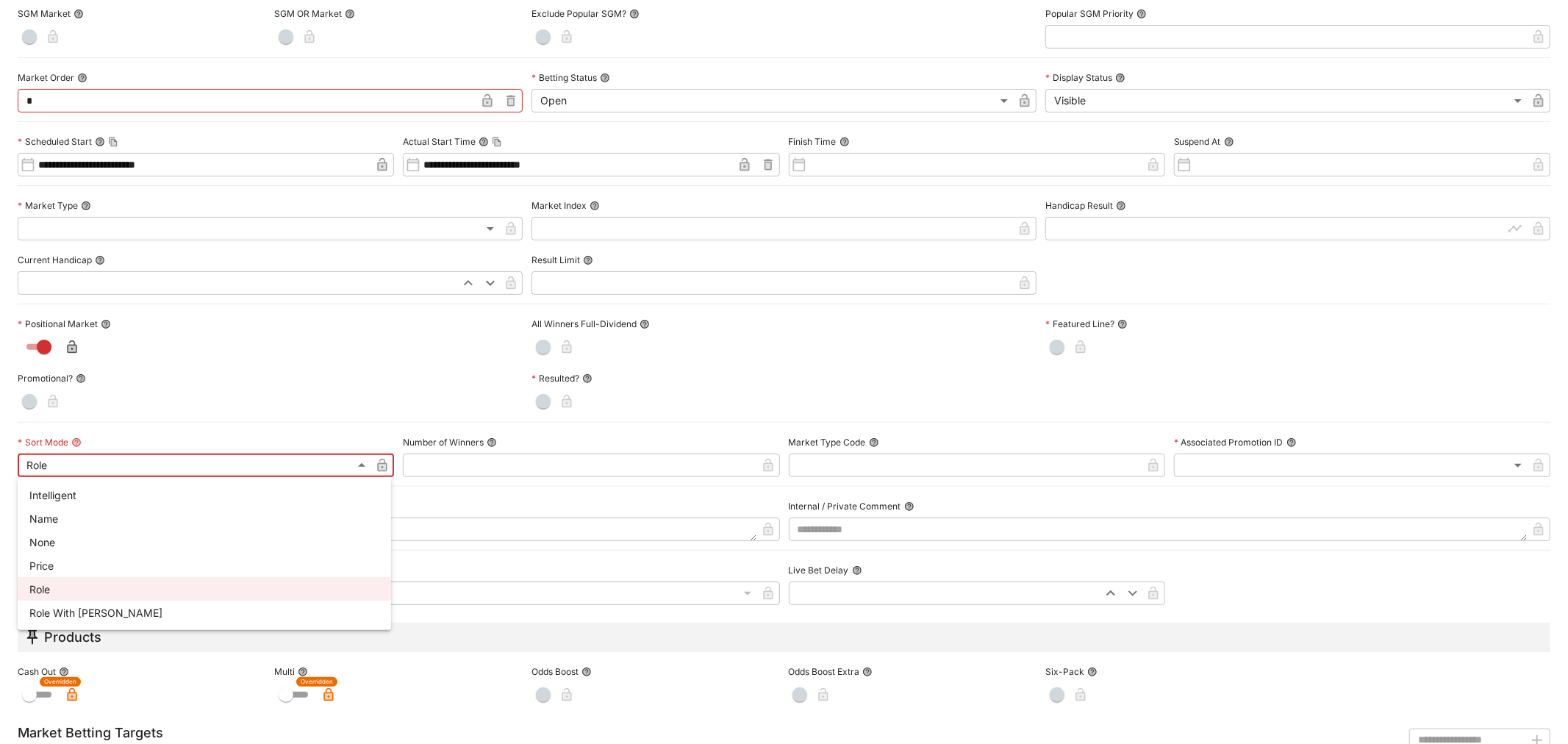
click at [111, 512] on li "Name" at bounding box center [204, 518] width 373 height 24
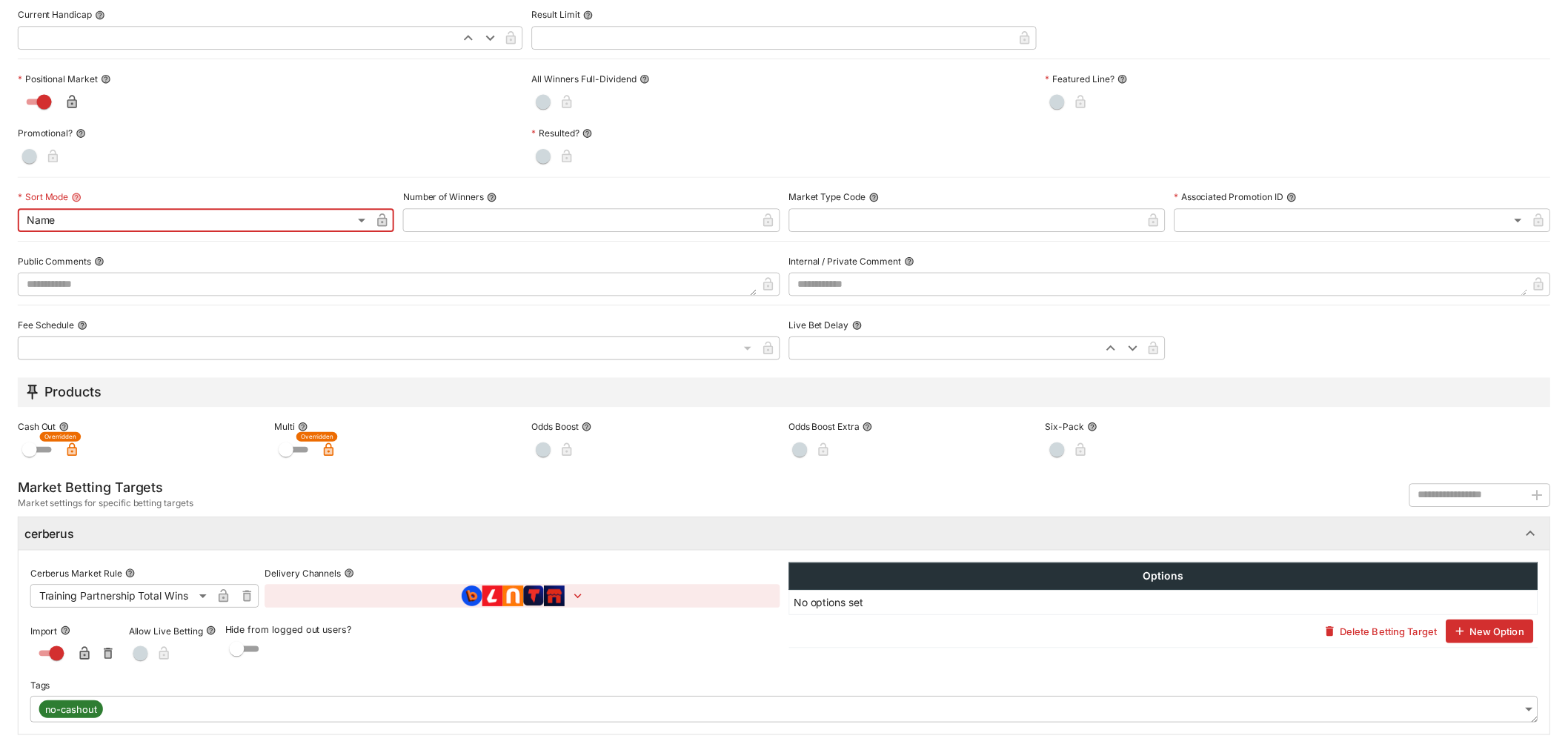
scroll to position [0, 0]
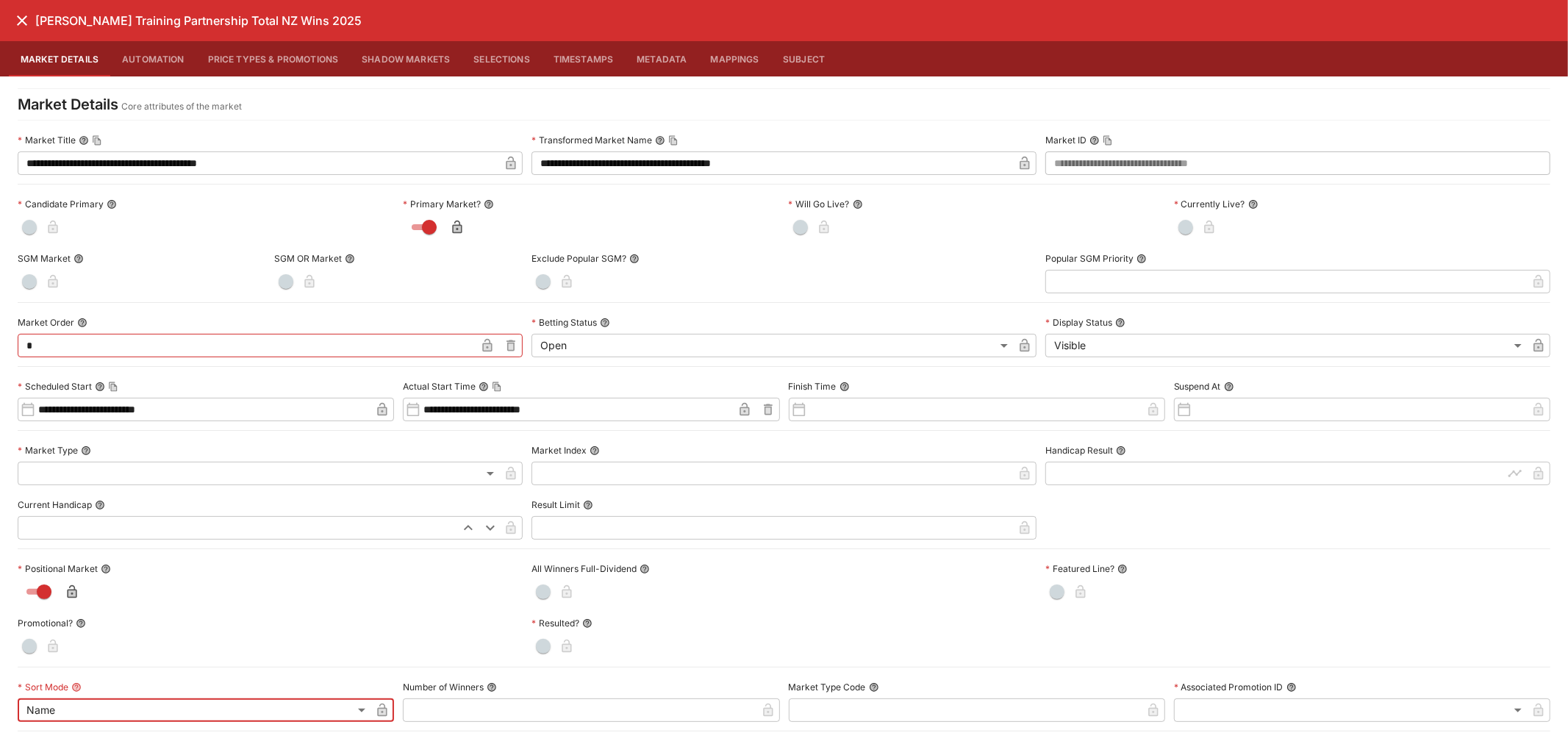
type input "**********"
click at [19, 22] on icon "close" at bounding box center [22, 20] width 18 height 18
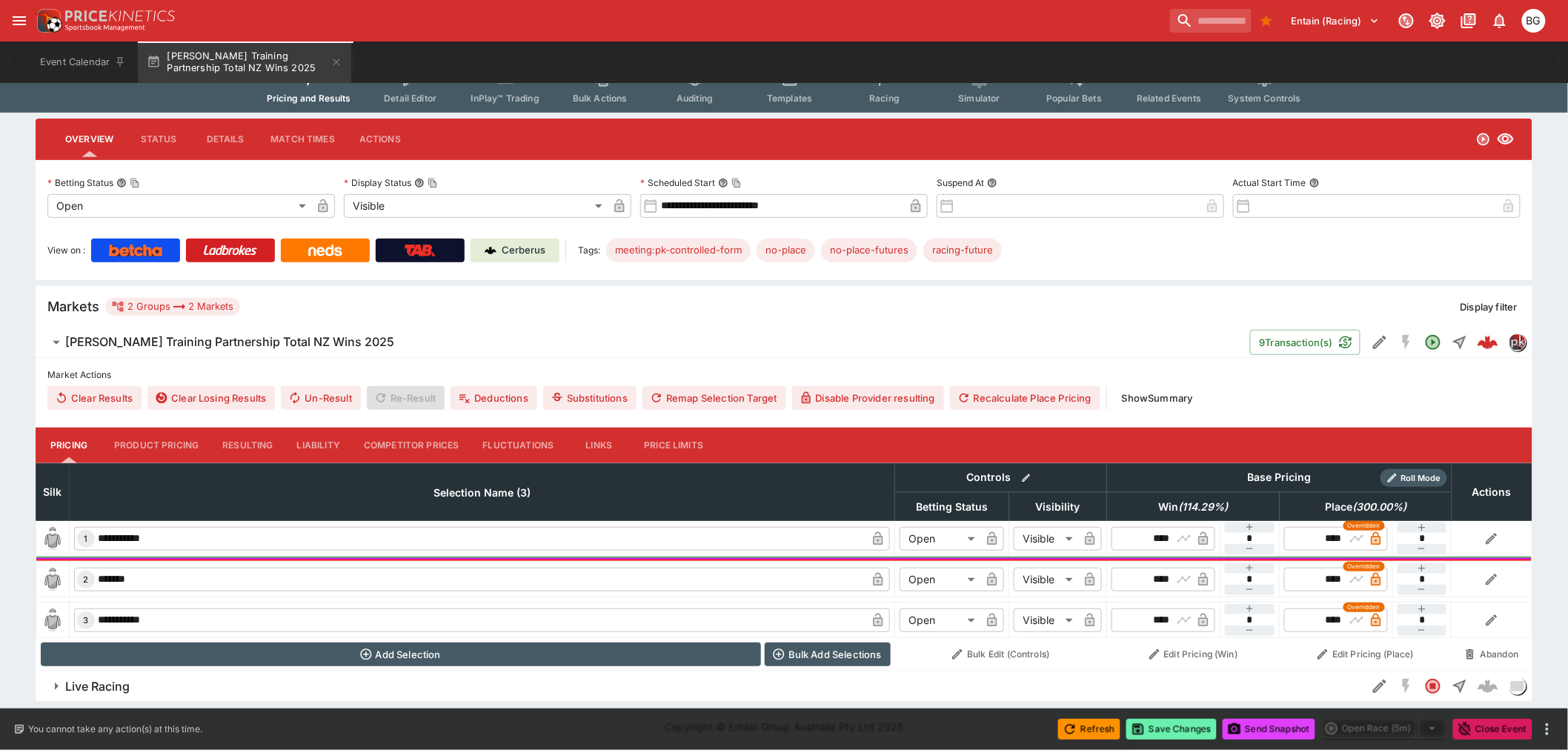
click at [1187, 734] on button "Save Changes" at bounding box center [1172, 729] width 90 height 20
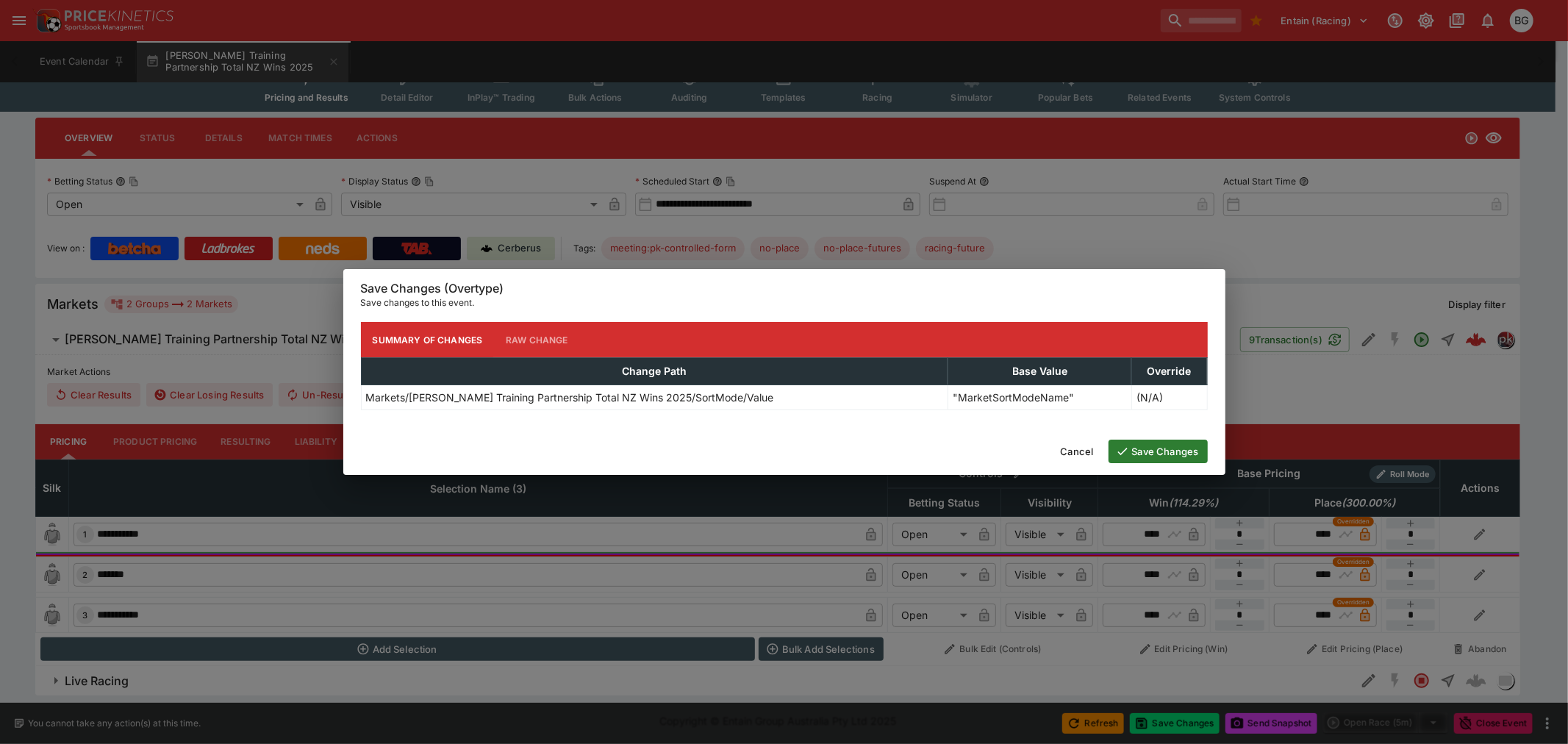
click at [1156, 443] on button "Save Changes" at bounding box center [1157, 451] width 99 height 24
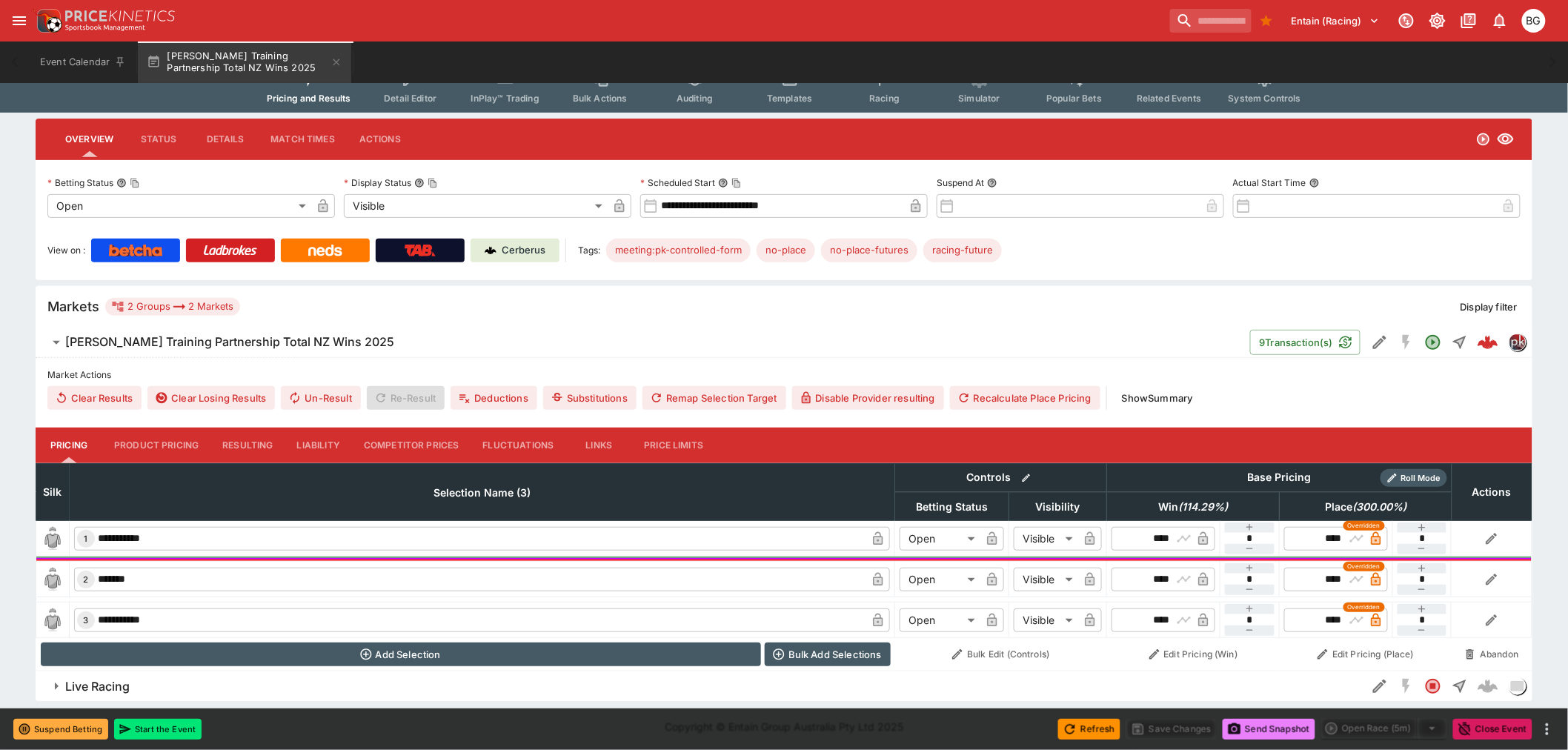
click at [1258, 731] on button "Send Snapshot" at bounding box center [1269, 729] width 93 height 20
click at [1260, 731] on button "Send Snapshot" at bounding box center [1269, 729] width 93 height 20
click at [1261, 729] on button "Send Snapshot" at bounding box center [1269, 729] width 93 height 20
click at [1261, 729] on span "Send Snapshot" at bounding box center [1269, 729] width 93 height 20
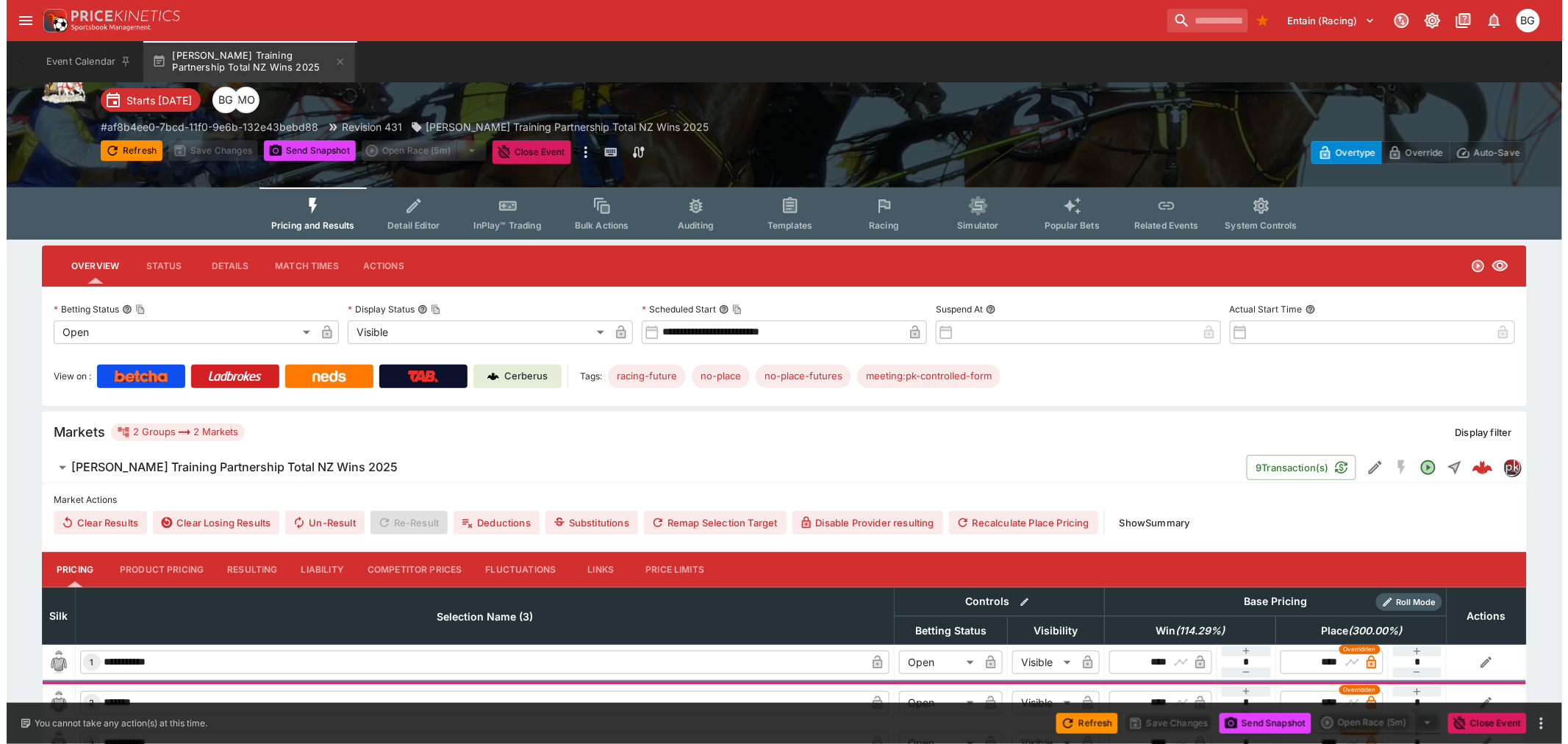
scroll to position [81, 0]
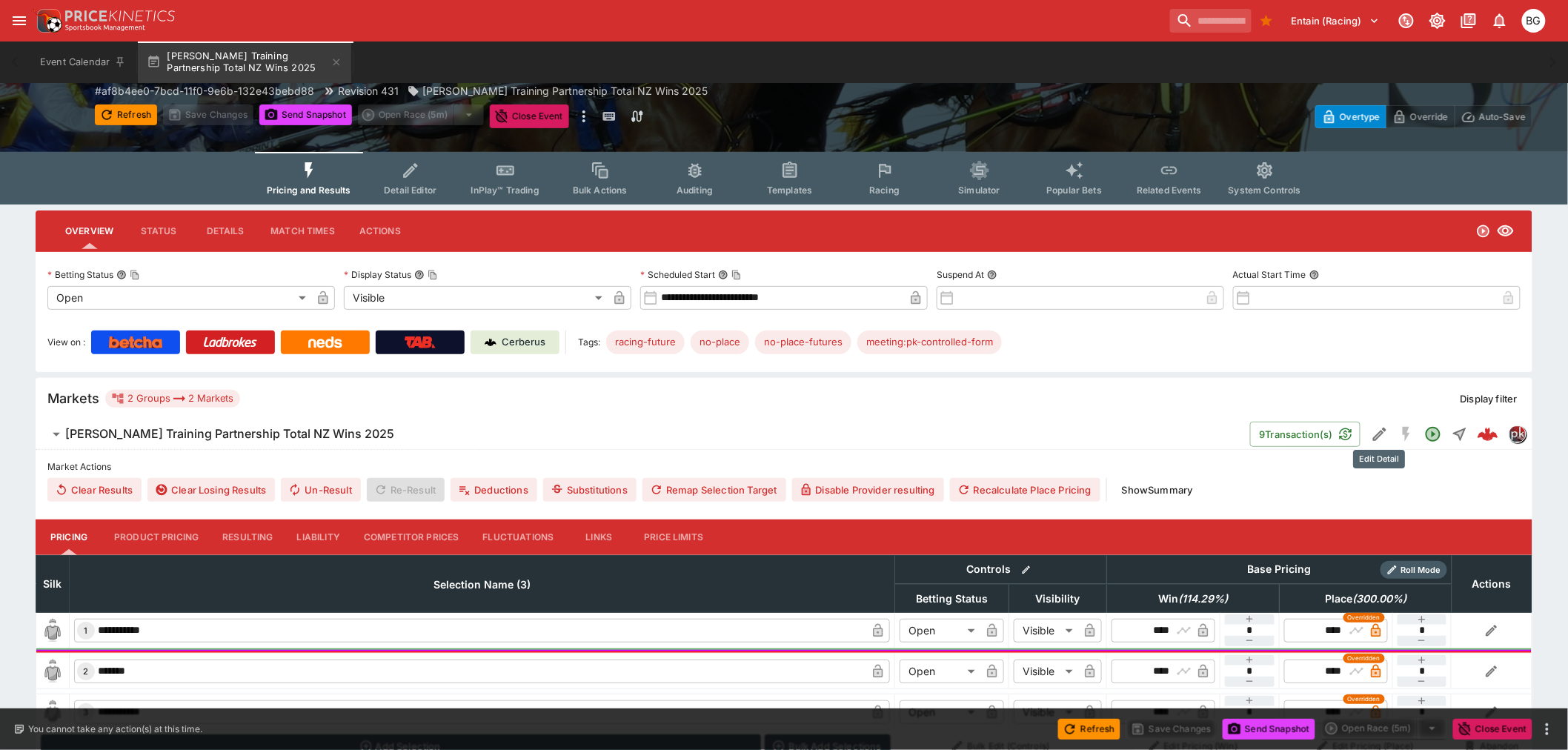
click at [1377, 436] on icon "Edit Detail" at bounding box center [1380, 434] width 14 height 14
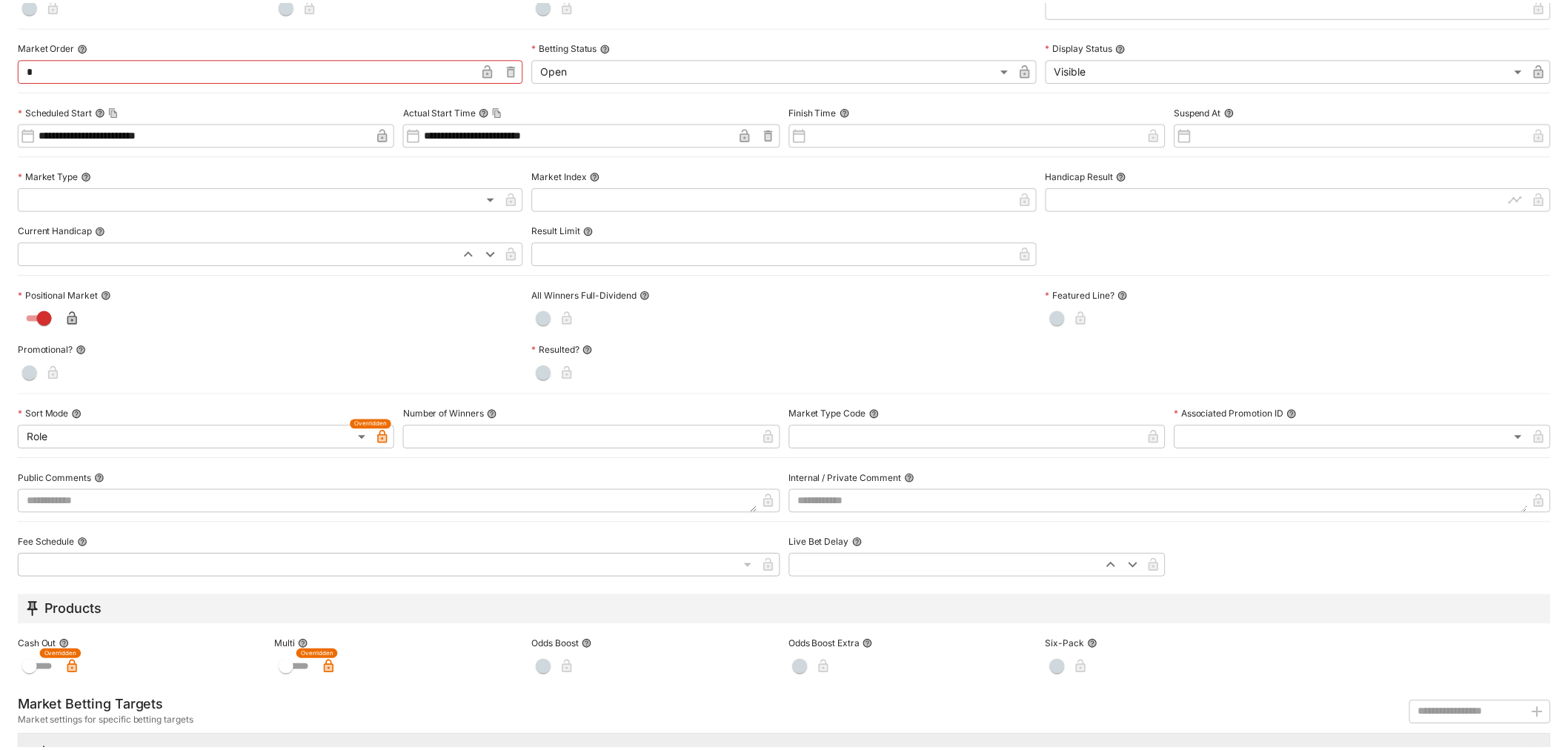
scroll to position [0, 0]
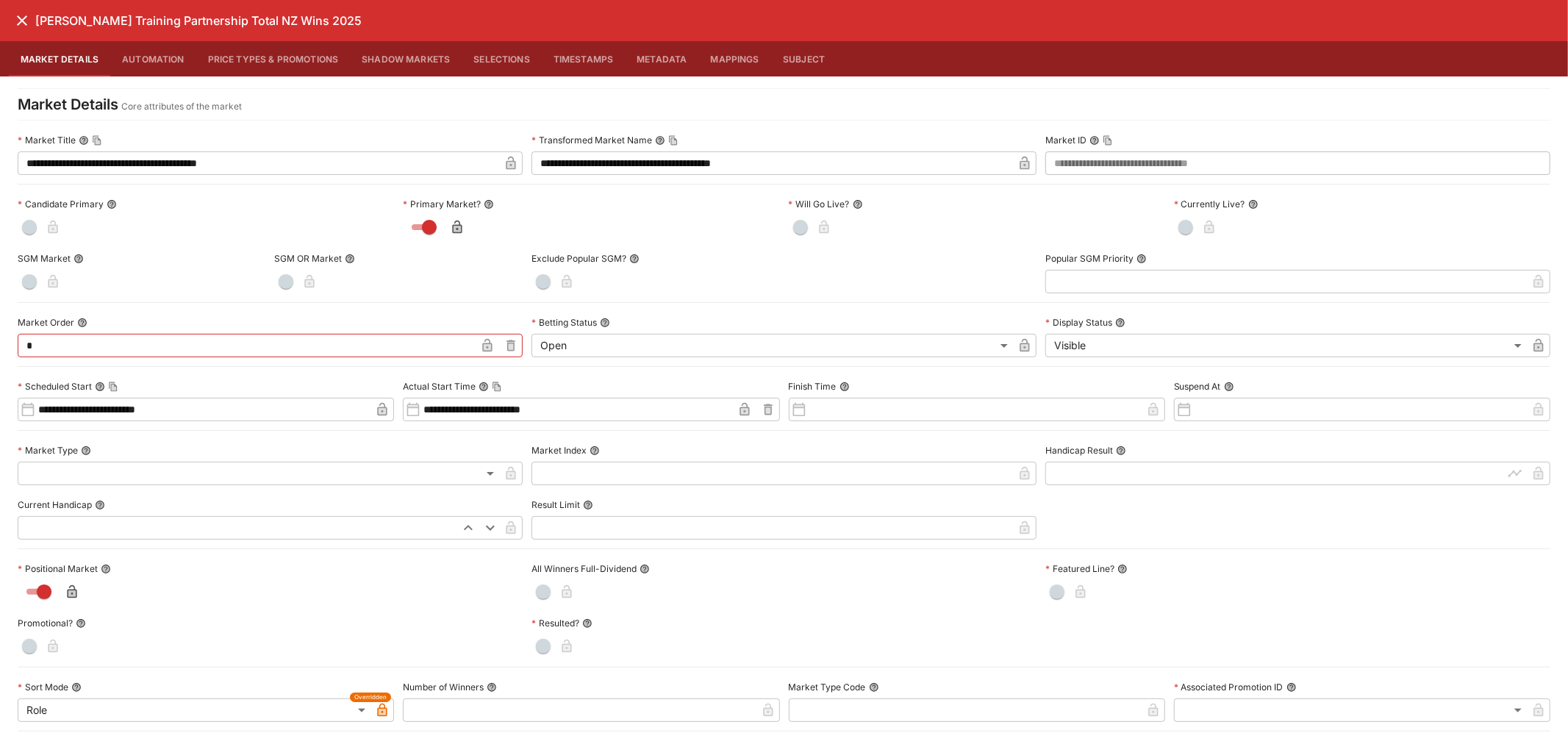
click at [19, 23] on icon "close" at bounding box center [22, 20] width 10 height 10
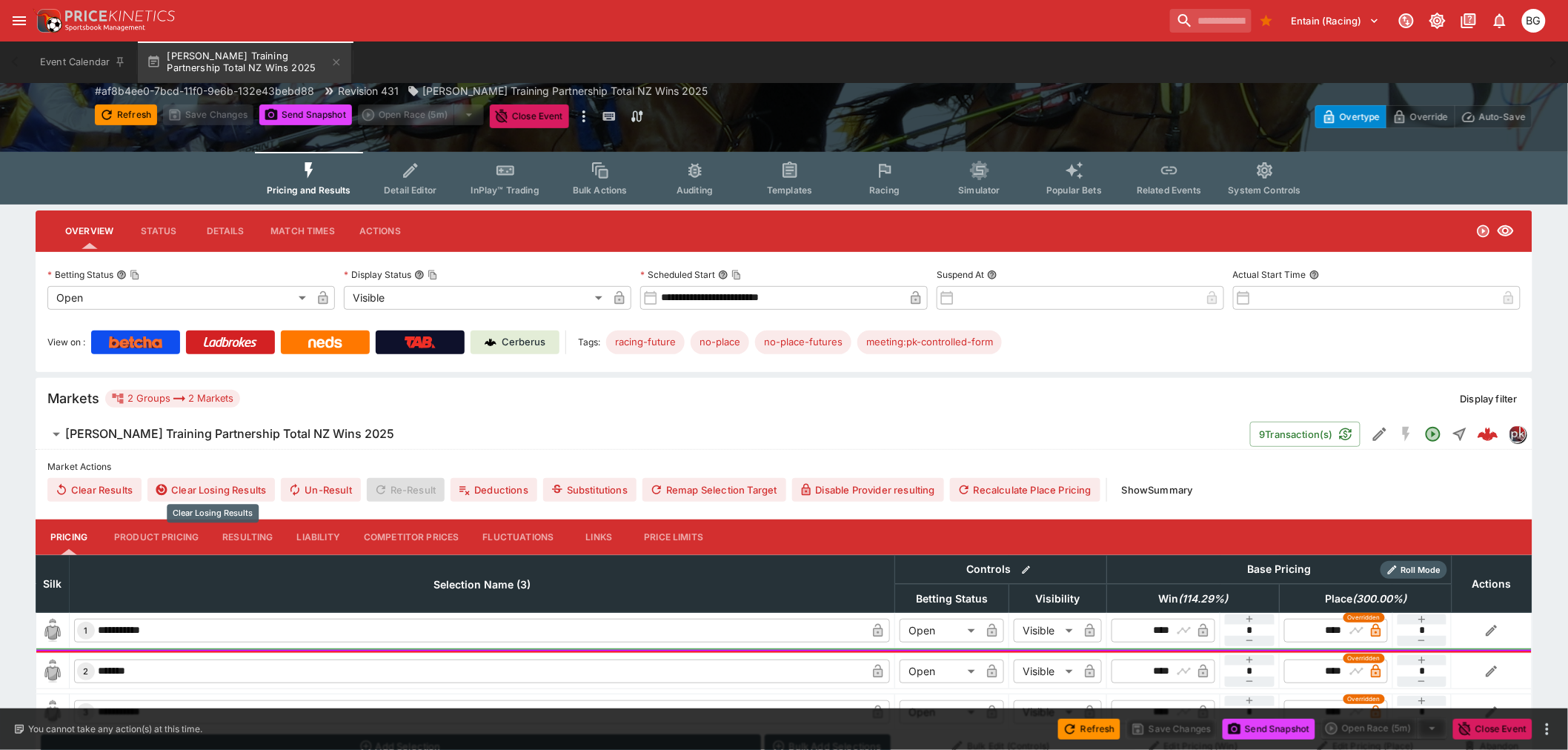
scroll to position [174, 0]
